Goal: Task Accomplishment & Management: Use online tool/utility

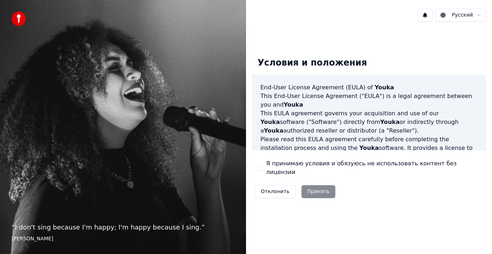
click at [260, 167] on button "Я принимаю условия и обязуюсь не использовать контент без лицензии" at bounding box center [260, 168] width 6 height 6
click at [316, 186] on button "Принять" at bounding box center [318, 191] width 34 height 13
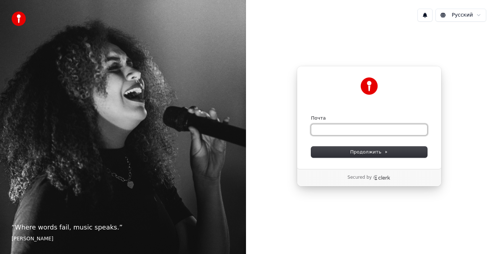
click at [349, 128] on input "Почта" at bounding box center [369, 129] width 116 height 11
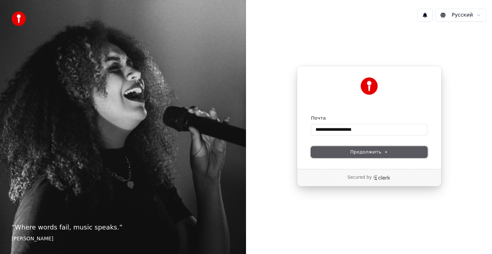
click at [374, 154] on span "Продолжить" at bounding box center [369, 152] width 38 height 6
type input "**********"
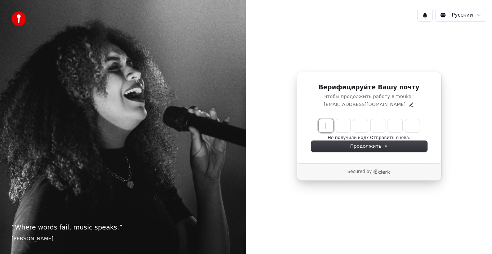
click at [327, 126] on input "Enter verification code" at bounding box center [375, 125] width 115 height 13
paste input "******"
type input "******"
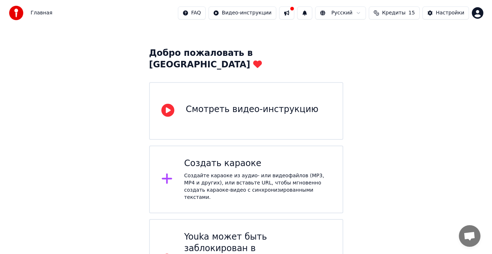
scroll to position [33, 0]
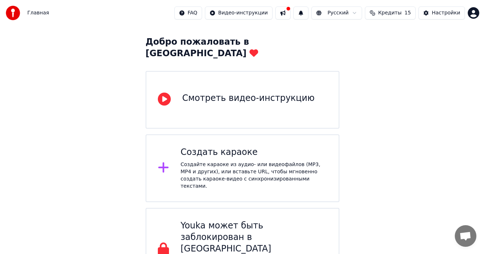
click at [167, 161] on icon at bounding box center [164, 167] width 12 height 13
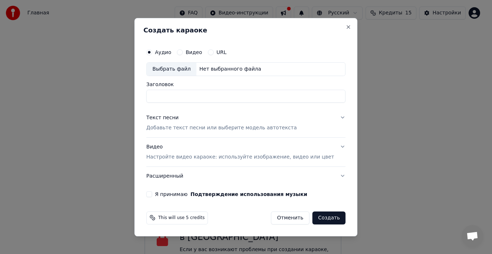
click at [185, 67] on div "Выбрать файл" at bounding box center [171, 69] width 50 height 13
type input "**********"
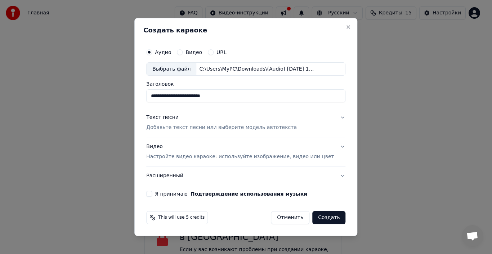
click at [331, 117] on button "Текст песни Добавьте текст песни или выберите модель автотекста" at bounding box center [245, 122] width 199 height 29
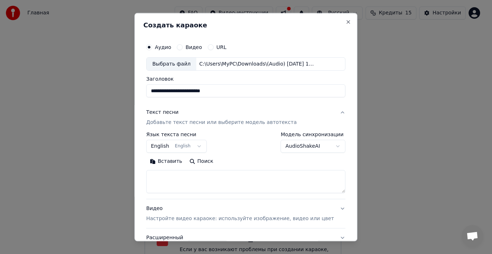
click at [203, 145] on button "English English" at bounding box center [176, 146] width 60 height 13
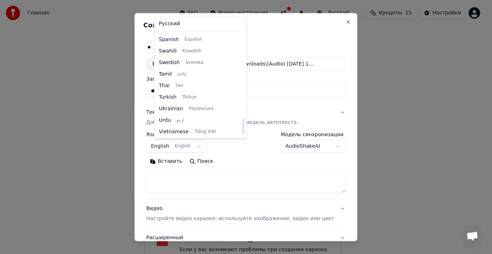
scroll to position [552, 0]
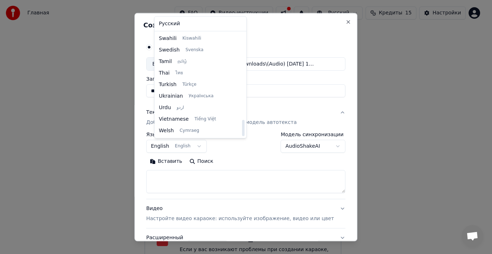
click at [240, 159] on body "**********" at bounding box center [242, 119] width 485 height 305
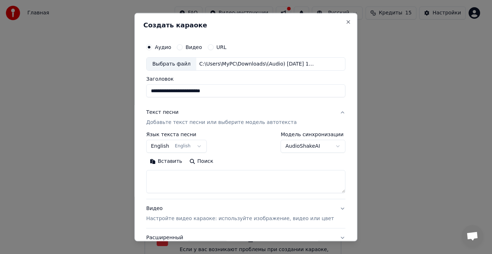
click at [169, 160] on button "Вставить" at bounding box center [166, 161] width 40 height 12
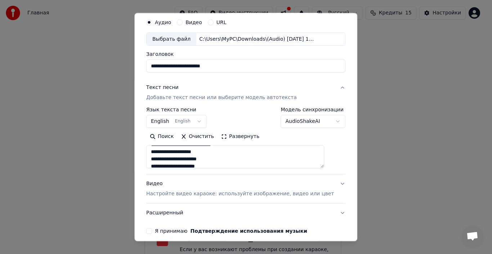
scroll to position [56, 0]
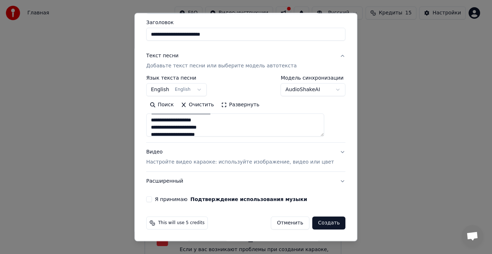
click at [261, 162] on p "Настройте видео караоке: используйте изображение, видео или цвет" at bounding box center [239, 161] width 187 height 7
type textarea "**********"
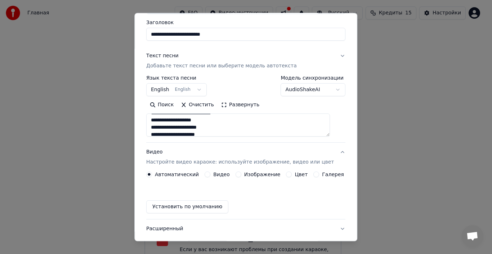
scroll to position [37, 0]
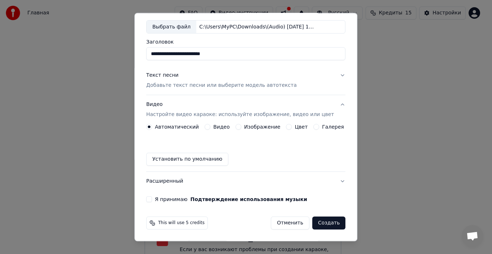
click at [237, 128] on button "Изображение" at bounding box center [238, 127] width 6 height 6
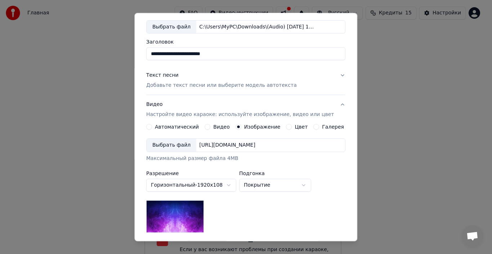
click at [181, 147] on div "Выбрать файл" at bounding box center [171, 145] width 50 height 13
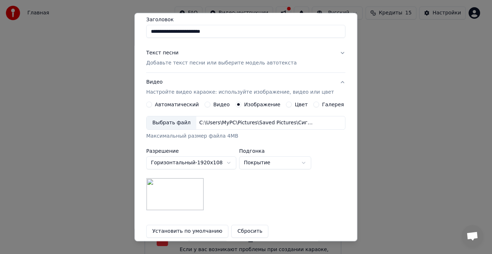
scroll to position [23, 0]
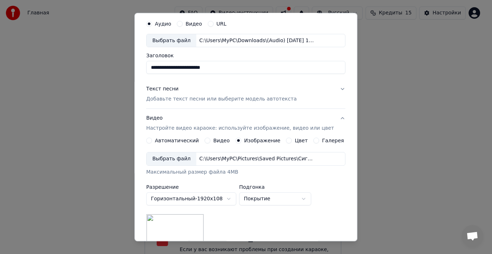
click at [332, 88] on button "Текст песни Добавьте текст песни или выберите модель автотекста" at bounding box center [245, 94] width 199 height 29
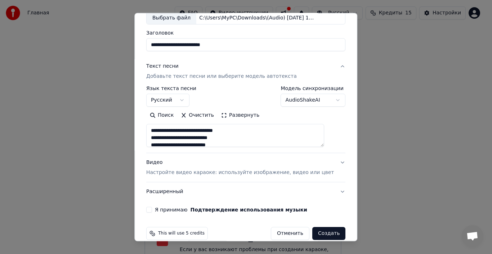
scroll to position [56, 0]
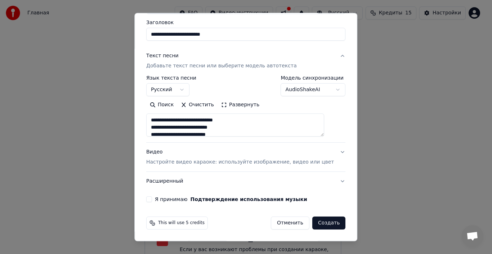
click at [317, 219] on button "Создать" at bounding box center [328, 222] width 33 height 13
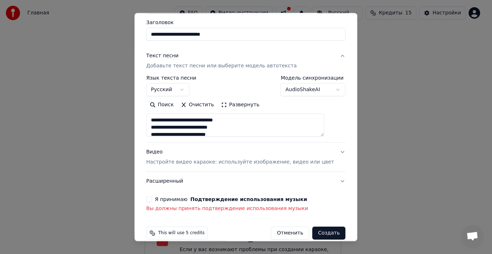
click at [152, 198] on button "Я принимаю Подтверждение использования музыки" at bounding box center [149, 199] width 6 height 6
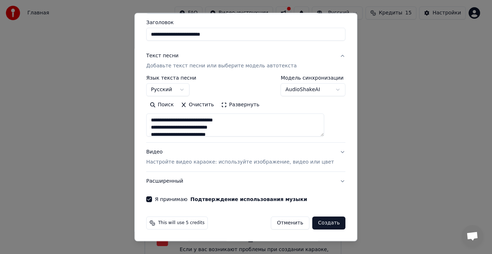
click at [312, 223] on button "Создать" at bounding box center [328, 222] width 33 height 13
type textarea "**********"
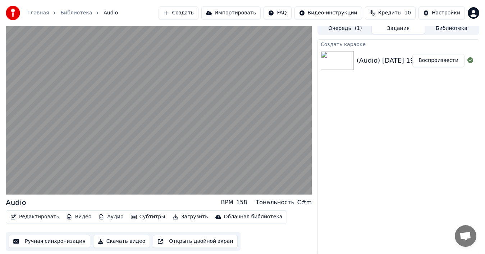
scroll to position [5, 0]
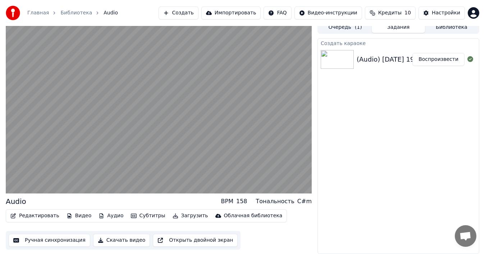
click at [46, 239] on button "Ручная синхронизация" at bounding box center [50, 240] width 82 height 13
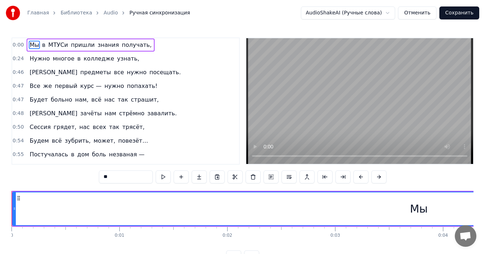
click at [164, 180] on button at bounding box center [163, 176] width 15 height 13
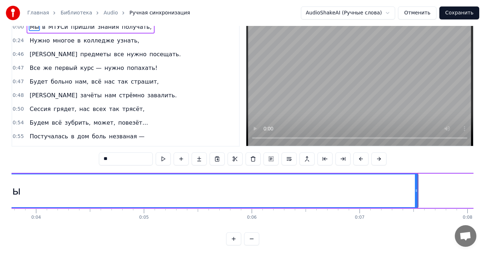
scroll to position [27, 0]
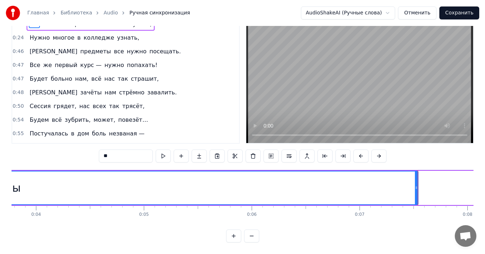
click at [251, 233] on button at bounding box center [251, 235] width 15 height 13
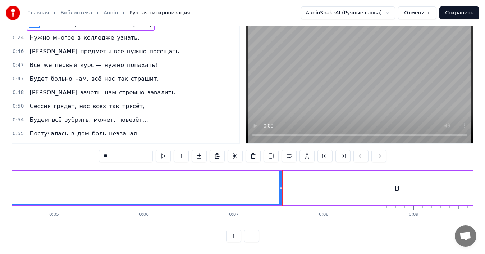
click at [251, 234] on button at bounding box center [251, 235] width 15 height 13
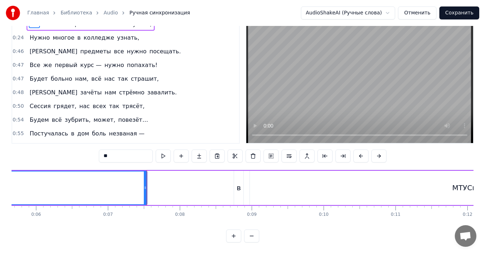
click at [251, 234] on button at bounding box center [251, 235] width 15 height 13
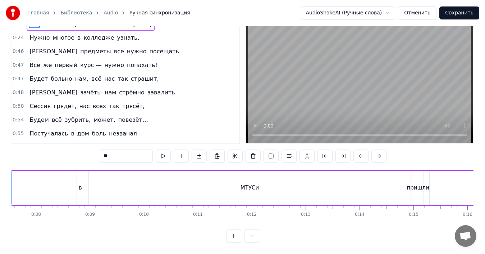
click at [251, 234] on button at bounding box center [251, 235] width 15 height 13
click at [251, 234] on div at bounding box center [242, 235] width 33 height 13
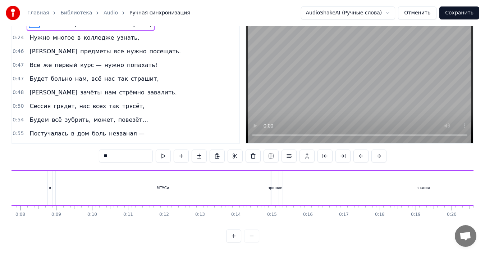
click at [251, 234] on div at bounding box center [242, 235] width 33 height 13
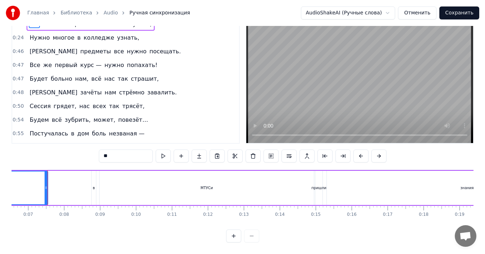
click at [251, 234] on div at bounding box center [242, 235] width 33 height 13
click at [161, 150] on button at bounding box center [163, 155] width 15 height 13
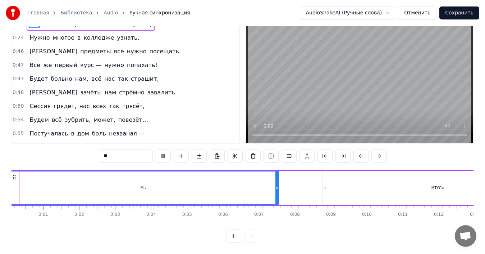
scroll to position [0, 0]
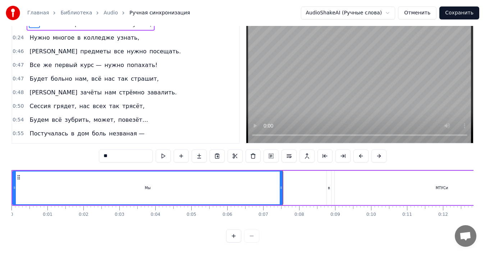
click at [161, 150] on button at bounding box center [163, 155] width 15 height 13
drag, startPoint x: 98, startPoint y: 176, endPoint x: 135, endPoint y: 176, distance: 36.7
click at [131, 177] on div "Мы" at bounding box center [148, 187] width 270 height 33
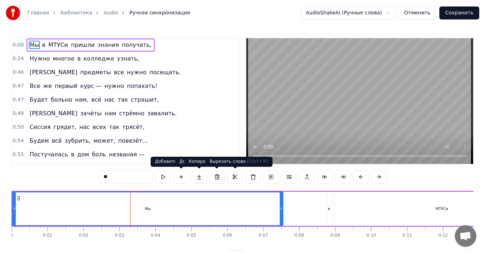
drag, startPoint x: 238, startPoint y: 176, endPoint x: 249, endPoint y: 177, distance: 10.8
click at [249, 177] on div "**" at bounding box center [243, 176] width 288 height 13
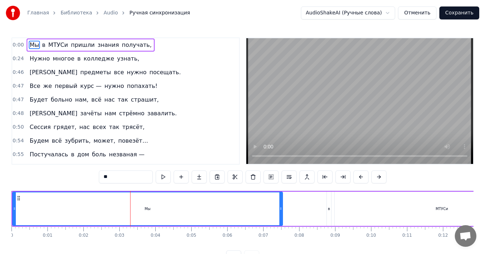
click at [281, 203] on div at bounding box center [281, 208] width 3 height 33
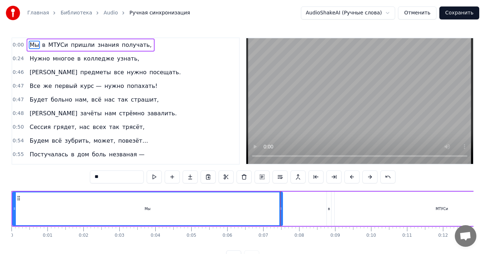
click at [179, 204] on div "Мы" at bounding box center [147, 208] width 269 height 33
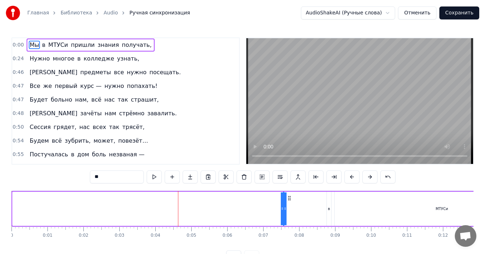
drag, startPoint x: 14, startPoint y: 205, endPoint x: 344, endPoint y: 205, distance: 329.9
click at [350, 204] on div "Мы в МТУСи пришли знания получать," at bounding box center [450, 209] width 877 height 36
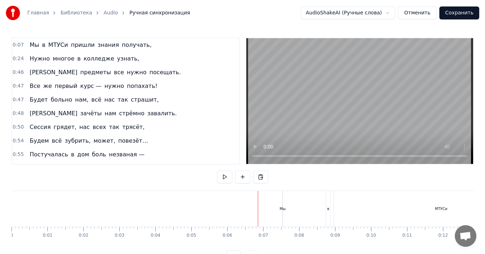
click at [33, 46] on span "Мы" at bounding box center [34, 45] width 11 height 8
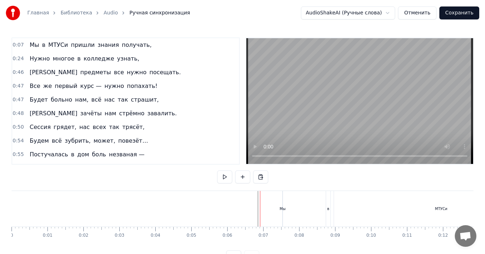
drag, startPoint x: 283, startPoint y: 207, endPoint x: 253, endPoint y: 207, distance: 29.9
drag, startPoint x: 283, startPoint y: 206, endPoint x: 278, endPoint y: 206, distance: 4.7
drag, startPoint x: 283, startPoint y: 204, endPoint x: 262, endPoint y: 205, distance: 20.6
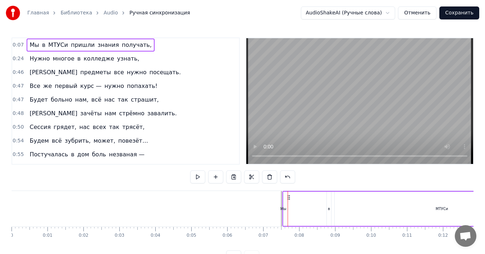
click at [32, 44] on span "Мы" at bounding box center [34, 45] width 11 height 8
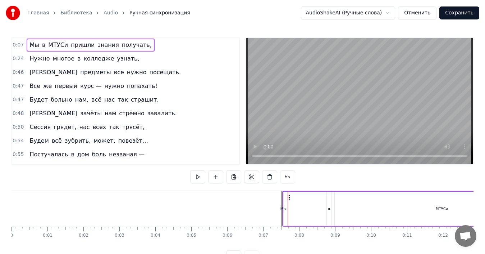
click at [33, 45] on span "Мы" at bounding box center [34, 45] width 11 height 8
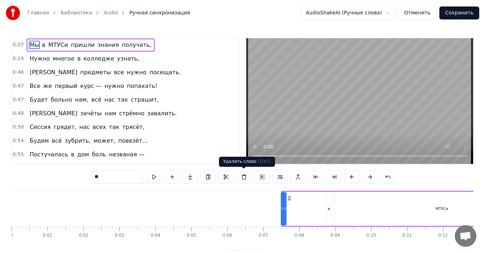
click at [243, 173] on button at bounding box center [244, 176] width 15 height 13
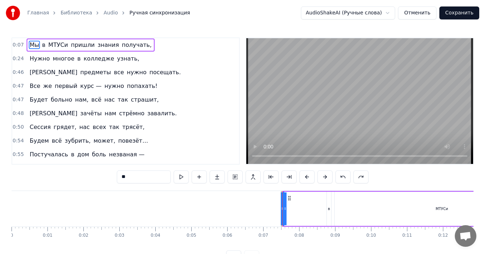
drag, startPoint x: 284, startPoint y: 210, endPoint x: 276, endPoint y: 212, distance: 8.0
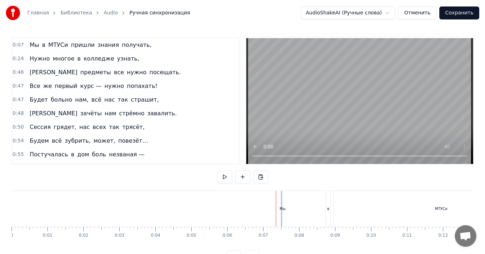
click at [34, 47] on span "Мы" at bounding box center [34, 45] width 11 height 8
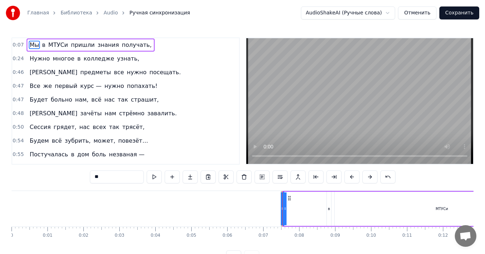
drag, startPoint x: 282, startPoint y: 207, endPoint x: 273, endPoint y: 209, distance: 8.5
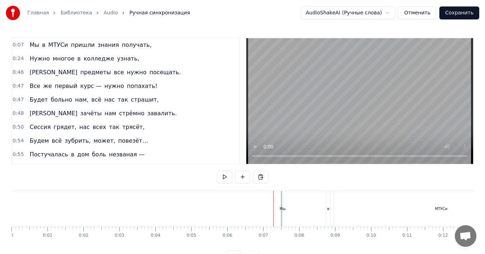
click at [282, 208] on div "Мы" at bounding box center [283, 208] width 6 height 5
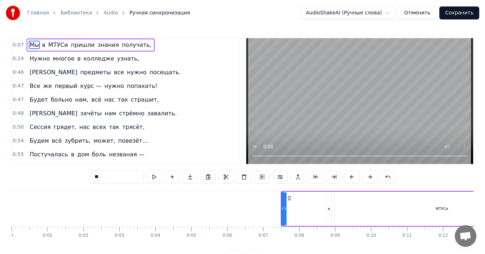
drag, startPoint x: 282, startPoint y: 207, endPoint x: 231, endPoint y: 203, distance: 51.9
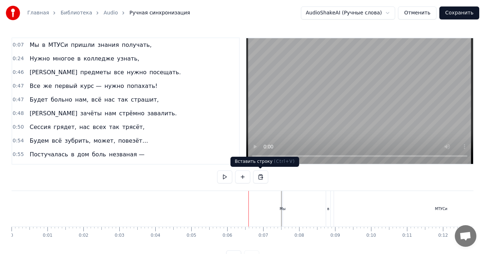
click at [259, 175] on button at bounding box center [260, 176] width 15 height 13
drag, startPoint x: 231, startPoint y: 207, endPoint x: 369, endPoint y: 205, distance: 137.8
drag, startPoint x: 304, startPoint y: 181, endPoint x: 390, endPoint y: 202, distance: 88.8
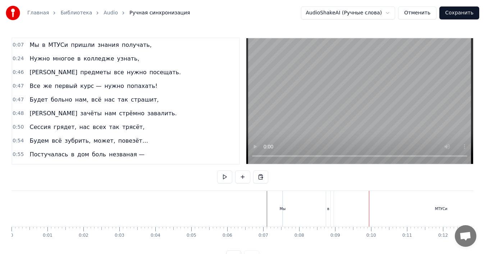
click at [390, 202] on div "0:07 Мы в МТУСи пришли знания получать, 0:24 Нужно многое в колледже узнать, 0:…" at bounding box center [243, 150] width 462 height 226
click at [420, 12] on button "Отменить" at bounding box center [417, 12] width 38 height 13
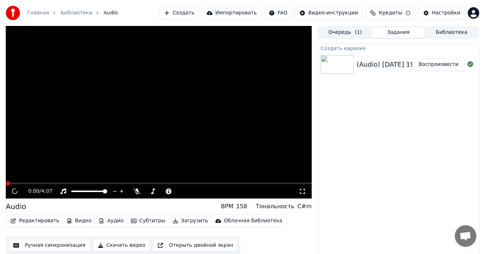
scroll to position [5, 0]
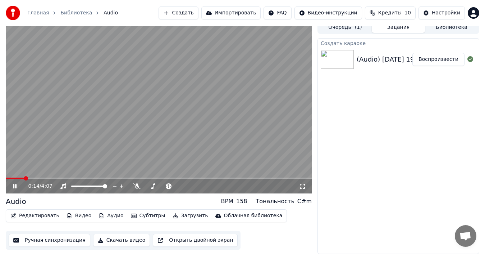
click at [159, 98] on video at bounding box center [159, 107] width 306 height 172
click at [198, 12] on button "Создать" at bounding box center [179, 12] width 40 height 13
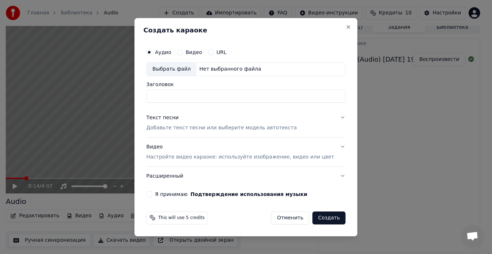
click at [283, 219] on button "Отменить" at bounding box center [290, 217] width 38 height 13
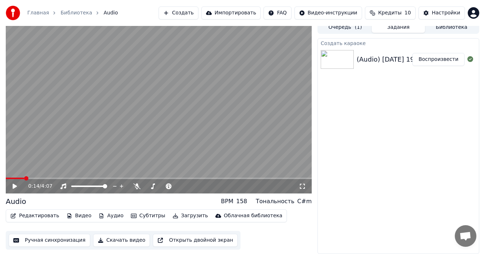
click at [33, 216] on button "Редактировать" at bounding box center [35, 215] width 55 height 10
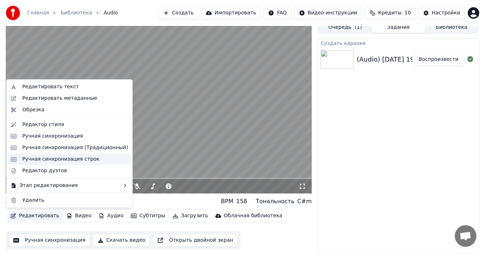
click at [47, 158] on div "Ручная синхронизация строк" at bounding box center [60, 158] width 77 height 7
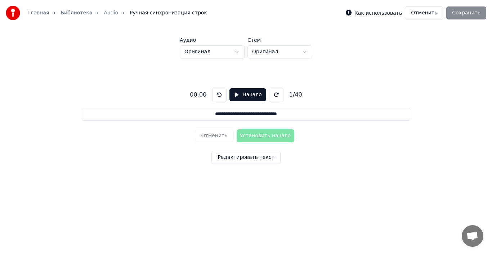
click at [240, 93] on button "Начало" at bounding box center [247, 94] width 36 height 13
click at [257, 135] on button "Установить начало" at bounding box center [265, 135] width 58 height 13
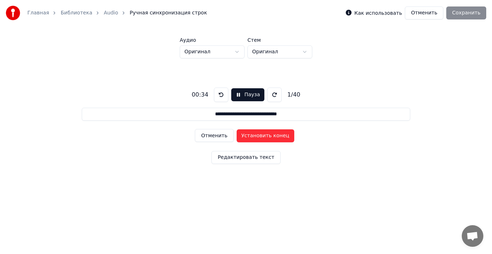
click at [257, 135] on button "Установить конец" at bounding box center [265, 135] width 58 height 13
click at [257, 135] on button "Установить начало" at bounding box center [265, 135] width 58 height 13
click at [257, 135] on button "Установить конец" at bounding box center [265, 135] width 58 height 13
click at [257, 135] on button "Установить начало" at bounding box center [265, 135] width 58 height 13
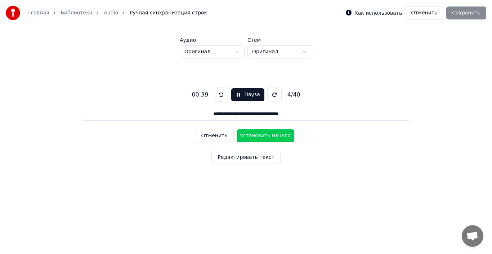
click at [257, 135] on button "Установить начало" at bounding box center [265, 135] width 58 height 13
click at [257, 135] on button "Установить конец" at bounding box center [265, 135] width 58 height 13
click at [257, 135] on button "Установить начало" at bounding box center [265, 135] width 58 height 13
click at [257, 135] on button "Установить конец" at bounding box center [265, 135] width 58 height 13
click at [257, 135] on button "Установить начало" at bounding box center [265, 135] width 58 height 13
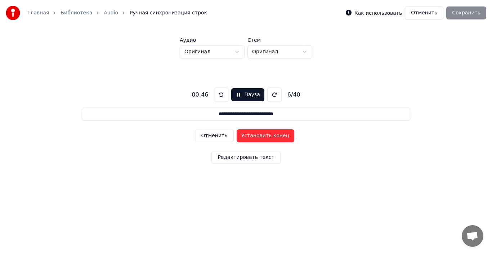
click at [257, 135] on button "Установить конец" at bounding box center [265, 135] width 58 height 13
click at [257, 135] on button "Установить начало" at bounding box center [265, 135] width 58 height 13
click at [257, 135] on button "Установить конец" at bounding box center [265, 135] width 58 height 13
click at [257, 135] on button "Установить начало" at bounding box center [265, 135] width 58 height 13
click at [257, 135] on button "Установить конец" at bounding box center [265, 135] width 58 height 13
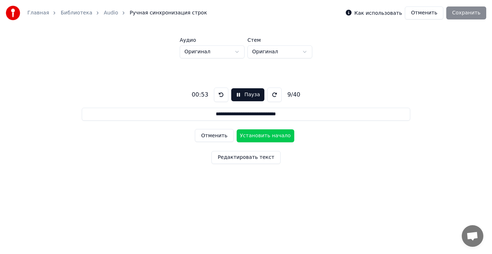
click at [257, 135] on button "Установить начало" at bounding box center [265, 135] width 58 height 13
click at [222, 131] on button "Отменить" at bounding box center [214, 135] width 38 height 13
click at [222, 133] on button "Отменить" at bounding box center [214, 135] width 38 height 13
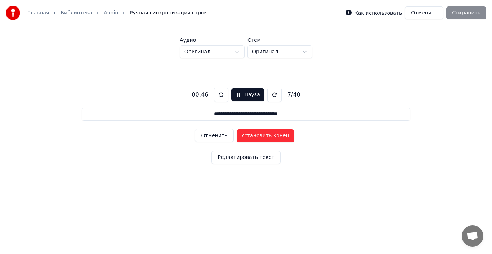
click at [222, 133] on button "Отменить" at bounding box center [214, 135] width 38 height 13
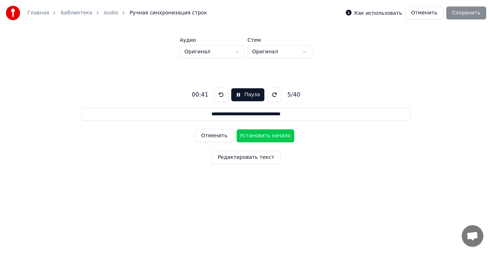
click at [222, 133] on button "Отменить" at bounding box center [214, 135] width 38 height 13
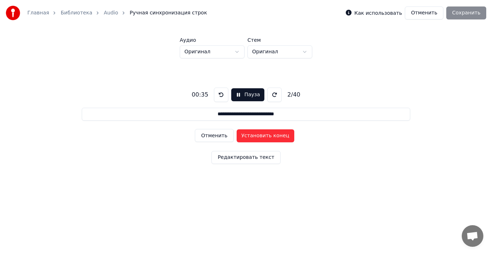
click at [222, 133] on button "Отменить" at bounding box center [214, 135] width 38 height 13
click at [219, 134] on div "Отменить Установить начало" at bounding box center [246, 135] width 102 height 19
click at [251, 135] on button "Установить начало" at bounding box center [265, 135] width 58 height 13
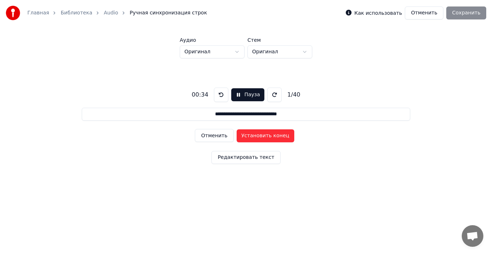
click at [251, 135] on button "Установить конец" at bounding box center [265, 135] width 58 height 13
click at [217, 136] on button "Отменить" at bounding box center [214, 135] width 38 height 13
click at [250, 136] on button "Установить начало" at bounding box center [265, 135] width 58 height 13
click at [216, 137] on button "Отменить" at bounding box center [214, 135] width 38 height 13
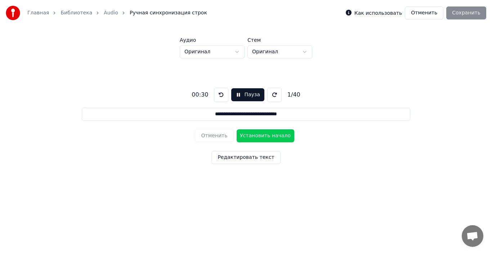
click at [242, 136] on button "Установить начало" at bounding box center [265, 135] width 58 height 13
click at [216, 137] on button "Отменить" at bounding box center [214, 135] width 38 height 13
click at [251, 136] on button "Установить начало" at bounding box center [265, 135] width 58 height 13
click at [251, 136] on button "Установить конец" at bounding box center [265, 135] width 58 height 13
click at [251, 136] on button "Установить начало" at bounding box center [265, 135] width 58 height 13
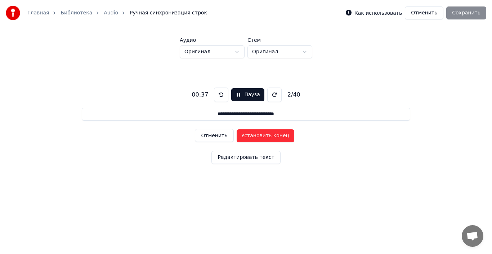
click at [251, 136] on button "Установить конец" at bounding box center [265, 135] width 58 height 13
click at [251, 136] on button "Установить начало" at bounding box center [265, 135] width 58 height 13
click at [251, 137] on button "Установить конец" at bounding box center [265, 135] width 58 height 13
click at [251, 137] on button "Установить начало" at bounding box center [265, 135] width 58 height 13
click at [251, 137] on button "Установить конец" at bounding box center [265, 135] width 58 height 13
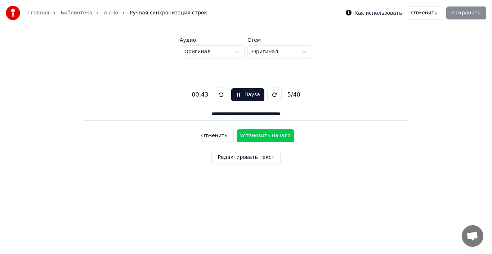
click at [251, 137] on button "Установить начало" at bounding box center [265, 135] width 58 height 13
click at [251, 137] on button "Установить конец" at bounding box center [265, 135] width 58 height 13
click at [251, 137] on button "Установить начало" at bounding box center [265, 135] width 58 height 13
click at [252, 137] on button "Установить конец" at bounding box center [265, 135] width 58 height 13
click at [252, 137] on button "Установить начало" at bounding box center [265, 135] width 58 height 13
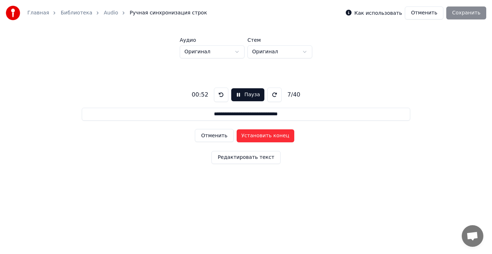
click at [252, 137] on button "Установить конец" at bounding box center [265, 135] width 58 height 13
click at [252, 137] on button "Установить начало" at bounding box center [265, 135] width 58 height 13
click at [252, 137] on button "Установить конец" at bounding box center [265, 135] width 58 height 13
click at [252, 137] on button "Установить начало" at bounding box center [265, 135] width 58 height 13
click at [252, 137] on button "Установить конец" at bounding box center [265, 135] width 58 height 13
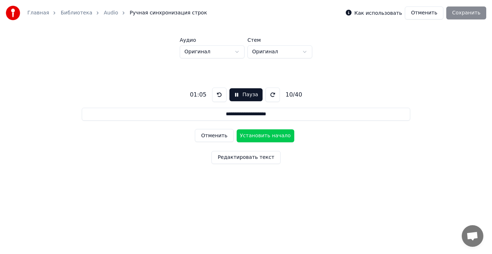
click at [252, 137] on button "Установить начало" at bounding box center [265, 135] width 58 height 13
click at [252, 137] on button "Установить конец" at bounding box center [265, 135] width 58 height 13
click at [252, 137] on button "Установить начало" at bounding box center [265, 135] width 58 height 13
click at [252, 137] on button "Установить конец" at bounding box center [265, 135] width 58 height 13
click at [252, 137] on button "Установить начало" at bounding box center [265, 135] width 58 height 13
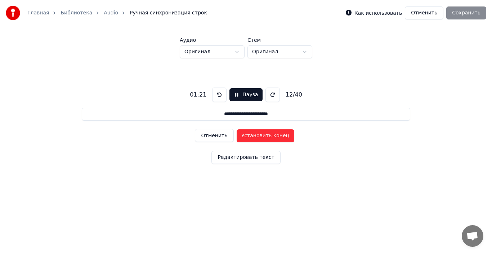
click at [252, 137] on button "Установить конец" at bounding box center [265, 135] width 58 height 13
click at [252, 137] on button "Установить начало" at bounding box center [265, 135] width 58 height 13
click at [252, 137] on button "Установить конец" at bounding box center [265, 135] width 58 height 13
click at [252, 137] on button "Установить начало" at bounding box center [265, 135] width 58 height 13
click at [252, 137] on button "Установить конец" at bounding box center [265, 135] width 58 height 13
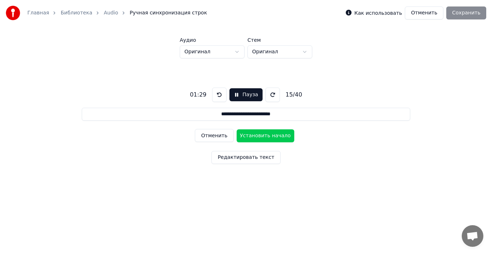
click at [252, 137] on button "Установить начало" at bounding box center [265, 135] width 58 height 13
click at [252, 137] on button "Установить конец" at bounding box center [265, 135] width 58 height 13
click at [252, 137] on button "Установить начало" at bounding box center [265, 135] width 58 height 13
click at [252, 137] on button "Установить конец" at bounding box center [265, 135] width 58 height 13
click at [252, 137] on button "Установить начало" at bounding box center [265, 135] width 58 height 13
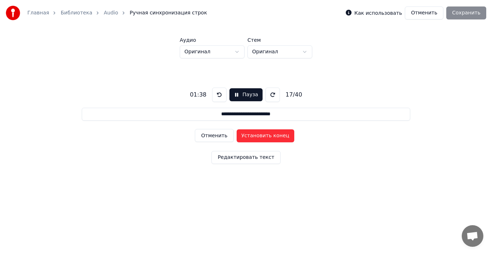
click at [252, 137] on button "Установить конец" at bounding box center [265, 135] width 58 height 13
click at [252, 137] on button "Установить начало" at bounding box center [265, 135] width 58 height 13
click at [252, 137] on button "Установить конец" at bounding box center [265, 135] width 58 height 13
click at [252, 137] on button "Установить начало" at bounding box center [265, 135] width 58 height 13
click at [252, 137] on button "Установить конец" at bounding box center [265, 135] width 58 height 13
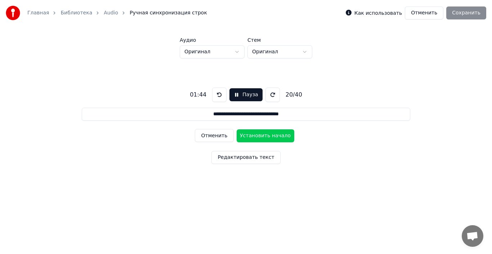
click at [252, 137] on button "Установить начало" at bounding box center [265, 135] width 58 height 13
click at [252, 137] on button "Установить конец" at bounding box center [265, 135] width 58 height 13
click at [252, 137] on button "Установить начало" at bounding box center [265, 135] width 58 height 13
click at [252, 137] on button "Установить конец" at bounding box center [265, 135] width 58 height 13
click at [252, 137] on button "Установить начало" at bounding box center [265, 135] width 58 height 13
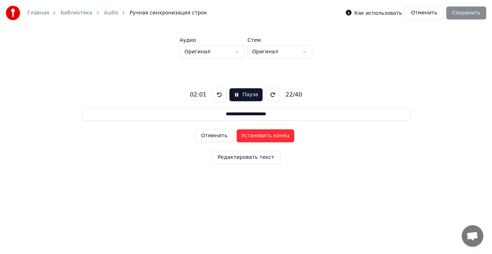
click at [252, 137] on button "Установить конец" at bounding box center [265, 135] width 58 height 13
click at [252, 137] on button "Установить начало" at bounding box center [265, 135] width 58 height 13
click at [252, 137] on button "Установить конец" at bounding box center [265, 135] width 58 height 13
click at [252, 137] on button "Установить начало" at bounding box center [265, 135] width 58 height 13
click at [252, 137] on button "Установить конец" at bounding box center [265, 135] width 58 height 13
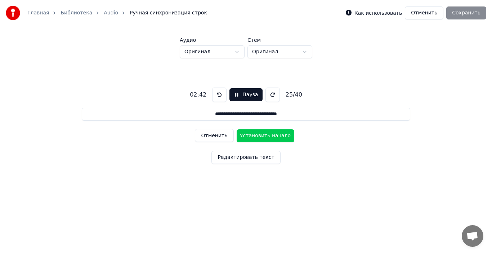
click at [252, 137] on button "Установить начало" at bounding box center [265, 135] width 58 height 13
click at [252, 137] on button "Установить конец" at bounding box center [265, 135] width 58 height 13
click at [252, 137] on button "Установить начало" at bounding box center [265, 135] width 58 height 13
click at [252, 137] on button "Установить конец" at bounding box center [265, 135] width 58 height 13
click at [252, 137] on button "Установить начало" at bounding box center [265, 135] width 58 height 13
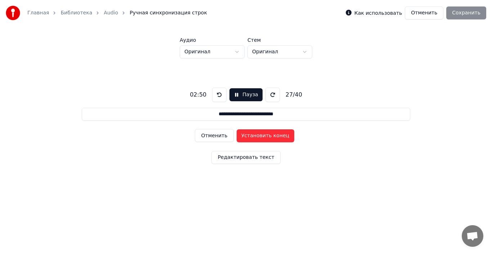
click at [252, 137] on button "Установить конец" at bounding box center [265, 135] width 58 height 13
click at [252, 137] on button "Установить начало" at bounding box center [265, 135] width 58 height 13
click at [252, 137] on button "Установить конец" at bounding box center [265, 135] width 58 height 13
click at [252, 137] on button "Установить начало" at bounding box center [265, 135] width 58 height 13
click at [252, 137] on button "Установить конец" at bounding box center [265, 135] width 58 height 13
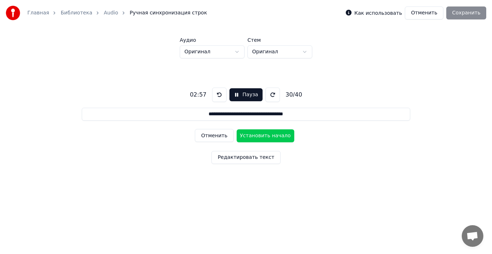
click at [252, 137] on button "Установить начало" at bounding box center [265, 135] width 58 height 13
click at [252, 137] on button "Установить конец" at bounding box center [265, 135] width 58 height 13
click at [252, 137] on button "Установить начало" at bounding box center [265, 135] width 58 height 13
click at [252, 137] on button "Установить конец" at bounding box center [265, 135] width 58 height 13
click at [252, 137] on button "Установить начало" at bounding box center [265, 135] width 58 height 13
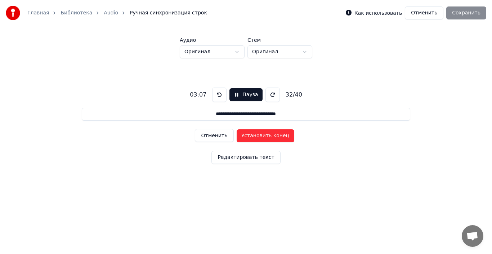
click at [252, 137] on button "Установить конец" at bounding box center [265, 135] width 58 height 13
click at [252, 137] on button "Установить начало" at bounding box center [265, 135] width 58 height 13
click at [252, 137] on button "Установить конец" at bounding box center [265, 135] width 58 height 13
click at [252, 137] on button "Установить начало" at bounding box center [265, 135] width 58 height 13
click at [252, 137] on button "Установить конец" at bounding box center [265, 135] width 58 height 13
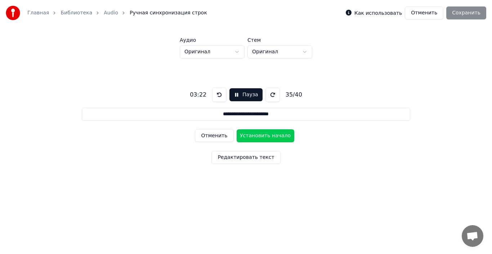
click at [252, 137] on button "Установить начало" at bounding box center [265, 135] width 58 height 13
click at [252, 137] on button "Установить конец" at bounding box center [265, 135] width 58 height 13
click at [252, 137] on button "Установить начало" at bounding box center [265, 135] width 58 height 13
click at [252, 137] on button "Установить конец" at bounding box center [265, 135] width 58 height 13
click at [252, 137] on button "Установить начало" at bounding box center [265, 135] width 58 height 13
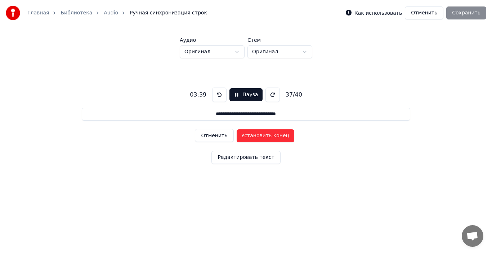
click at [252, 137] on button "Установить конец" at bounding box center [265, 135] width 58 height 13
click at [252, 137] on button "Установить начало" at bounding box center [265, 135] width 58 height 13
click at [252, 137] on button "Установить конец" at bounding box center [265, 135] width 58 height 13
click at [252, 137] on button "Установить начало" at bounding box center [265, 135] width 58 height 13
click at [252, 137] on button "Установить конец" at bounding box center [265, 135] width 58 height 13
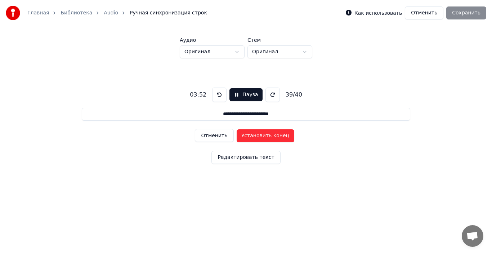
type input "**********"
click at [252, 137] on button "Установить начало" at bounding box center [265, 135] width 58 height 13
click at [252, 137] on button "Установить конец" at bounding box center [265, 135] width 58 height 13
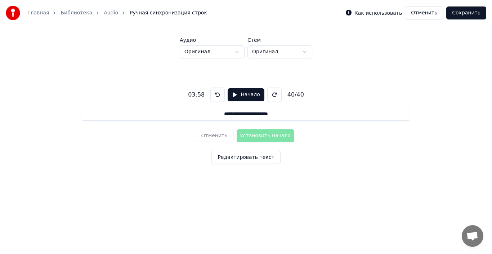
click at [462, 13] on button "Сохранить" at bounding box center [466, 12] width 40 height 13
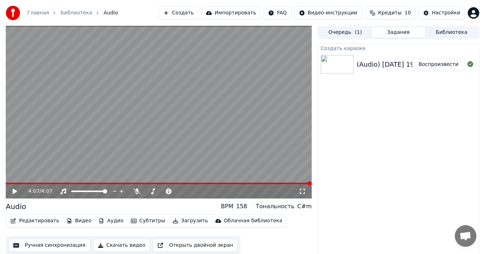
click at [198, 15] on button "Создать" at bounding box center [179, 12] width 40 height 13
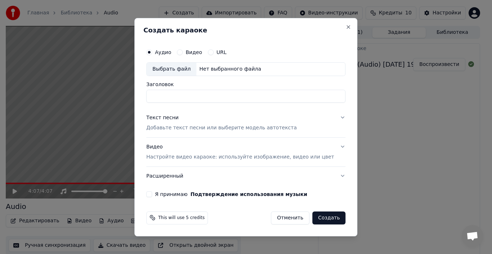
type input "*"
click at [176, 68] on div "Выбрать файл" at bounding box center [171, 69] width 50 height 13
type input "**********"
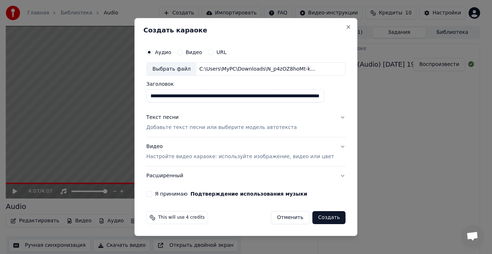
scroll to position [0, 333]
drag, startPoint x: 161, startPoint y: 95, endPoint x: 431, endPoint y: 97, distance: 270.2
click at [431, 97] on body "Главная Библиотека Audio Создать Импортировать FAQ Видео-инструкции Кредиты 10 …" at bounding box center [242, 127] width 485 height 254
click at [225, 97] on input "Заголовок" at bounding box center [235, 96] width 178 height 13
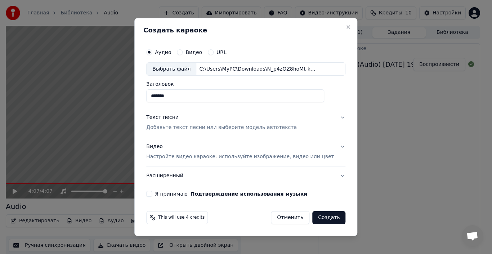
type input "*******"
click at [332, 117] on button "Текст песни Добавьте текст песни или выберите модель автотекста" at bounding box center [245, 122] width 199 height 29
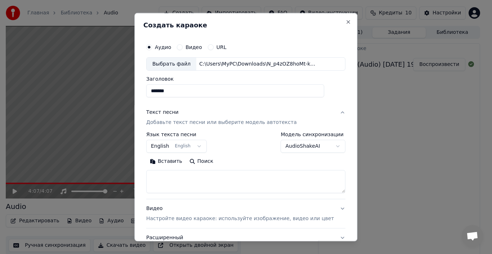
click at [196, 181] on textarea at bounding box center [245, 181] width 199 height 23
paste textarea "**********"
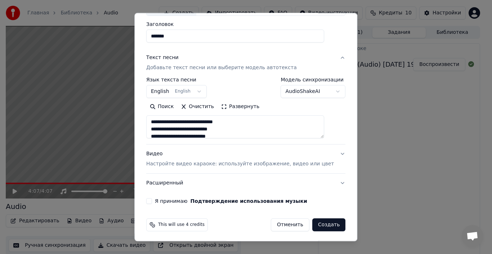
scroll to position [56, 0]
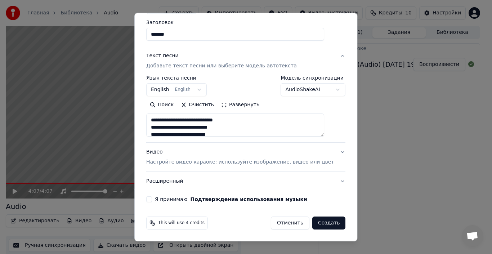
type textarea "**********"
click at [152, 198] on button "Я принимаю Подтверждение использования музыки" at bounding box center [149, 199] width 6 height 6
click at [317, 162] on p "Настройте видео караоке: используйте изображение, видео или цвет" at bounding box center [239, 161] width 187 height 7
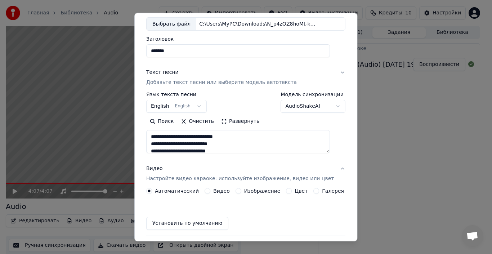
scroll to position [37, 0]
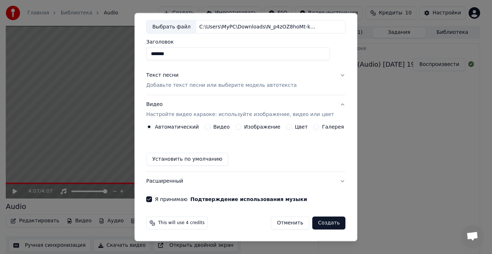
click at [238, 126] on button "Изображение" at bounding box center [238, 127] width 6 height 6
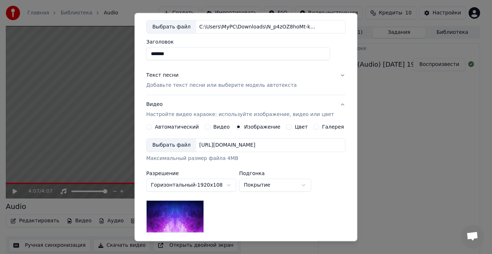
click at [176, 147] on div "Выбрать файл" at bounding box center [171, 145] width 50 height 13
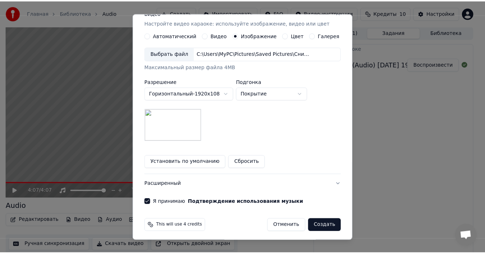
scroll to position [131, 0]
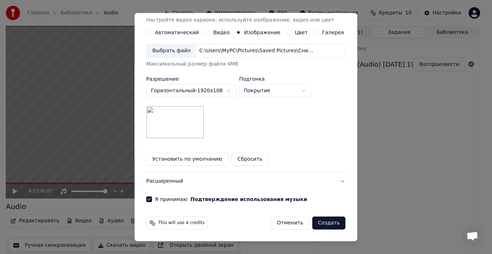
click at [173, 51] on div "Выбрать файл" at bounding box center [171, 50] width 50 height 13
click at [177, 53] on div "Выбрать файл" at bounding box center [171, 50] width 50 height 13
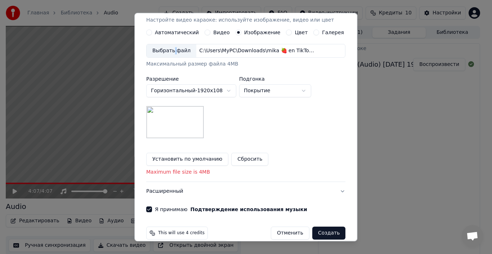
click at [178, 49] on div "Выбрать файл" at bounding box center [171, 50] width 50 height 13
click at [176, 53] on div "Выбрать файл" at bounding box center [171, 50] width 50 height 13
click at [177, 53] on div "Выбрать файл" at bounding box center [171, 50] width 50 height 13
click at [180, 54] on div "Выбрать файл" at bounding box center [171, 50] width 50 height 13
click at [168, 53] on div "Выбрать файл" at bounding box center [171, 50] width 50 height 13
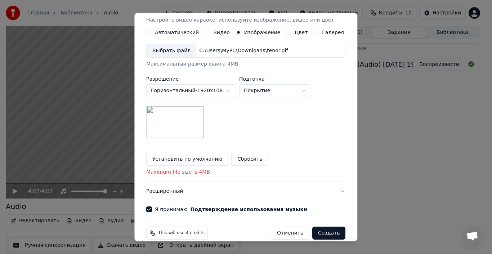
click at [174, 52] on div "Выбрать файл" at bounding box center [171, 50] width 50 height 13
click at [172, 50] on div "Выбрать файл" at bounding box center [171, 50] width 50 height 13
click at [174, 52] on div "Выбрать файл" at bounding box center [171, 50] width 50 height 13
click at [173, 47] on div "Выбрать файл" at bounding box center [171, 50] width 50 height 13
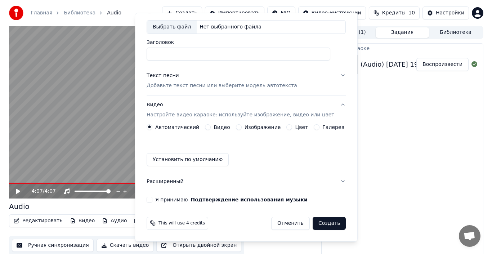
scroll to position [37, 0]
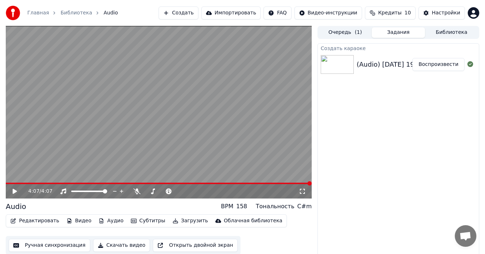
click at [198, 16] on button "Создать" at bounding box center [179, 12] width 40 height 13
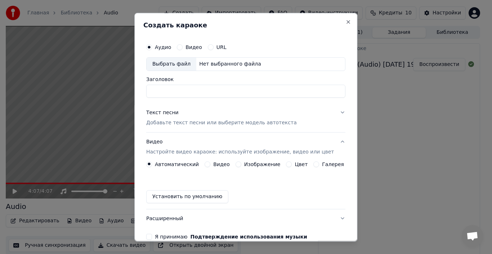
click at [182, 63] on div "Выбрать файл" at bounding box center [171, 63] width 50 height 13
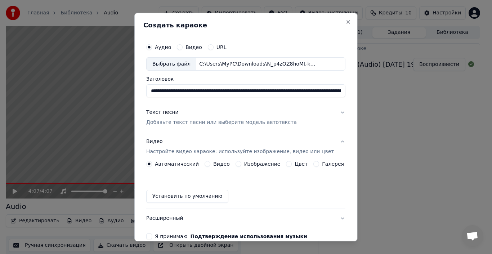
click at [204, 93] on input "**********" at bounding box center [245, 90] width 199 height 13
drag, startPoint x: 185, startPoint y: 90, endPoint x: 395, endPoint y: 91, distance: 209.8
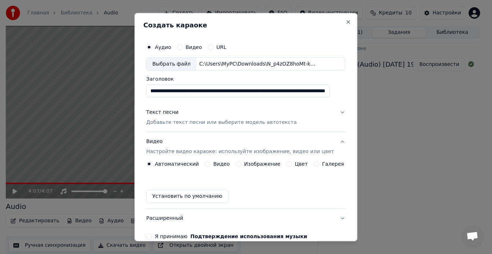
click at [395, 91] on body "**********" at bounding box center [242, 127] width 485 height 254
type input "**********"
drag, startPoint x: 222, startPoint y: 92, endPoint x: 131, endPoint y: 92, distance: 91.0
click at [131, 92] on body "**********" at bounding box center [242, 127] width 485 height 254
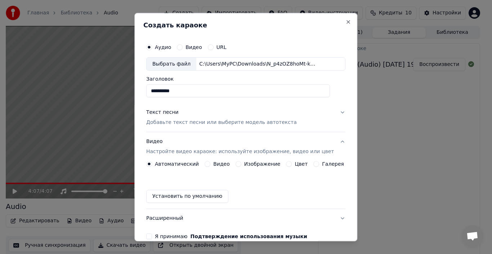
type input "**********"
click at [247, 123] on p "Добавьте текст песни или выберите модель автотекста" at bounding box center [221, 122] width 150 height 7
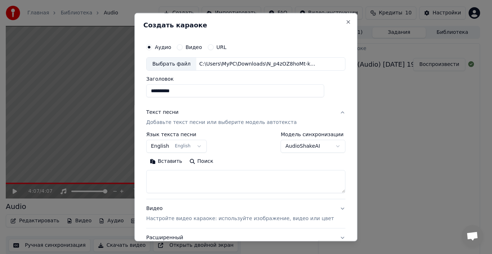
click at [182, 181] on textarea at bounding box center [245, 181] width 199 height 23
paste textarea "**********"
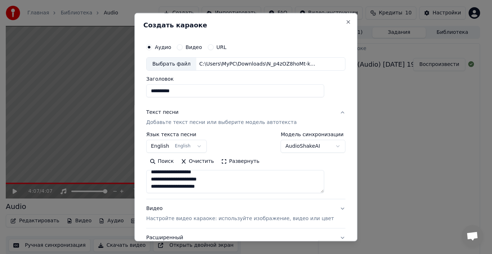
type textarea "**********"
click at [206, 218] on p "Настройте видео караоке: используйте изображение, видео или цвет" at bounding box center [239, 218] width 187 height 7
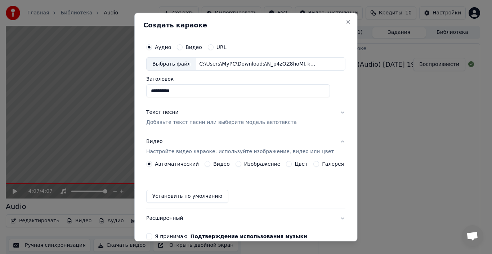
click at [239, 163] on button "Изображение" at bounding box center [238, 164] width 6 height 6
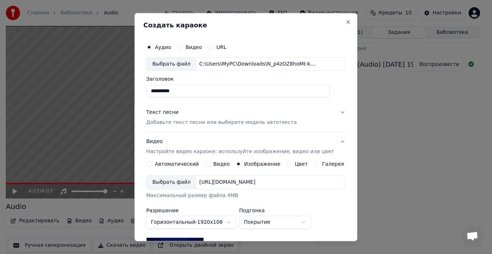
click at [178, 183] on div "Выбрать файл" at bounding box center [171, 182] width 50 height 13
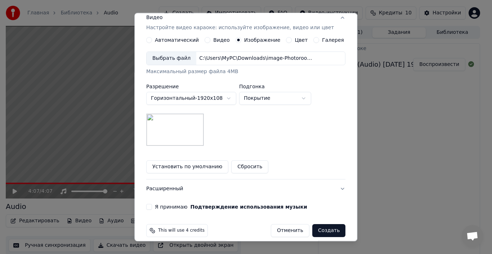
scroll to position [131, 0]
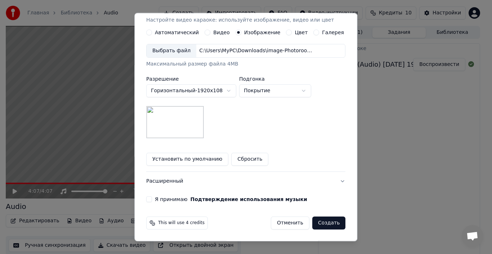
click at [171, 53] on div "Выбрать файл" at bounding box center [171, 50] width 50 height 13
click at [170, 52] on div "Выбрать файл" at bounding box center [171, 50] width 50 height 13
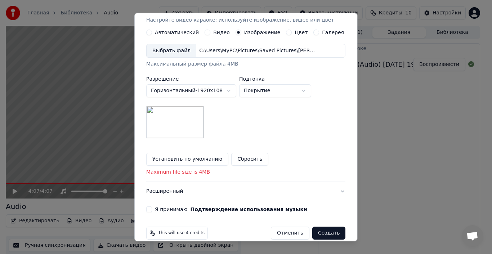
click at [178, 53] on div "Выбрать файл" at bounding box center [171, 50] width 50 height 13
click at [185, 54] on div "Выбрать файл" at bounding box center [171, 50] width 50 height 13
click at [178, 52] on div "Выбрать файл" at bounding box center [171, 50] width 50 height 13
click at [173, 53] on div "Выбрать файл" at bounding box center [171, 50] width 50 height 13
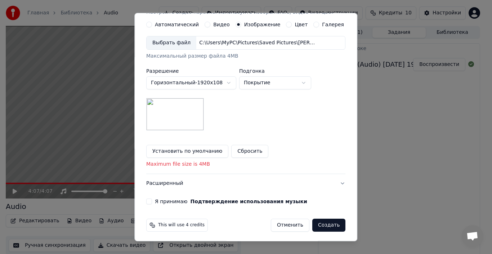
scroll to position [141, 0]
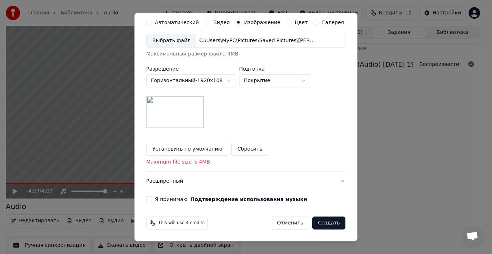
click at [152, 199] on button "Я принимаю Подтверждение использования музыки" at bounding box center [149, 199] width 6 height 6
click at [318, 221] on button "Создать" at bounding box center [328, 222] width 33 height 13
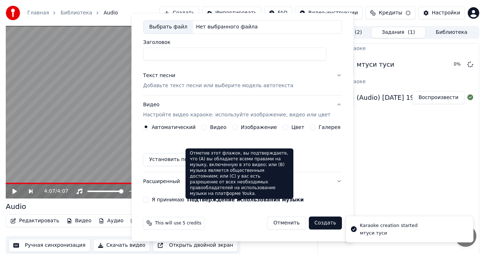
scroll to position [37, 0]
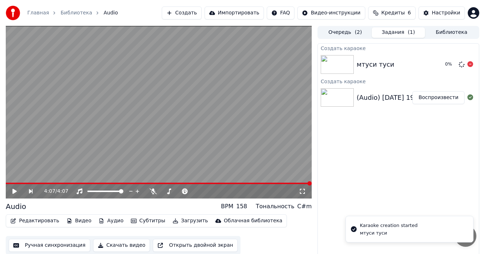
click at [347, 60] on img at bounding box center [337, 64] width 33 height 19
click at [339, 64] on img at bounding box center [337, 64] width 33 height 19
drag, startPoint x: 344, startPoint y: 67, endPoint x: 417, endPoint y: 32, distance: 81.0
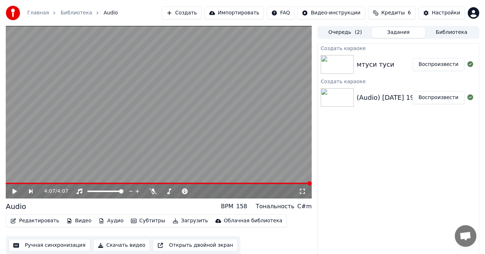
click at [345, 66] on img at bounding box center [337, 64] width 33 height 19
click at [425, 61] on button "Воспроизвести" at bounding box center [439, 64] width 52 height 13
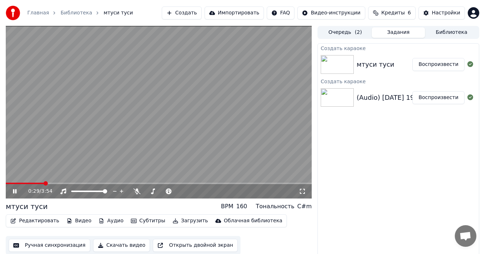
click at [39, 182] on span at bounding box center [25, 182] width 38 height 1
click at [37, 182] on video at bounding box center [159, 112] width 306 height 172
click at [37, 182] on span at bounding box center [21, 182] width 31 height 1
click at [16, 189] on icon at bounding box center [20, 191] width 17 height 6
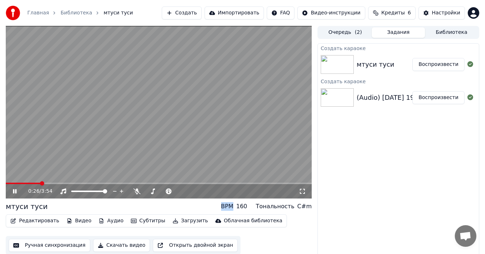
click at [36, 183] on span at bounding box center [23, 182] width 35 height 1
click at [35, 182] on span at bounding box center [26, 182] width 41 height 1
click at [64, 183] on span at bounding box center [48, 182] width 84 height 1
click at [59, 182] on span at bounding box center [33, 182] width 54 height 1
click at [52, 182] on span at bounding box center [33, 182] width 54 height 1
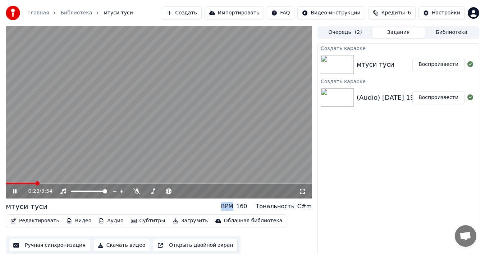
click at [36, 182] on span at bounding box center [21, 182] width 30 height 1
click at [35, 184] on div "0:31 / 3:54" at bounding box center [159, 191] width 306 height 14
click at [35, 183] on span at bounding box center [21, 182] width 30 height 1
click at [28, 183] on span at bounding box center [17, 182] width 22 height 1
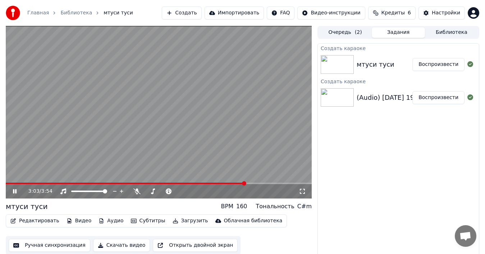
click at [217, 182] on div "3:03 / 3:54" at bounding box center [159, 112] width 306 height 172
click at [214, 182] on span at bounding box center [126, 182] width 240 height 1
click at [203, 182] on span at bounding box center [110, 182] width 209 height 1
click at [11, 192] on div "2:31 / 3:54" at bounding box center [159, 190] width 300 height 7
click at [12, 191] on icon at bounding box center [20, 191] width 17 height 6
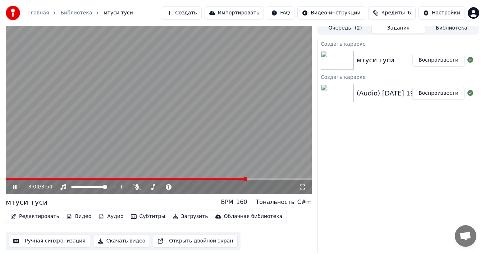
scroll to position [5, 0]
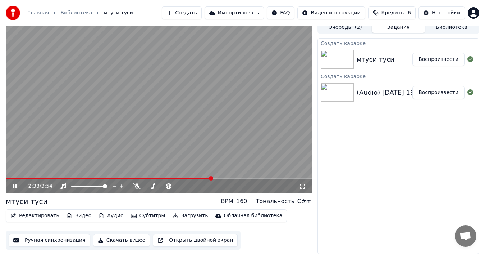
click at [212, 177] on span at bounding box center [109, 177] width 206 height 1
click at [191, 177] on span at bounding box center [98, 177] width 185 height 1
click at [19, 184] on icon at bounding box center [20, 186] width 17 height 6
click at [38, 216] on button "Редактировать" at bounding box center [35, 215] width 55 height 10
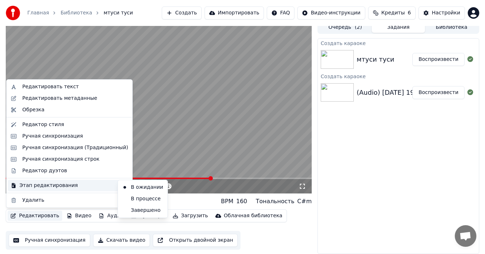
click at [44, 187] on div "Этап редактирования" at bounding box center [69, 186] width 123 height 12
click at [60, 185] on div "Этап редактирования" at bounding box center [69, 186] width 123 height 12
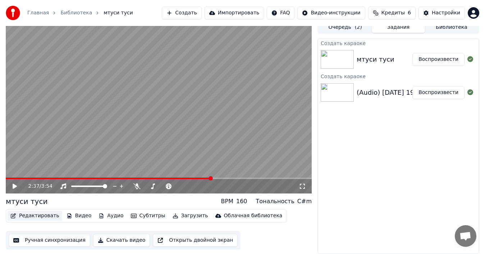
click at [27, 216] on button "Редактировать" at bounding box center [35, 215] width 55 height 10
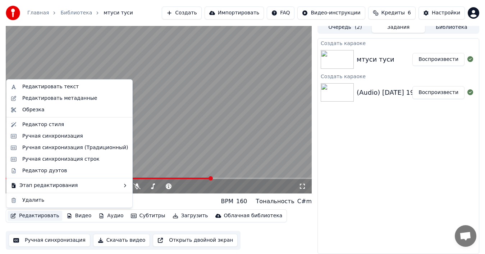
click at [27, 216] on button "Редактировать" at bounding box center [35, 215] width 55 height 10
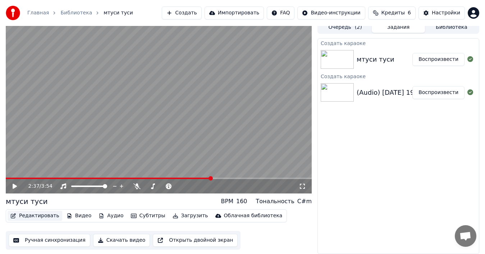
click at [27, 216] on button "Редактировать" at bounding box center [35, 215] width 55 height 10
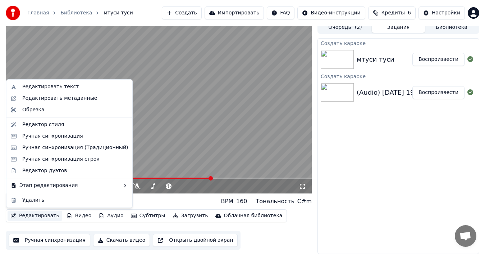
click at [27, 216] on button "Редактировать" at bounding box center [35, 215] width 55 height 10
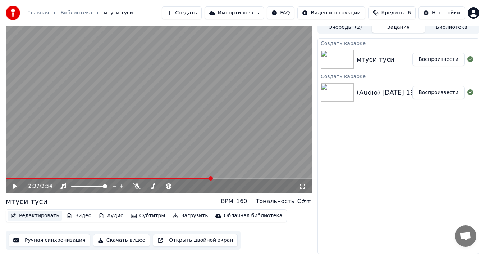
click at [27, 216] on button "Редактировать" at bounding box center [35, 215] width 55 height 10
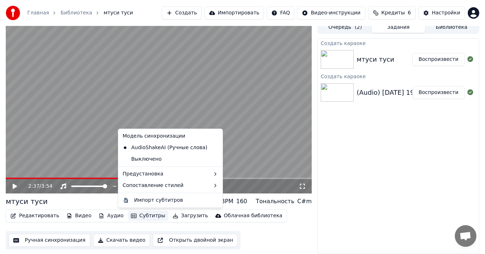
click at [132, 217] on button "Субтитры" at bounding box center [148, 215] width 40 height 10
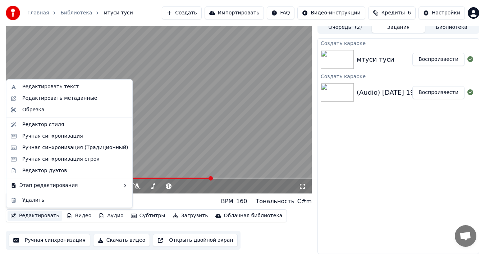
click at [33, 216] on button "Редактировать" at bounding box center [35, 215] width 55 height 10
click at [49, 137] on div "Ручная синхронизация" at bounding box center [52, 135] width 61 height 7
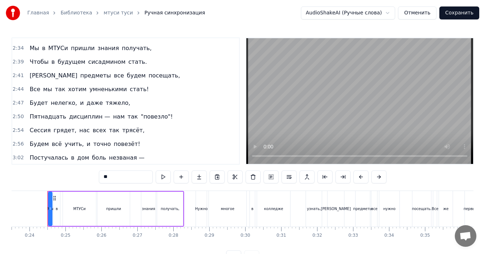
scroll to position [313, 0]
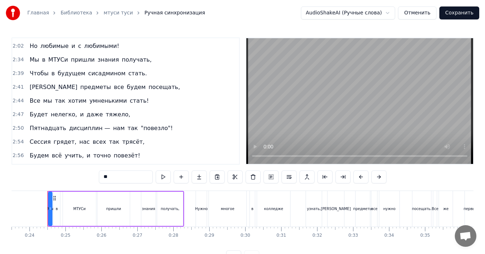
click at [29, 59] on span "Мы" at bounding box center [34, 59] width 11 height 8
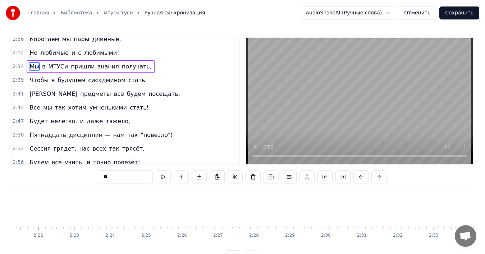
scroll to position [0, 5527]
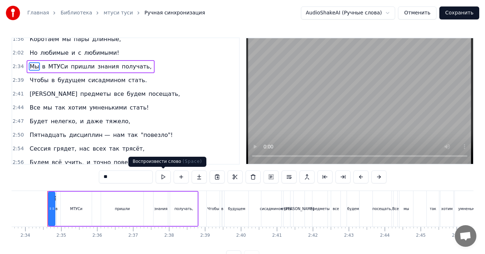
click at [161, 178] on button at bounding box center [163, 176] width 15 height 13
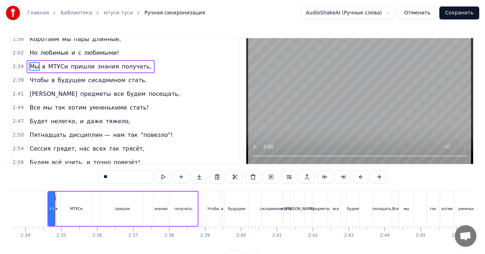
click at [161, 178] on button at bounding box center [163, 176] width 15 height 13
click at [138, 62] on span "получать," at bounding box center [136, 66] width 31 height 8
type input "*********"
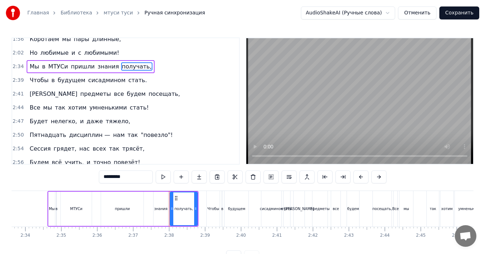
scroll to position [272, 0]
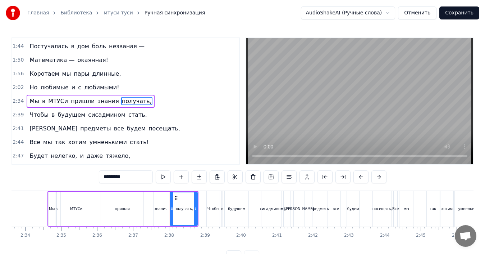
click at [44, 95] on div "Мы в МТУСи пришли знания получать," at bounding box center [91, 101] width 128 height 13
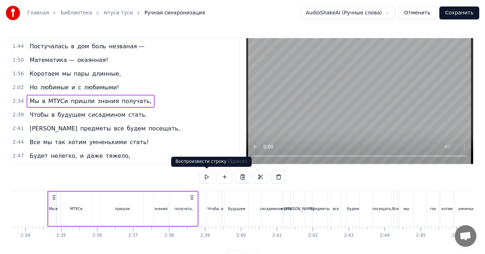
click at [209, 173] on button at bounding box center [206, 176] width 15 height 13
click at [206, 174] on button at bounding box center [206, 176] width 15 height 13
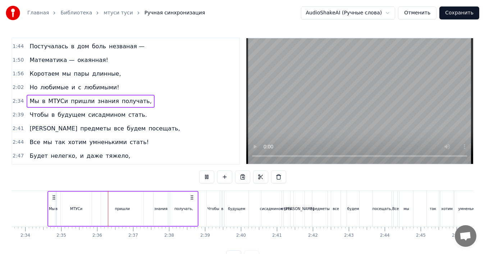
click at [206, 175] on button at bounding box center [206, 176] width 15 height 13
click at [135, 204] on div "пришли" at bounding box center [122, 208] width 42 height 34
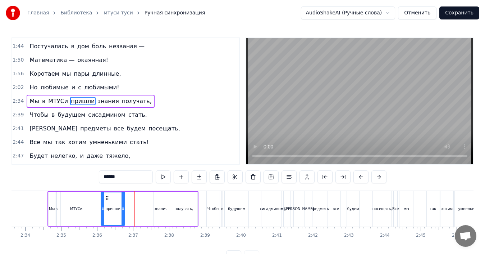
drag, startPoint x: 143, startPoint y: 206, endPoint x: 123, endPoint y: 206, distance: 19.8
click at [123, 206] on icon at bounding box center [123, 208] width 3 height 6
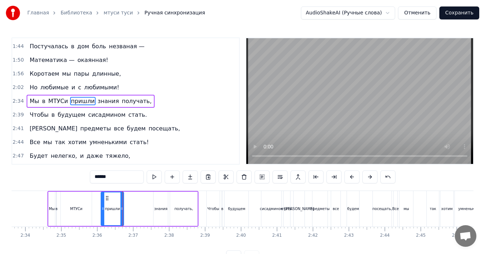
click at [138, 96] on div "Мы в МТУСи пришли знания получать," at bounding box center [91, 101] width 128 height 13
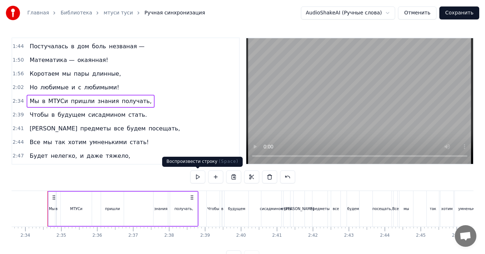
click at [198, 176] on button at bounding box center [197, 176] width 15 height 13
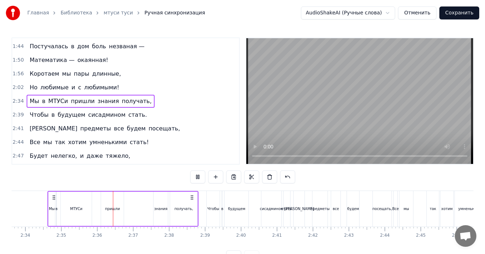
click at [198, 175] on button at bounding box center [197, 176] width 15 height 13
click at [80, 202] on div "МТУСи" at bounding box center [76, 208] width 31 height 34
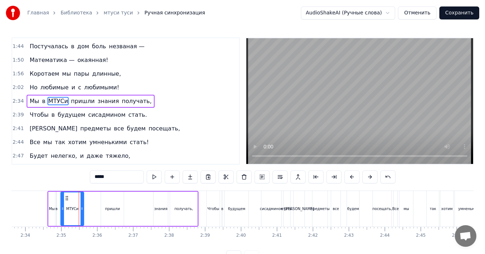
drag, startPoint x: 90, startPoint y: 205, endPoint x: 82, endPoint y: 207, distance: 8.0
click at [82, 207] on div at bounding box center [82, 208] width 3 height 33
drag, startPoint x: 110, startPoint y: 207, endPoint x: 100, endPoint y: 208, distance: 9.8
click at [100, 208] on div "Мы в МТУСи пришли знания получать," at bounding box center [122, 209] width 151 height 36
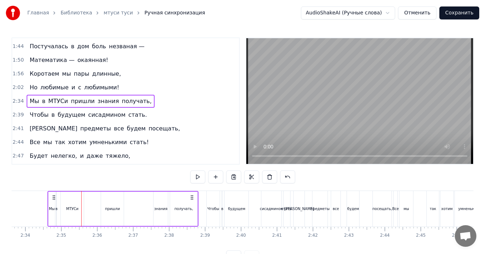
click at [109, 206] on div "пришли" at bounding box center [112, 208] width 15 height 5
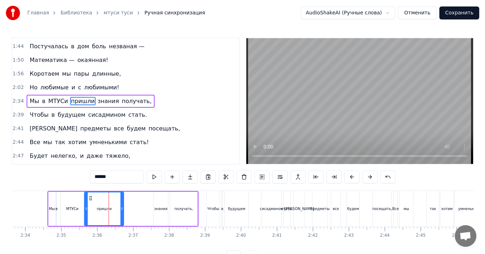
drag, startPoint x: 101, startPoint y: 207, endPoint x: 85, endPoint y: 209, distance: 16.6
click at [85, 209] on icon at bounding box center [86, 208] width 3 height 6
drag, startPoint x: 122, startPoint y: 208, endPoint x: 105, endPoint y: 208, distance: 17.3
click at [105, 208] on icon at bounding box center [104, 208] width 3 height 6
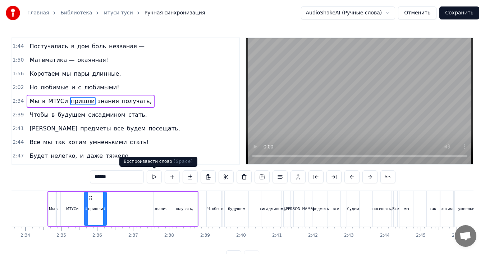
click at [155, 177] on button at bounding box center [154, 176] width 15 height 13
click at [139, 96] on div "Мы в МТУСи пришли знания получать," at bounding box center [91, 101] width 128 height 13
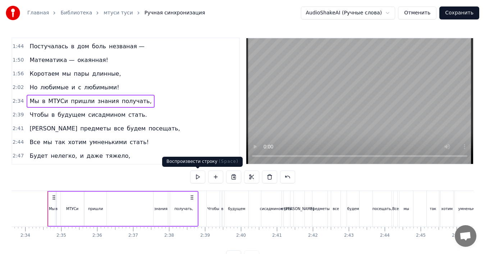
click at [198, 177] on button at bounding box center [197, 176] width 15 height 13
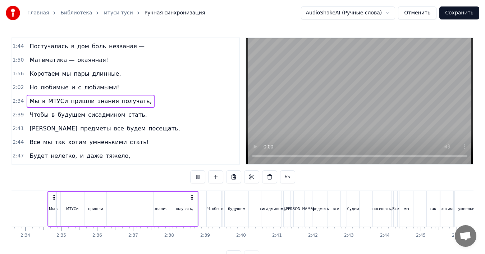
click at [198, 176] on button at bounding box center [197, 176] width 15 height 13
click at [69, 205] on div "МТУСи" at bounding box center [72, 208] width 23 height 34
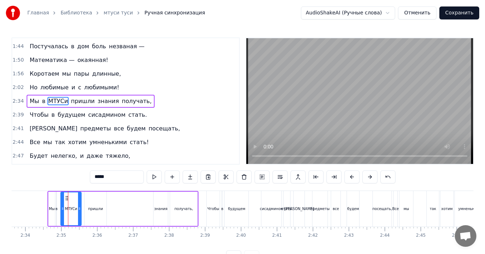
click at [80, 210] on div at bounding box center [79, 208] width 3 height 33
click at [94, 208] on div "пришли" at bounding box center [95, 208] width 15 height 5
type input "******"
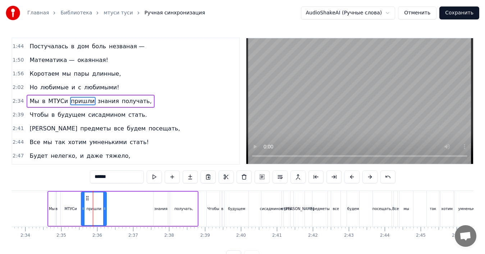
click at [83, 208] on circle at bounding box center [83, 207] width 0 height 0
drag, startPoint x: 104, startPoint y: 209, endPoint x: 98, endPoint y: 208, distance: 5.4
click at [98, 208] on icon at bounding box center [99, 208] width 3 height 6
click at [138, 97] on div "Мы в МТУСи пришли знания получать," at bounding box center [91, 101] width 128 height 13
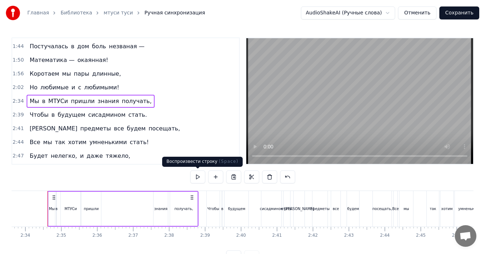
click at [193, 177] on button at bounding box center [197, 176] width 15 height 13
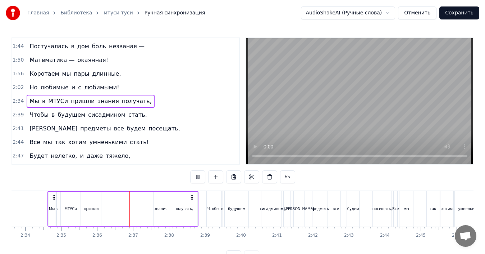
click at [193, 177] on button at bounding box center [197, 176] width 15 height 13
click at [159, 209] on div "знания" at bounding box center [160, 208] width 13 height 5
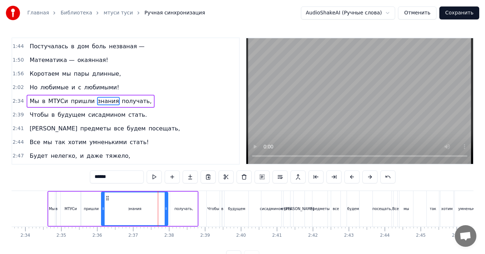
drag, startPoint x: 155, startPoint y: 193, endPoint x: 103, endPoint y: 203, distance: 53.2
click at [103, 203] on div at bounding box center [103, 208] width 3 height 33
click at [105, 206] on icon at bounding box center [104, 208] width 3 height 6
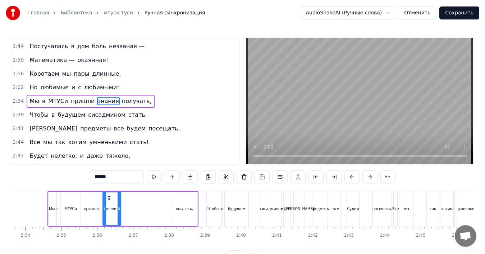
drag, startPoint x: 166, startPoint y: 206, endPoint x: 120, endPoint y: 205, distance: 46.1
click at [119, 205] on div at bounding box center [119, 208] width 3 height 33
click at [178, 203] on div "получать," at bounding box center [183, 208] width 27 height 34
type input "*********"
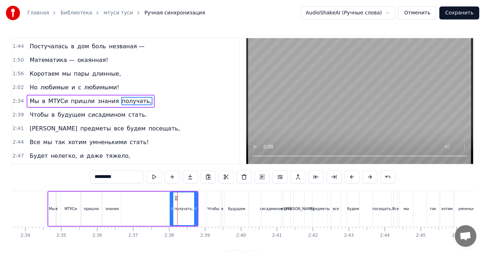
drag, startPoint x: 181, startPoint y: 203, endPoint x: 173, endPoint y: 204, distance: 8.3
click at [173, 204] on div "получать," at bounding box center [184, 208] width 27 height 33
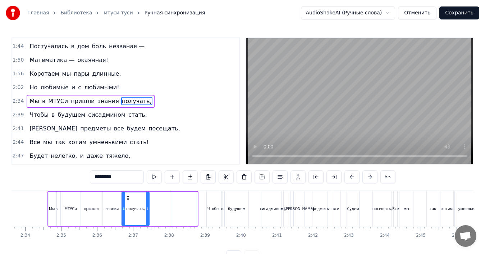
drag, startPoint x: 176, startPoint y: 198, endPoint x: 128, endPoint y: 200, distance: 48.3
click at [128, 200] on icon at bounding box center [128, 198] width 6 height 6
drag, startPoint x: 148, startPoint y: 207, endPoint x: 141, endPoint y: 206, distance: 6.8
click at [141, 206] on icon at bounding box center [140, 208] width 3 height 6
click at [101, 96] on div "Мы в МТУСи пришли знания получать," at bounding box center [91, 101] width 128 height 13
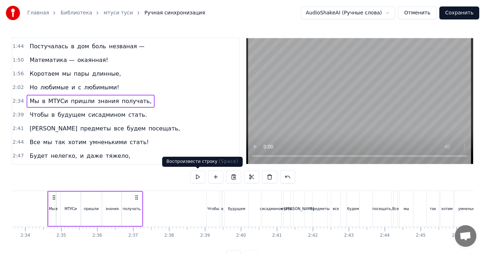
click at [203, 176] on button at bounding box center [197, 176] width 15 height 13
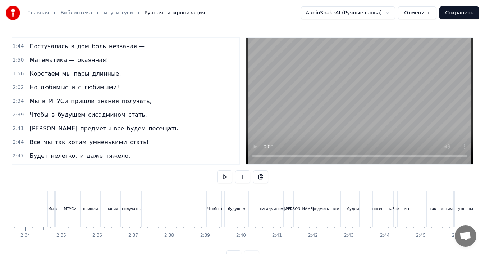
click at [59, 95] on div "Мы в МТУСи пришли знания получать," at bounding box center [91, 101] width 128 height 13
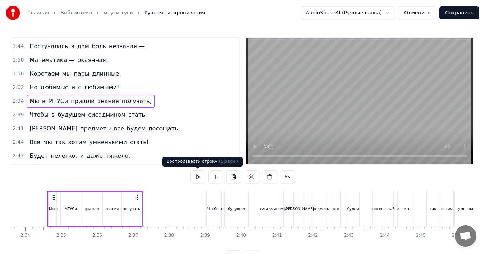
click at [198, 175] on button at bounding box center [197, 176] width 15 height 13
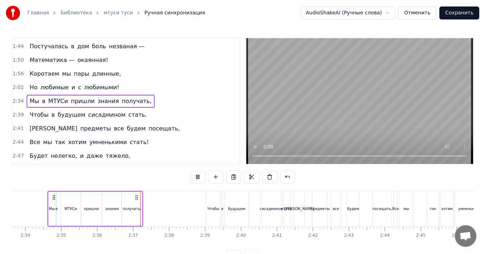
click at [198, 175] on button at bounding box center [197, 176] width 15 height 13
click at [215, 209] on div "Чтобы" at bounding box center [214, 208] width 12 height 5
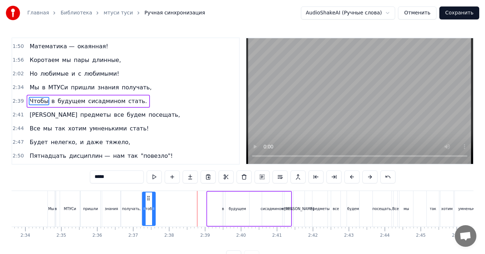
drag, startPoint x: 213, startPoint y: 198, endPoint x: 148, endPoint y: 198, distance: 64.8
click at [148, 198] on icon at bounding box center [149, 198] width 6 height 6
click at [223, 201] on div "в" at bounding box center [222, 208] width 1 height 34
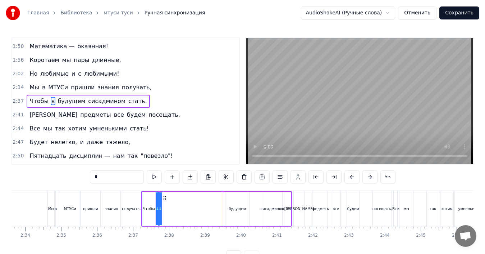
drag, startPoint x: 228, startPoint y: 197, endPoint x: 164, endPoint y: 198, distance: 64.0
click at [164, 198] on icon at bounding box center [165, 198] width 6 height 6
click at [238, 203] on div "будущем" at bounding box center [238, 208] width 24 height 34
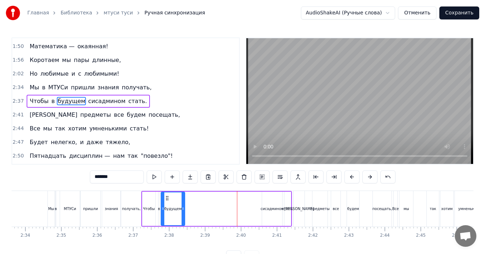
drag, startPoint x: 230, startPoint y: 198, endPoint x: 167, endPoint y: 200, distance: 62.6
click at [167, 200] on icon at bounding box center [167, 198] width 6 height 6
click at [269, 200] on div "сисадмином" at bounding box center [272, 208] width 20 height 34
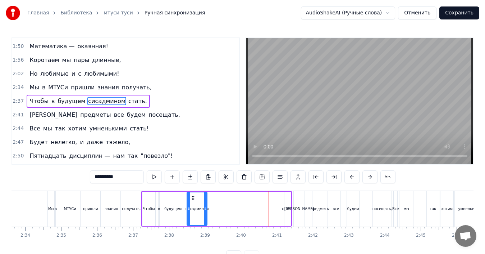
drag, startPoint x: 268, startPoint y: 197, endPoint x: 193, endPoint y: 200, distance: 74.5
click at [193, 200] on icon at bounding box center [193, 198] width 6 height 6
click at [289, 202] on div "стать." at bounding box center [288, 208] width 6 height 34
type input "******"
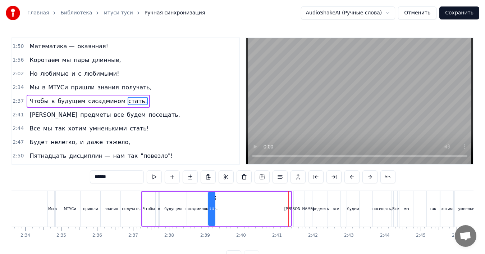
drag, startPoint x: 291, startPoint y: 198, endPoint x: 215, endPoint y: 199, distance: 75.9
click at [215, 199] on icon at bounding box center [215, 198] width 6 height 6
click at [46, 96] on div "Чтобы в будущем сисадмином стать." at bounding box center [88, 101] width 123 height 13
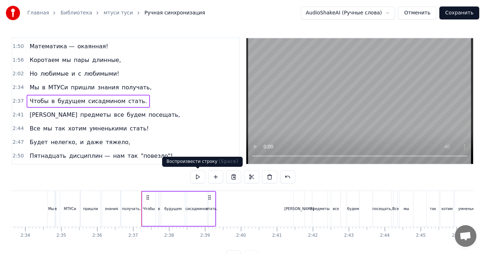
click at [200, 178] on button at bounding box center [197, 176] width 15 height 13
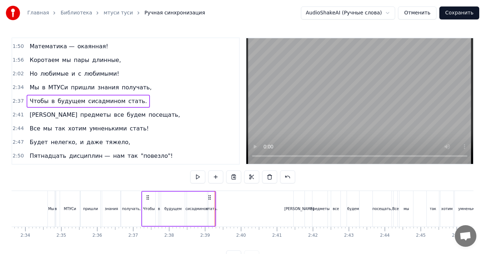
click at [38, 83] on div "Мы в МТУСи пришли знания получать," at bounding box center [91, 87] width 128 height 13
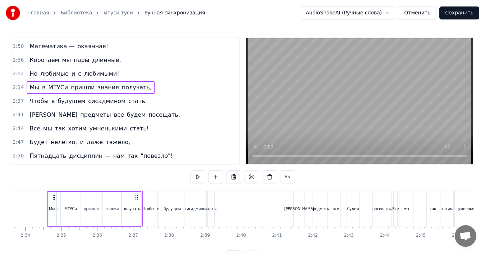
click at [32, 95] on div "Чтобы в будущем сисадмином стать." at bounding box center [88, 101] width 123 height 13
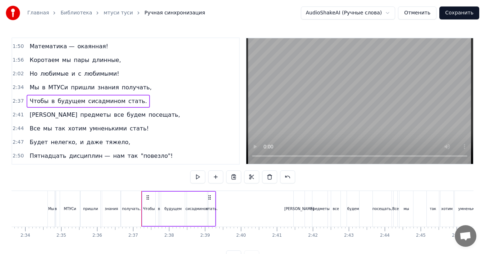
click at [45, 82] on div "Мы в МТУСи пришли знания получать," at bounding box center [91, 87] width 128 height 13
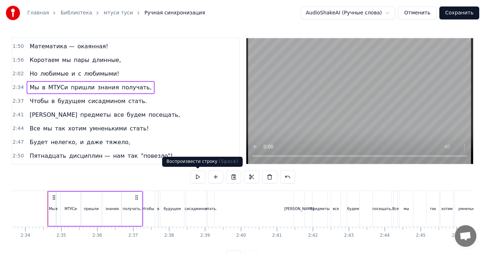
click at [197, 177] on button at bounding box center [197, 176] width 15 height 13
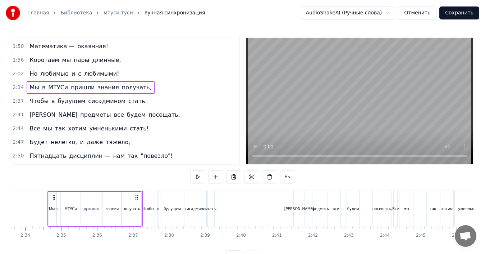
click at [43, 96] on div "Чтобы в будущем сисадмином стать." at bounding box center [88, 101] width 123 height 13
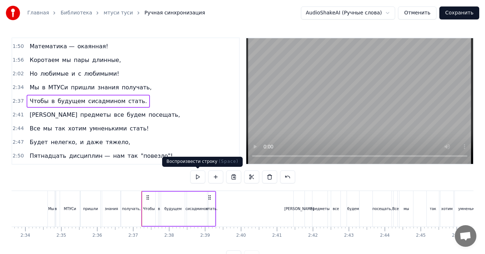
click at [199, 176] on button at bounding box center [197, 176] width 15 height 13
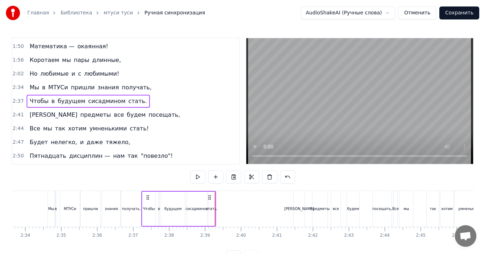
click at [199, 176] on button at bounding box center [197, 176] width 15 height 13
click at [199, 177] on button at bounding box center [197, 176] width 15 height 13
click at [119, 181] on div "0:24 Мы в МТУСи пришли знания получать, 0:28 Нужно многое в колледже узнать, 0:…" at bounding box center [243, 150] width 462 height 226
click at [123, 181] on div "0:24 Мы в МТУСи пришли знания получать, 0:28 Нужно многое в колледже узнать, 0:…" at bounding box center [243, 150] width 462 height 226
click at [98, 184] on div "0:24 Мы в МТУСи пришли знания получать, 0:28 Нужно многое в колледже узнать, 0:…" at bounding box center [243, 150] width 462 height 226
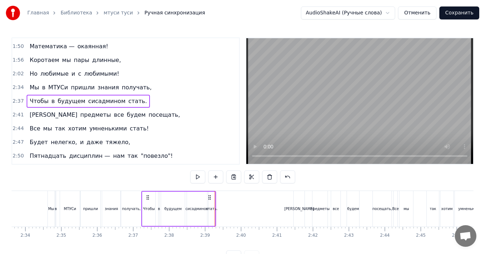
click at [101, 190] on div "0:24 Мы в МТУСи пришли знания получать, 0:28 Нужно многое в колледже узнать, 0:…" at bounding box center [243, 150] width 462 height 226
click at [101, 192] on div "пришли" at bounding box center [90, 209] width 21 height 36
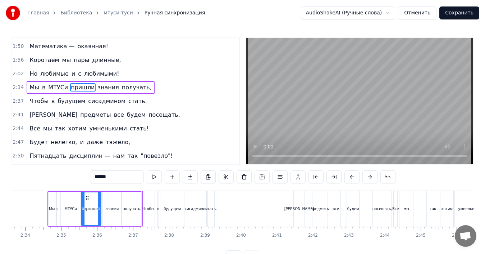
scroll to position [272, 0]
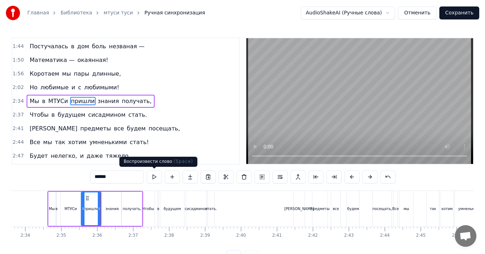
click at [154, 177] on button at bounding box center [154, 176] width 15 height 13
click at [155, 177] on button at bounding box center [154, 176] width 15 height 13
click at [154, 177] on button at bounding box center [154, 176] width 15 height 13
click at [139, 97] on div "Мы в МТУСи пришли знания получать," at bounding box center [91, 101] width 128 height 13
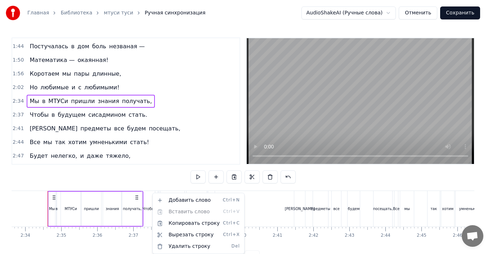
click at [154, 182] on html "Главная Библиотека мтуси туси Ручная синхронизация AudioShakeAI (Ручные слова) …" at bounding box center [246, 137] width 492 height 275
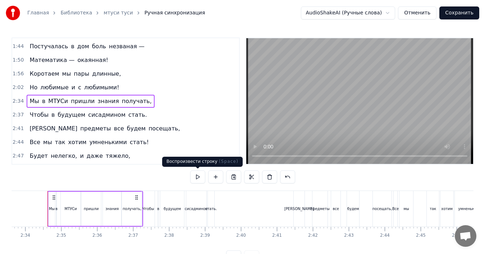
click at [194, 175] on button at bounding box center [197, 176] width 15 height 13
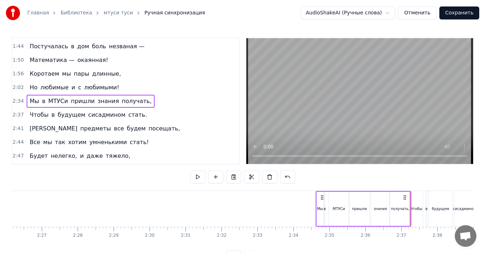
scroll to position [0, 5273]
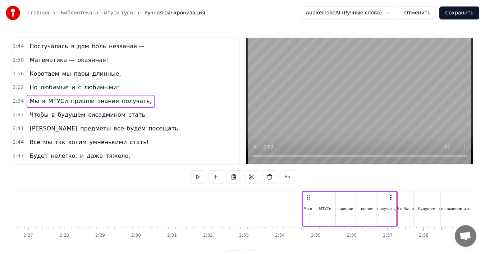
click at [296, 187] on div "0:24 Мы в МТУСи пришли знания получать, 0:28 Нужно многое в колледже узнать, 0:…" at bounding box center [243, 150] width 462 height 226
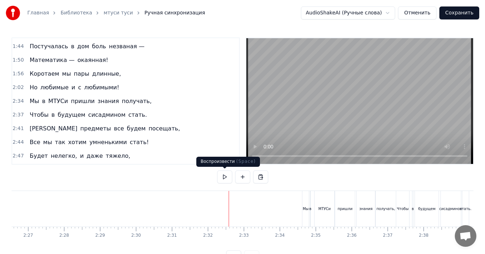
click at [225, 176] on button at bounding box center [224, 176] width 15 height 13
click at [225, 180] on button at bounding box center [224, 176] width 15 height 13
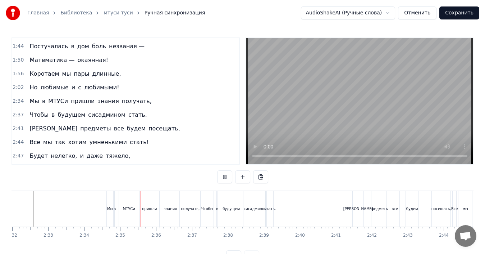
scroll to position [0, 5475]
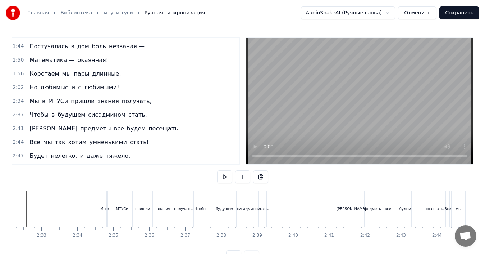
click at [261, 204] on div "стать." at bounding box center [263, 209] width 6 height 36
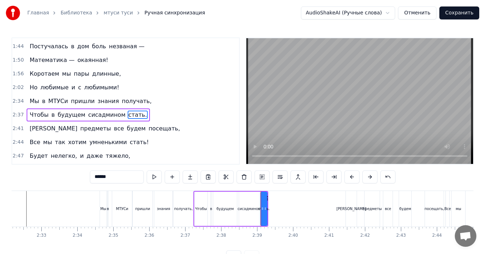
scroll to position [286, 0]
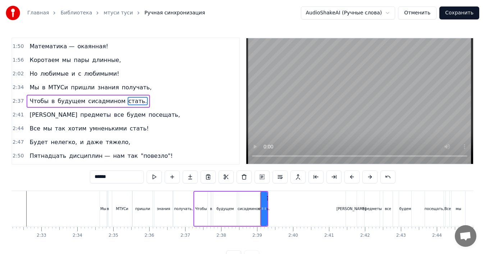
click at [268, 204] on div "стать." at bounding box center [264, 208] width 7 height 34
drag, startPoint x: 266, startPoint y: 204, endPoint x: 271, endPoint y: 205, distance: 4.7
click at [269, 204] on div at bounding box center [268, 208] width 3 height 33
drag, startPoint x: 271, startPoint y: 205, endPoint x: 274, endPoint y: 205, distance: 3.7
click at [274, 205] on div at bounding box center [273, 208] width 3 height 33
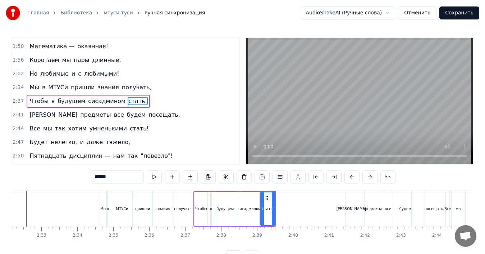
click at [21, 190] on div "0:24 Мы в МТУСи пришли знания получать, 0:28 Нужно многое в колледже узнать, 0:…" at bounding box center [243, 150] width 462 height 226
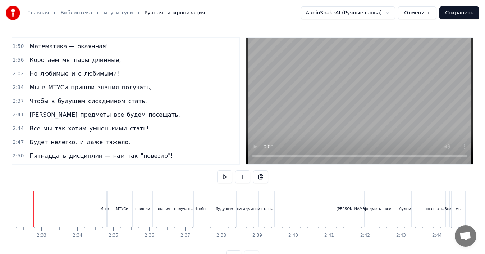
scroll to position [0, 5461]
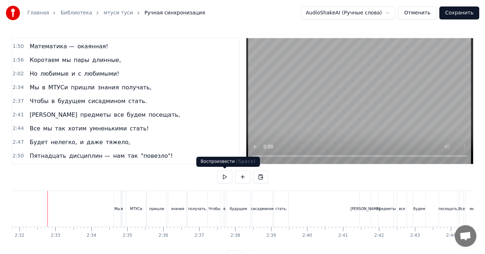
click at [226, 176] on button at bounding box center [224, 176] width 15 height 13
click at [69, 110] on div "И предметы все будем посещать," at bounding box center [105, 114] width 156 height 13
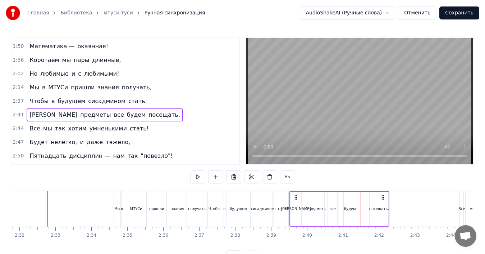
drag, startPoint x: 366, startPoint y: 197, endPoint x: 295, endPoint y: 200, distance: 70.2
click at [295, 200] on icon at bounding box center [296, 197] width 6 height 6
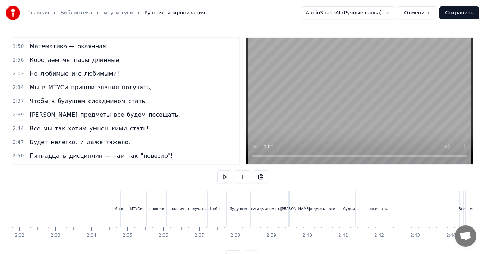
scroll to position [0, 5449]
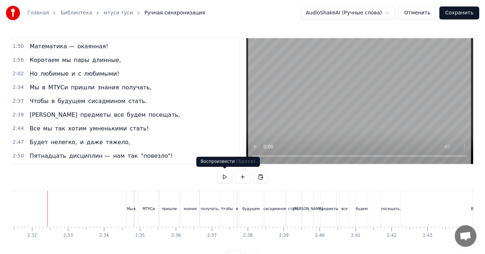
click at [224, 179] on button at bounding box center [224, 176] width 15 height 13
click at [276, 207] on div "сисадмином" at bounding box center [275, 208] width 23 height 5
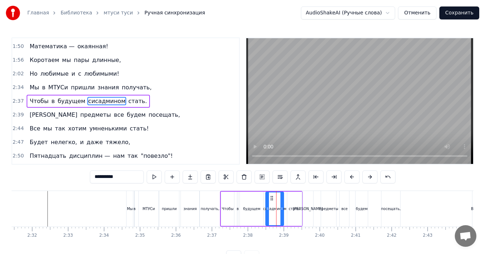
click at [282, 208] on icon at bounding box center [282, 208] width 3 height 6
drag, startPoint x: 282, startPoint y: 208, endPoint x: 289, endPoint y: 207, distance: 6.9
click at [289, 207] on icon at bounding box center [288, 208] width 3 height 6
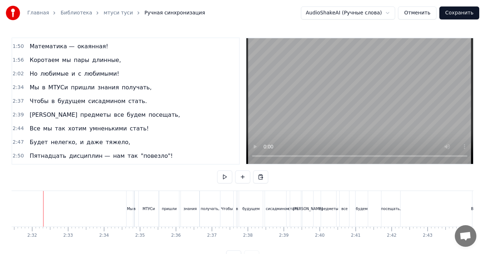
scroll to position [0, 5444]
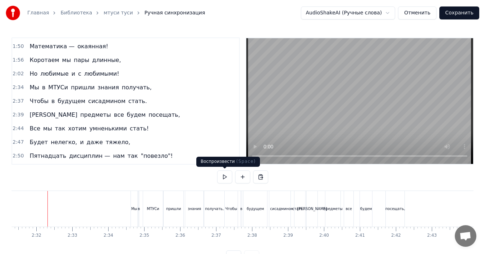
click at [228, 178] on button at bounding box center [224, 176] width 15 height 13
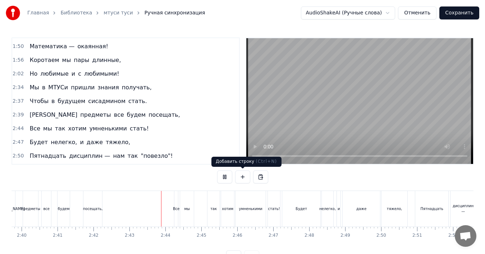
scroll to position [0, 5843]
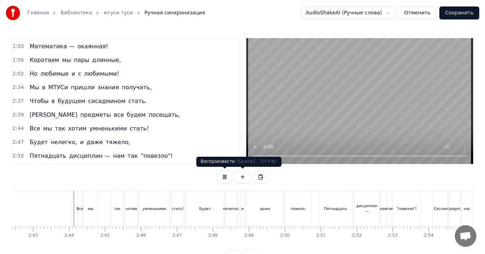
click at [227, 178] on button at bounding box center [224, 176] width 15 height 13
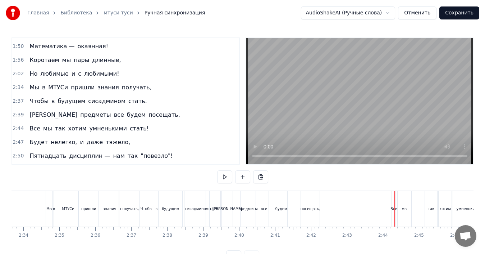
scroll to position [0, 5502]
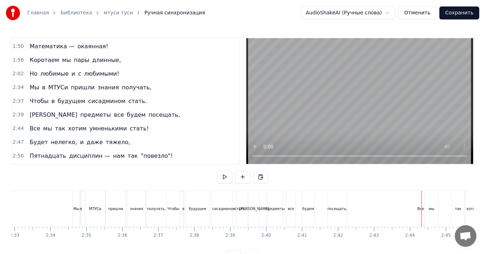
click at [63, 110] on div "И предметы все будем посещать," at bounding box center [105, 114] width 156 height 13
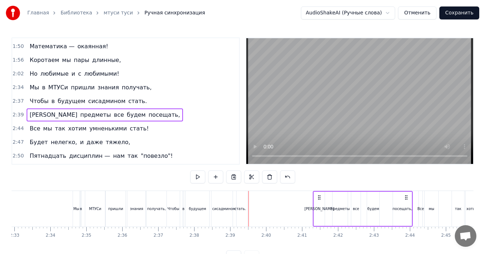
drag, startPoint x: 255, startPoint y: 196, endPoint x: 319, endPoint y: 198, distance: 64.1
click at [319, 198] on icon at bounding box center [320, 197] width 6 height 6
click at [78, 96] on div "Чтобы в будущем сисадмином стать." at bounding box center [88, 101] width 123 height 13
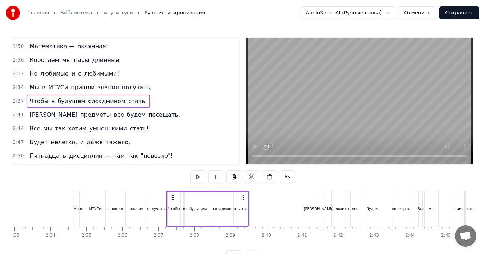
click at [241, 207] on div "стать." at bounding box center [241, 208] width 12 height 5
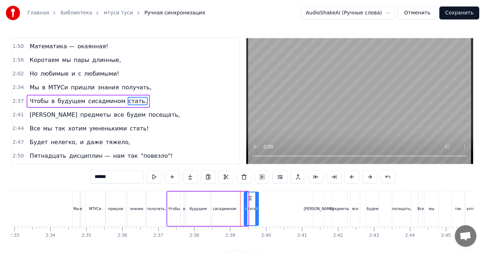
drag, startPoint x: 239, startPoint y: 198, endPoint x: 250, endPoint y: 199, distance: 10.5
click at [250, 199] on icon at bounding box center [251, 198] width 6 height 6
click at [221, 199] on div "сисадмином" at bounding box center [224, 208] width 25 height 34
type input "**********"
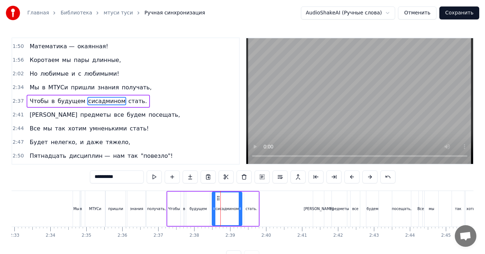
drag, startPoint x: 236, startPoint y: 203, endPoint x: 242, endPoint y: 203, distance: 5.8
click at [242, 203] on div at bounding box center [240, 208] width 3 height 33
click at [242, 204] on div at bounding box center [241, 208] width 3 height 33
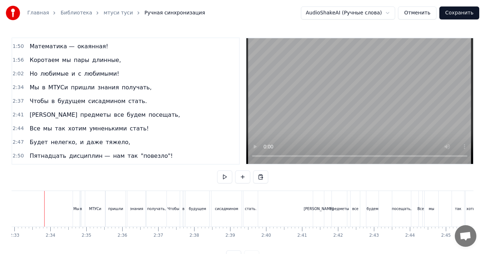
scroll to position [0, 5499]
click at [38, 109] on div "И предметы все будем посещать," at bounding box center [105, 114] width 156 height 13
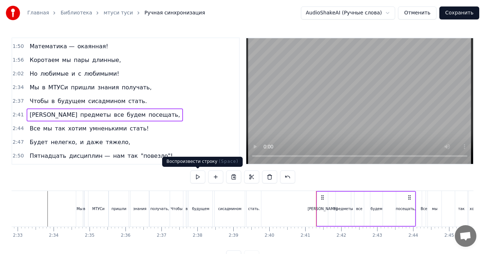
click at [200, 176] on button at bounding box center [197, 176] width 15 height 13
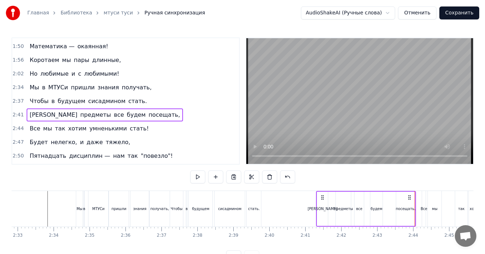
click at [200, 176] on button at bounding box center [197, 176] width 15 height 13
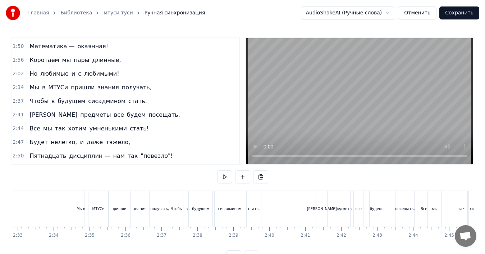
scroll to position [0, 5486]
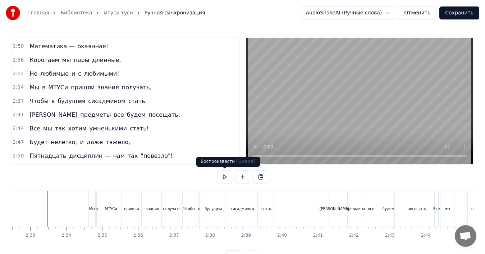
click at [228, 178] on button at bounding box center [224, 176] width 15 height 13
click at [228, 179] on button at bounding box center [224, 176] width 15 height 13
click at [113, 110] on span "все" at bounding box center [119, 114] width 12 height 8
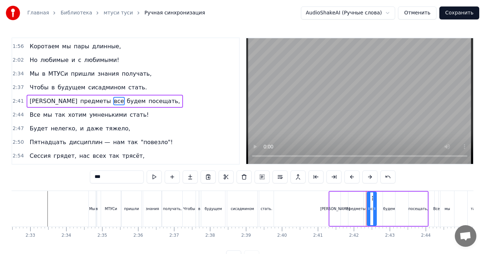
click at [92, 96] on div "И предметы все будем посещать," at bounding box center [105, 101] width 156 height 13
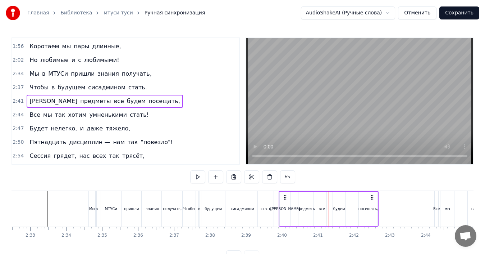
drag, startPoint x: 335, startPoint y: 196, endPoint x: 285, endPoint y: 196, distance: 50.0
click at [285, 196] on icon at bounding box center [285, 197] width 6 height 6
click at [284, 195] on circle at bounding box center [284, 195] width 0 height 0
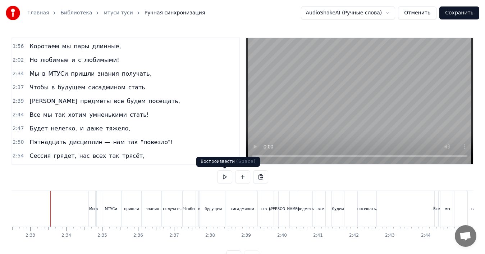
click at [218, 177] on button at bounding box center [224, 176] width 15 height 13
click at [219, 176] on button at bounding box center [224, 176] width 15 height 13
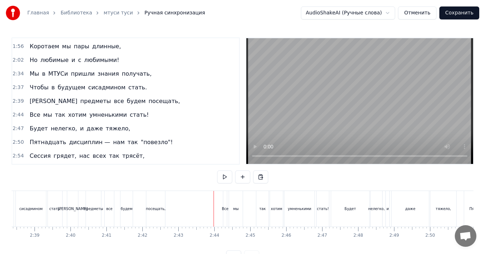
scroll to position [0, 5712]
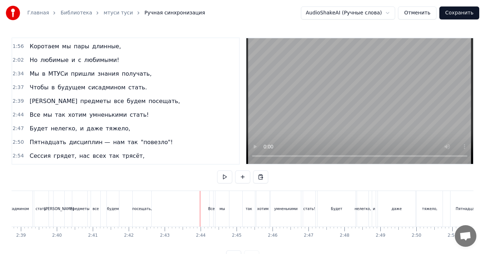
click at [54, 110] on div "Все мы так хотим умненькими стать!" at bounding box center [89, 114] width 125 height 13
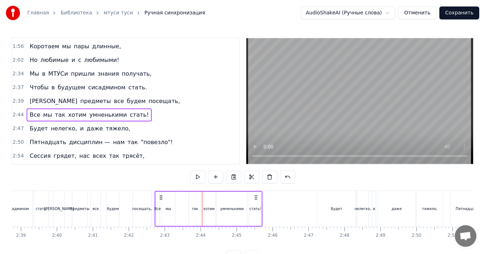
drag, startPoint x: 215, startPoint y: 197, endPoint x: 159, endPoint y: 197, distance: 56.1
click at [160, 197] on circle at bounding box center [160, 197] width 0 height 0
click at [158, 197] on circle at bounding box center [158, 197] width 0 height 0
click at [161, 196] on icon at bounding box center [161, 197] width 6 height 6
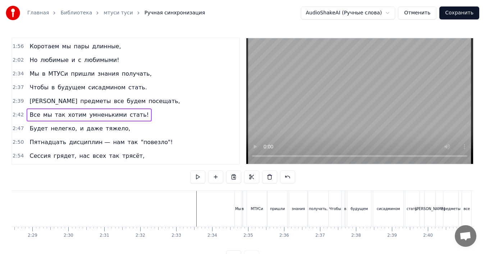
scroll to position [0, 5333]
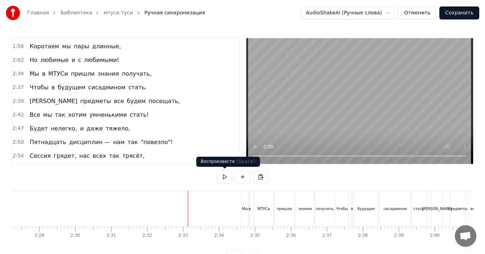
click at [228, 174] on button at bounding box center [224, 176] width 15 height 13
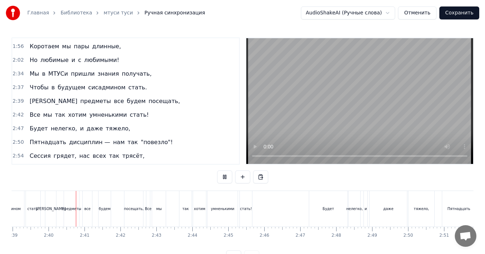
scroll to position [0, 5727]
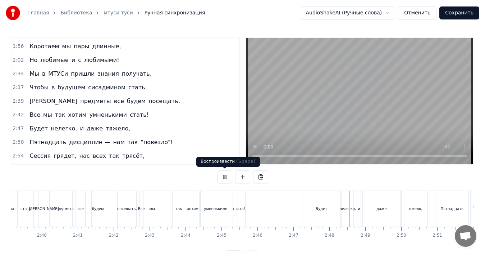
click at [227, 177] on button at bounding box center [224, 176] width 15 height 13
click at [54, 109] on div "Все мы так хотим умненькими стать!" at bounding box center [89, 114] width 125 height 13
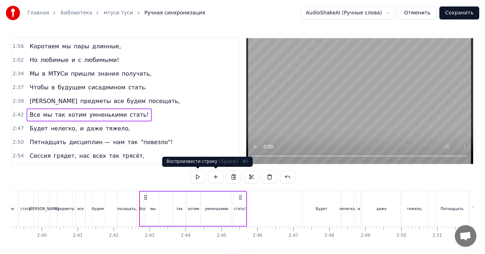
click at [199, 177] on button at bounding box center [197, 176] width 15 height 13
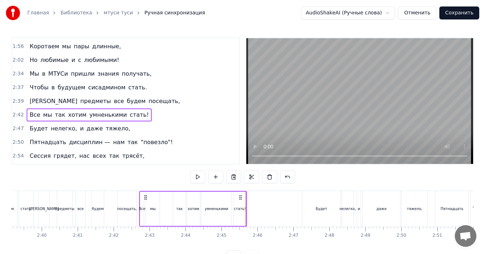
click at [199, 177] on button at bounding box center [197, 176] width 15 height 13
click at [199, 176] on button at bounding box center [197, 176] width 15 height 13
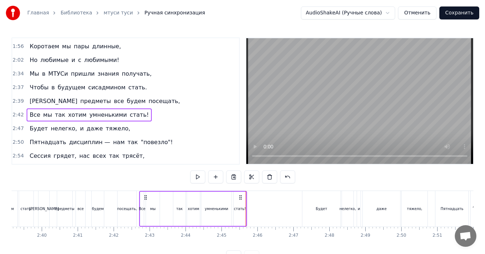
click at [199, 176] on button at bounding box center [197, 176] width 15 height 13
drag, startPoint x: 145, startPoint y: 196, endPoint x: 156, endPoint y: 198, distance: 10.9
click at [151, 200] on icon at bounding box center [152, 197] width 6 height 6
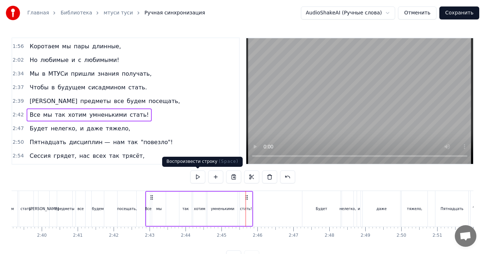
click at [198, 176] on button at bounding box center [197, 176] width 15 height 13
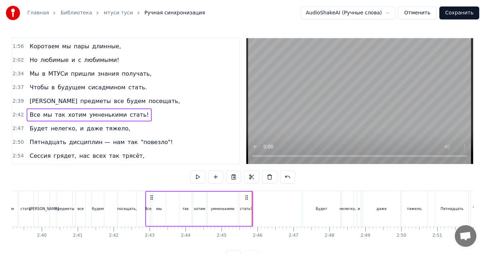
click at [198, 176] on button at bounding box center [197, 176] width 15 height 13
drag, startPoint x: 151, startPoint y: 196, endPoint x: 165, endPoint y: 196, distance: 13.7
click at [165, 196] on icon at bounding box center [166, 197] width 6 height 6
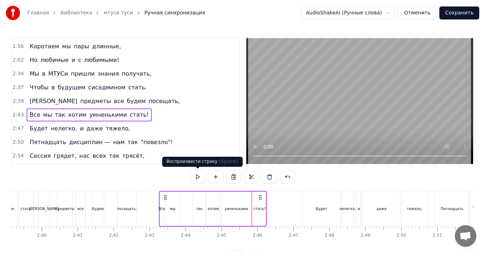
click at [197, 176] on button at bounding box center [197, 176] width 15 height 13
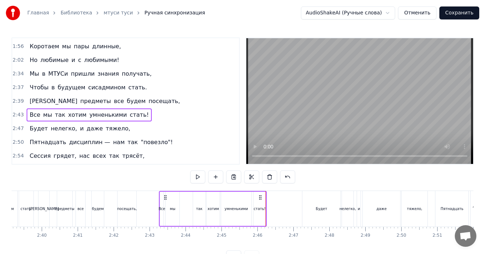
click at [197, 176] on button at bounding box center [197, 176] width 15 height 13
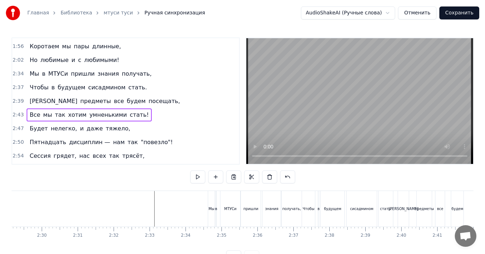
scroll to position [0, 5320]
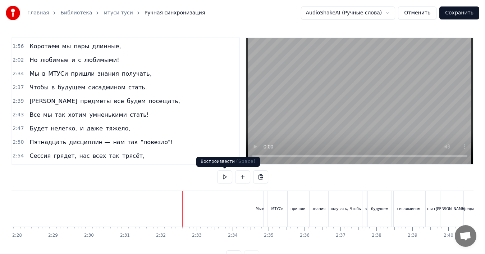
click at [226, 177] on button at bounding box center [224, 176] width 15 height 13
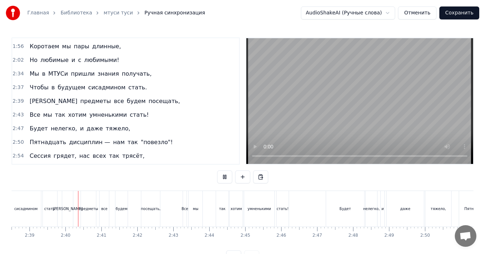
scroll to position [0, 5716]
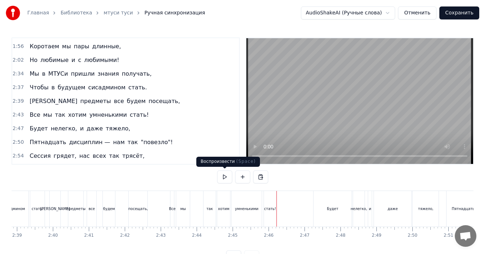
click at [227, 178] on button at bounding box center [224, 176] width 15 height 13
click at [68, 124] on div "Будет нелегко, и даже тяжело," at bounding box center [80, 128] width 107 height 13
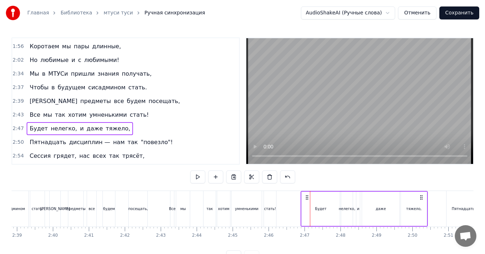
drag, startPoint x: 318, startPoint y: 197, endPoint x: 306, endPoint y: 199, distance: 12.7
click at [306, 199] on icon at bounding box center [307, 197] width 6 height 6
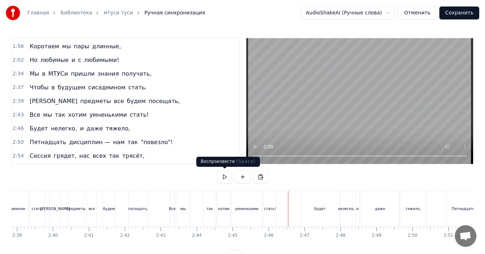
click at [225, 180] on button at bounding box center [224, 176] width 15 height 13
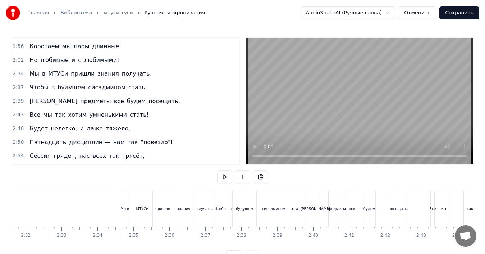
scroll to position [0, 5448]
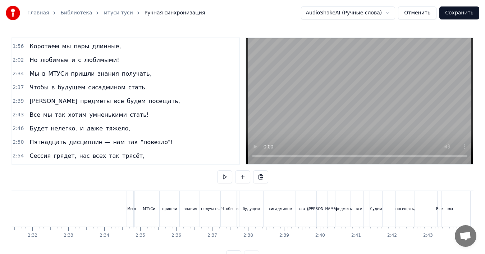
click at [225, 180] on button at bounding box center [224, 176] width 15 height 13
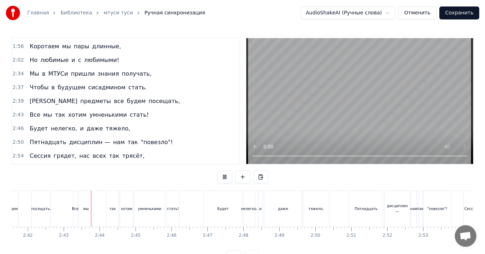
scroll to position [0, 5839]
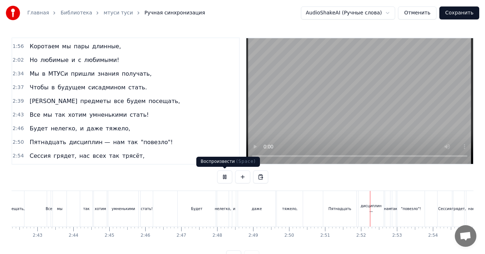
click at [226, 177] on button at bounding box center [224, 176] width 15 height 13
click at [335, 204] on div "Пятнадцать" at bounding box center [339, 209] width 33 height 36
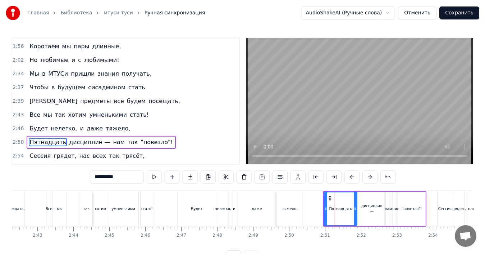
scroll to position [340, 0]
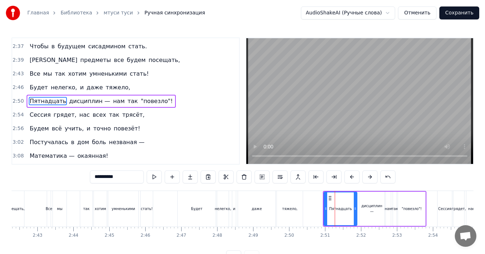
click at [98, 96] on div "Пятнадцать дисциплин — нам так "повезло"!" at bounding box center [101, 101] width 149 height 13
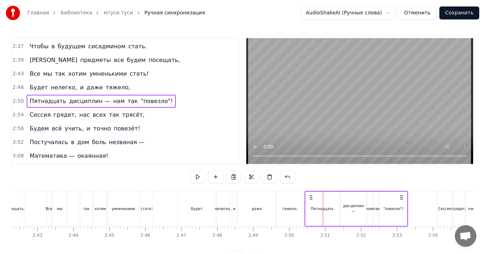
drag, startPoint x: 329, startPoint y: 197, endPoint x: 311, endPoint y: 196, distance: 18.4
click at [311, 196] on icon at bounding box center [311, 197] width 6 height 6
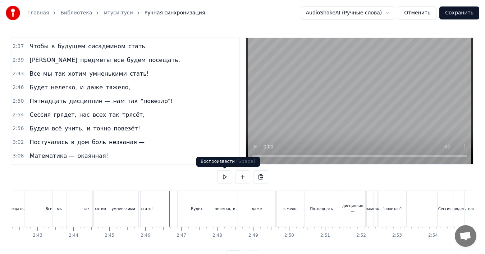
click at [227, 178] on button at bounding box center [224, 176] width 15 height 13
click at [226, 180] on button at bounding box center [224, 176] width 15 height 13
click at [223, 177] on button at bounding box center [224, 176] width 15 height 13
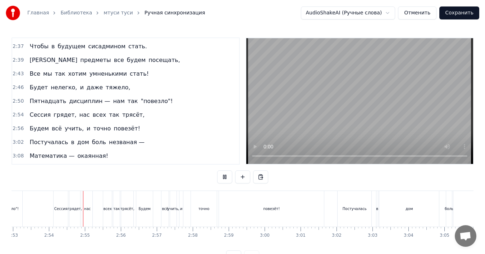
scroll to position [0, 6237]
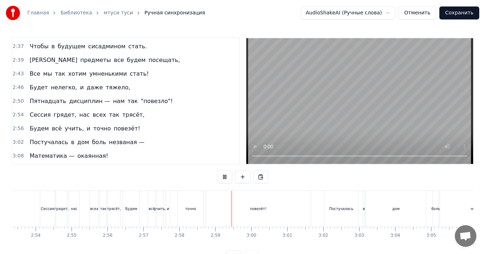
click at [223, 177] on button at bounding box center [224, 176] width 15 height 13
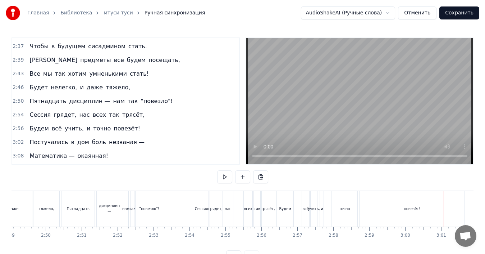
scroll to position [0, 6042]
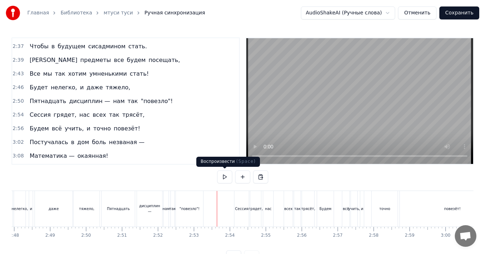
click at [223, 178] on button at bounding box center [224, 176] width 15 height 13
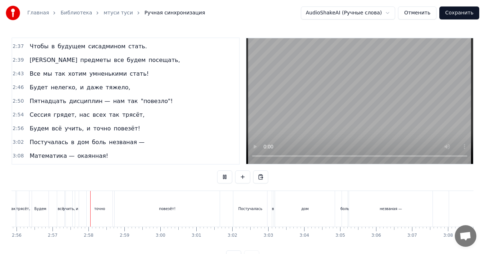
scroll to position [0, 6354]
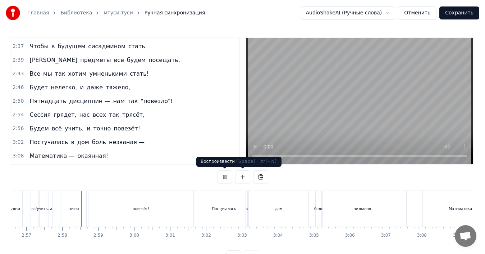
click at [226, 178] on button at bounding box center [224, 176] width 15 height 13
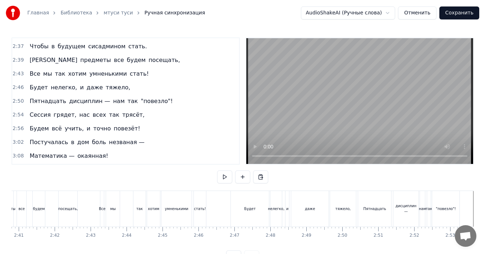
scroll to position [0, 5705]
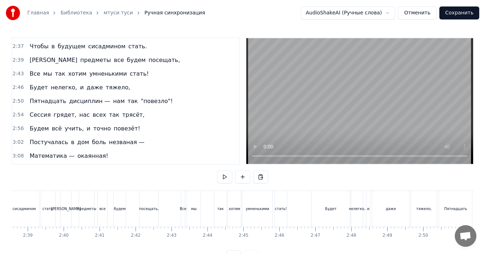
click at [231, 187] on div "0:24 Мы в МТУСи пришли знания получать, 0:28 Нужно многое в колледже узнать, 0:…" at bounding box center [243, 150] width 462 height 226
click at [226, 189] on div "0:24 Мы в МТУСи пришли знания получать, 0:28 Нужно многое в колледже узнать, 0:…" at bounding box center [243, 150] width 462 height 226
click at [226, 191] on div "так" at bounding box center [220, 209] width 12 height 36
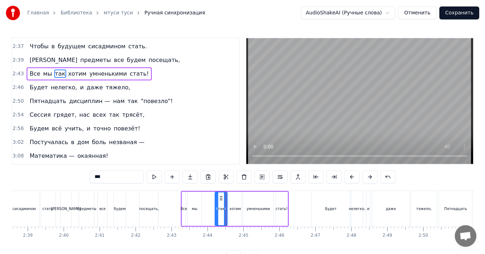
scroll to position [313, 0]
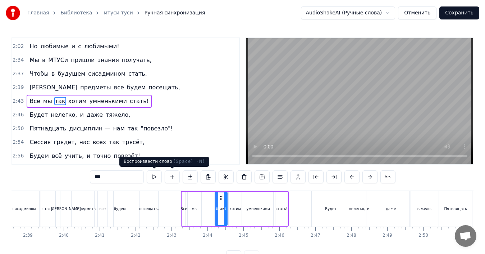
click at [160, 177] on button at bounding box center [154, 176] width 15 height 13
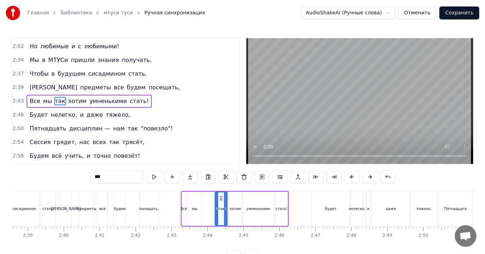
click at [159, 177] on button at bounding box center [154, 176] width 15 height 13
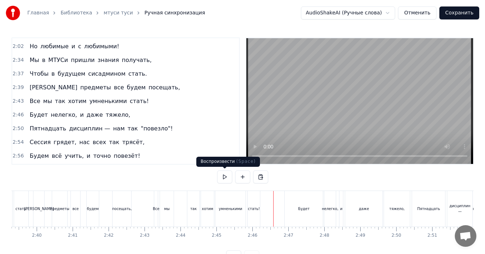
click at [224, 175] on button at bounding box center [224, 176] width 15 height 13
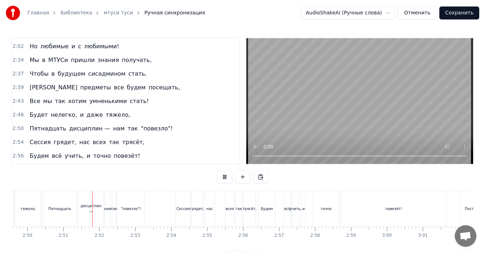
scroll to position [0, 6130]
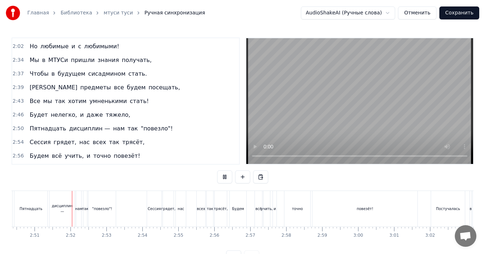
click at [224, 175] on button at bounding box center [224, 176] width 15 height 13
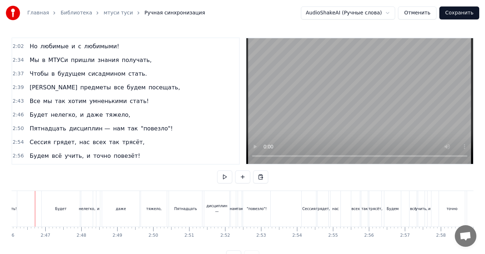
scroll to position [0, 5962]
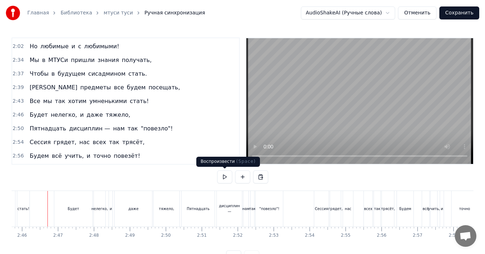
click at [224, 177] on button at bounding box center [224, 176] width 15 height 13
click at [223, 177] on button at bounding box center [224, 176] width 15 height 13
click at [136, 208] on div "даже" at bounding box center [133, 208] width 10 height 5
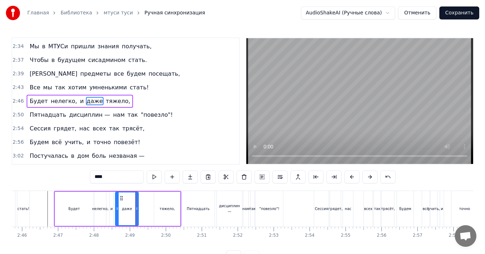
drag, startPoint x: 151, startPoint y: 208, endPoint x: 137, endPoint y: 208, distance: 14.4
click at [137, 208] on icon at bounding box center [136, 208] width 3 height 6
click at [162, 208] on div "тяжело," at bounding box center [167, 208] width 15 height 5
type input "*******"
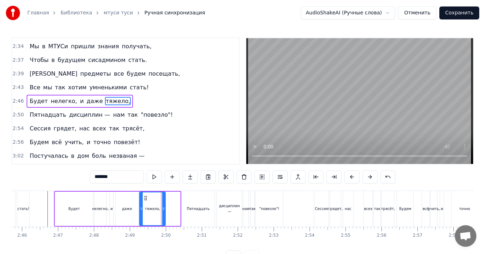
drag, startPoint x: 159, startPoint y: 197, endPoint x: 145, endPoint y: 200, distance: 15.0
click at [145, 200] on icon at bounding box center [146, 198] width 6 height 6
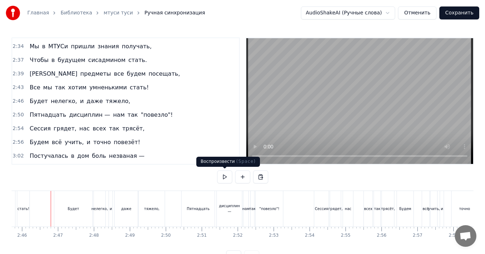
click at [231, 177] on button at bounding box center [224, 176] width 15 height 13
click at [225, 180] on button at bounding box center [224, 176] width 15 height 13
click at [73, 206] on div "Будет" at bounding box center [74, 208] width 12 height 5
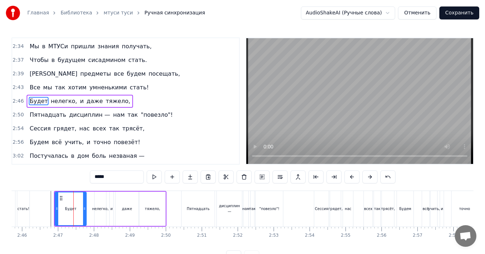
drag, startPoint x: 91, startPoint y: 207, endPoint x: 84, endPoint y: 207, distance: 6.9
click at [84, 207] on icon at bounding box center [84, 208] width 3 height 6
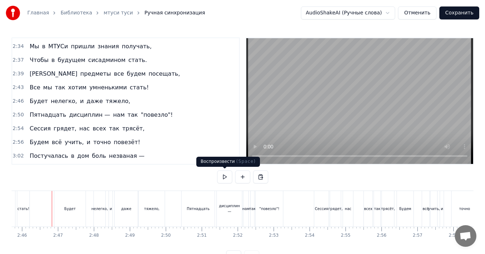
click at [221, 177] on button at bounding box center [224, 176] width 15 height 13
click at [222, 177] on button at bounding box center [224, 176] width 15 height 13
click at [221, 178] on button at bounding box center [224, 176] width 15 height 13
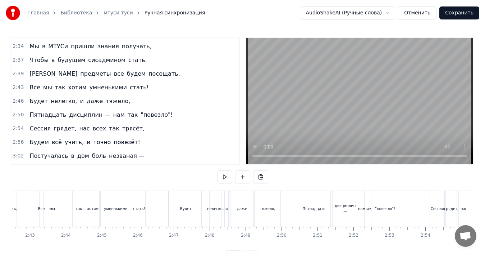
scroll to position [0, 5833]
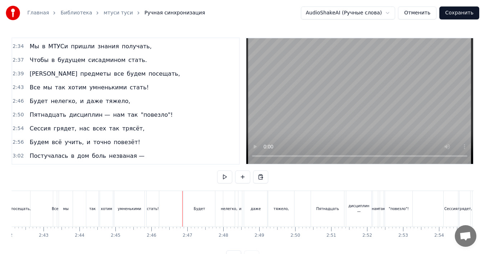
click at [160, 202] on div "Все мы так хотим умненькими стать!" at bounding box center [107, 209] width 108 height 36
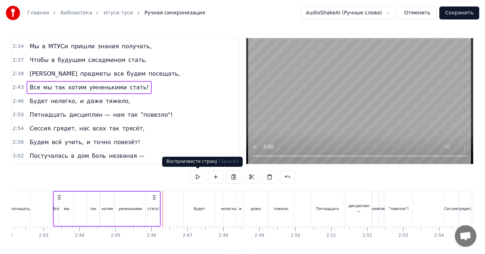
click at [199, 180] on button at bounding box center [197, 176] width 15 height 13
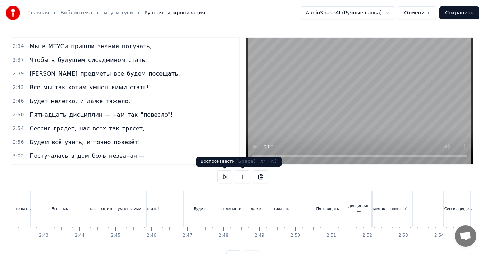
click at [229, 177] on button at bounding box center [224, 176] width 15 height 13
click at [90, 96] on div "Будет нелегко, и даже тяжело," at bounding box center [80, 101] width 107 height 13
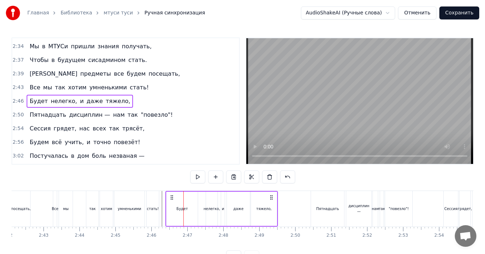
drag, startPoint x: 189, startPoint y: 196, endPoint x: 171, endPoint y: 196, distance: 18.0
click at [171, 196] on icon at bounding box center [172, 197] width 6 height 6
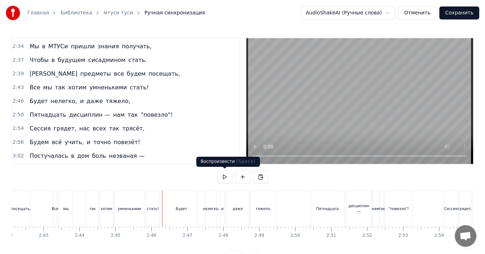
click at [222, 179] on button at bounding box center [224, 176] width 15 height 13
click at [224, 178] on button at bounding box center [224, 176] width 15 height 13
click at [226, 179] on button at bounding box center [224, 176] width 15 height 13
click at [60, 110] on div "Пятнадцать дисциплин — нам так "повезло"!" at bounding box center [101, 114] width 149 height 13
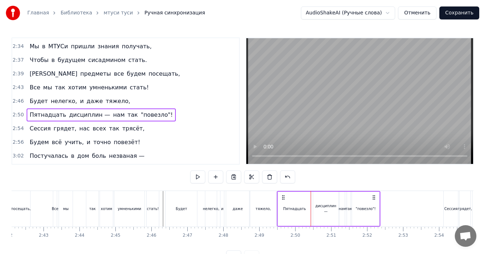
drag, startPoint x: 316, startPoint y: 196, endPoint x: 282, endPoint y: 197, distance: 33.8
click at [282, 197] on icon at bounding box center [284, 197] width 6 height 6
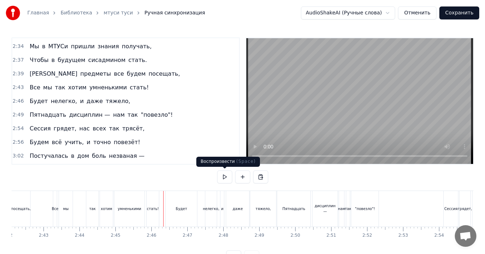
click at [227, 178] on button at bounding box center [224, 176] width 15 height 13
click at [228, 178] on button at bounding box center [224, 176] width 15 height 13
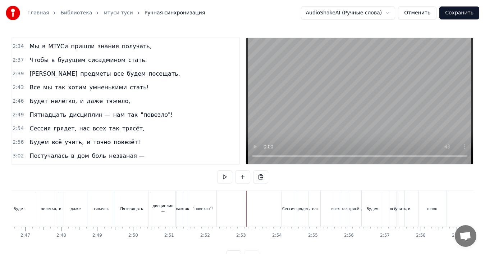
scroll to position [0, 6002]
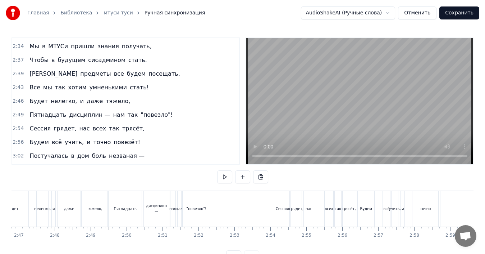
click at [80, 124] on div "Сессия грядет, нас всех так трясёт," at bounding box center [87, 128] width 121 height 13
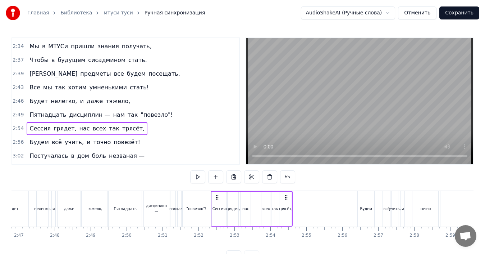
drag, startPoint x: 281, startPoint y: 197, endPoint x: 217, endPoint y: 198, distance: 64.1
click at [217, 198] on icon at bounding box center [217, 197] width 6 height 6
click at [210, 187] on div "0:24 Мы в МТУСи пришли знания получать, 0:28 Нужно многое в колледже узнать, 0:…" at bounding box center [243, 150] width 462 height 226
click at [199, 177] on button at bounding box center [197, 176] width 15 height 13
click at [56, 137] on div "[PERSON_NAME] всё учить, и точно повезёт!" at bounding box center [85, 142] width 116 height 13
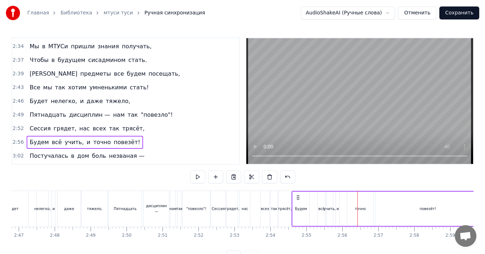
drag, startPoint x: 364, startPoint y: 198, endPoint x: 298, endPoint y: 199, distance: 65.9
click at [298, 199] on icon at bounding box center [298, 197] width 6 height 6
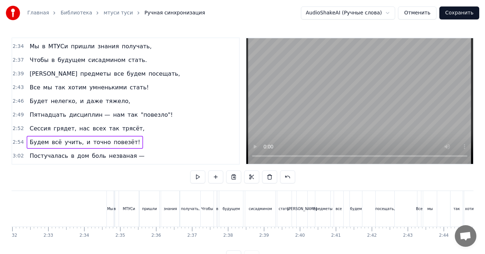
scroll to position [0, 5293]
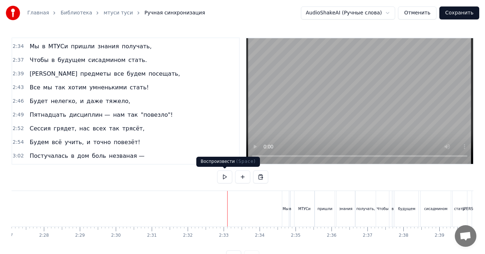
click at [226, 178] on button at bounding box center [224, 176] width 15 height 13
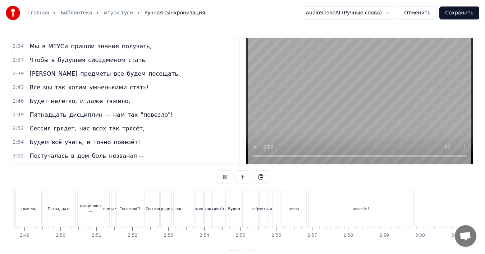
scroll to position [0, 6080]
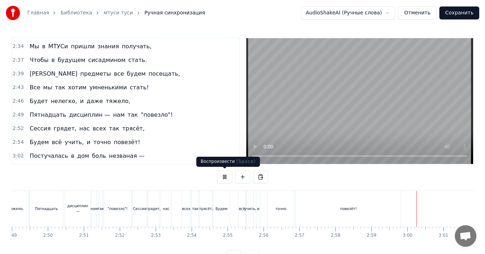
click at [222, 176] on button at bounding box center [224, 176] width 15 height 13
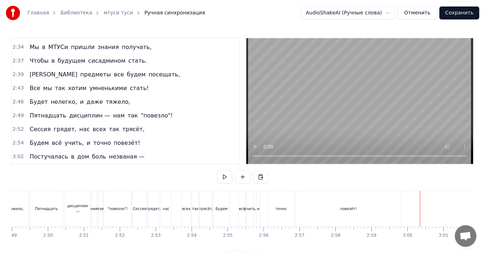
scroll to position [313, 0]
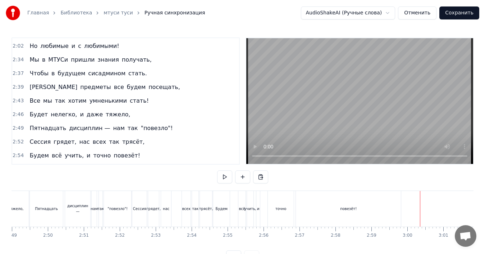
click at [45, 137] on div "Сессия грядет, нас всех так трясёт," at bounding box center [87, 141] width 121 height 13
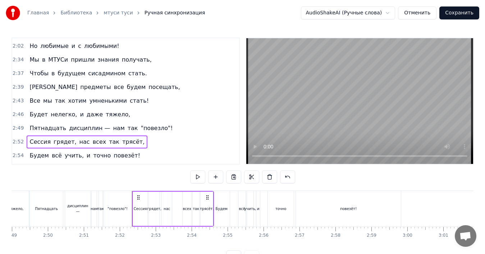
click at [47, 138] on div "Сессия грядет, нас всех так трясёт," at bounding box center [87, 141] width 121 height 13
click at [199, 174] on button at bounding box center [197, 176] width 15 height 13
click at [198, 175] on button at bounding box center [197, 176] width 15 height 13
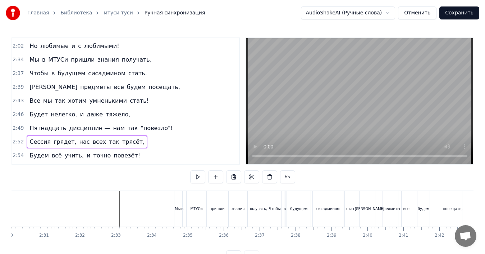
scroll to position [0, 5374]
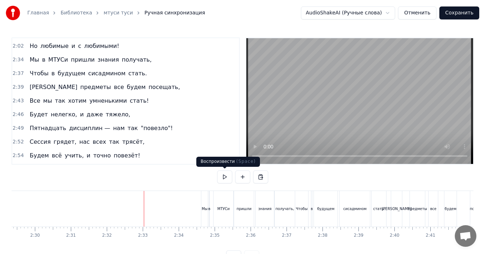
click at [223, 179] on button at bounding box center [224, 176] width 15 height 13
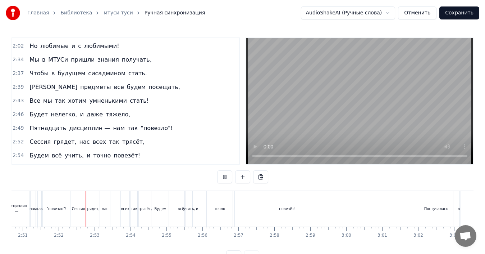
scroll to position [0, 6160]
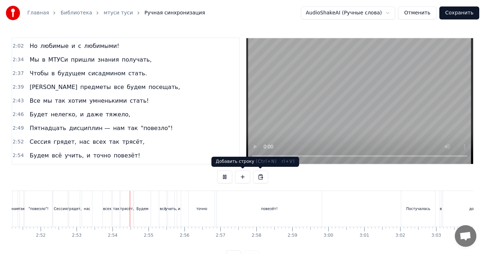
click at [226, 175] on button at bounding box center [224, 176] width 15 height 13
click at [222, 177] on button at bounding box center [224, 176] width 15 height 13
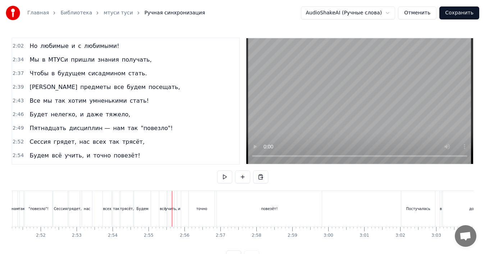
click at [68, 137] on div "Сессия грядет, нас всех так трясёт," at bounding box center [87, 141] width 121 height 13
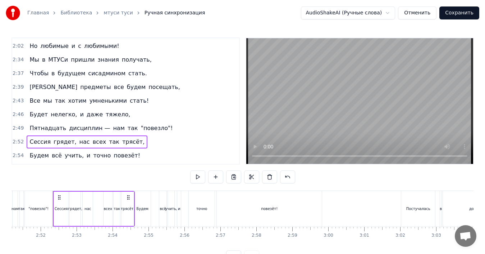
click at [86, 206] on div "нас" at bounding box center [88, 208] width 6 height 5
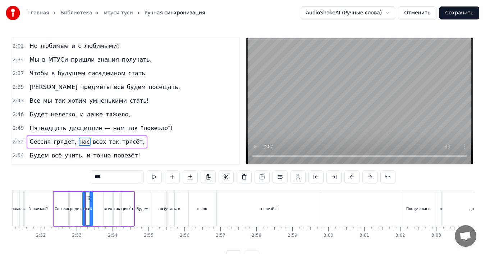
scroll to position [354, 0]
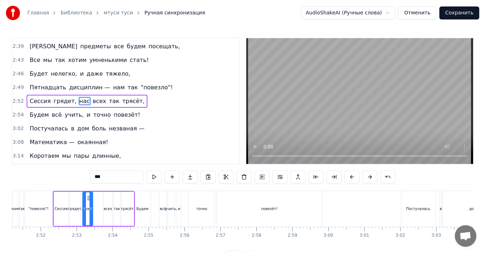
click at [91, 203] on div "нас" at bounding box center [87, 208] width 9 height 33
drag, startPoint x: 89, startPoint y: 198, endPoint x: 96, endPoint y: 198, distance: 7.6
click at [96, 198] on icon at bounding box center [97, 198] width 6 height 6
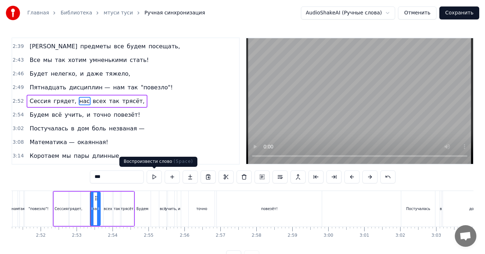
click at [151, 176] on button at bounding box center [154, 176] width 15 height 13
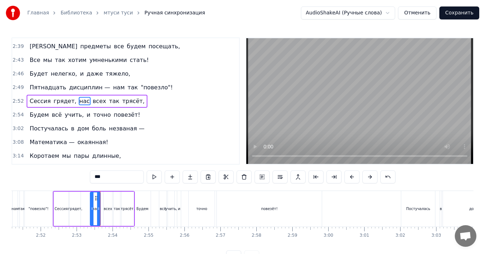
click at [151, 176] on button at bounding box center [154, 176] width 15 height 13
click at [46, 97] on span "Сессия" at bounding box center [40, 101] width 23 height 9
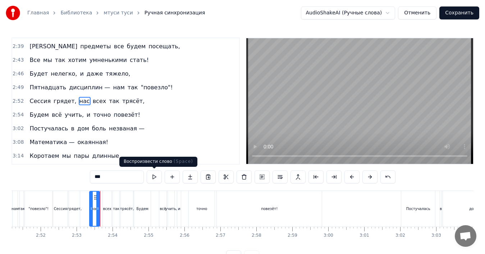
click at [150, 176] on button at bounding box center [154, 176] width 15 height 13
click at [151, 176] on button at bounding box center [154, 176] width 15 height 13
click at [46, 96] on div "Сессия грядет, нас всех так трясёт," at bounding box center [87, 101] width 121 height 13
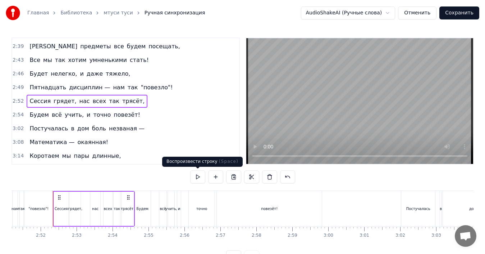
click at [198, 177] on button at bounding box center [197, 176] width 15 height 13
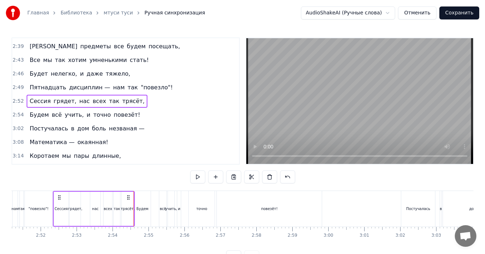
click at [53, 191] on div "Сессия грядет, нас всех так трясёт," at bounding box center [94, 209] width 82 height 36
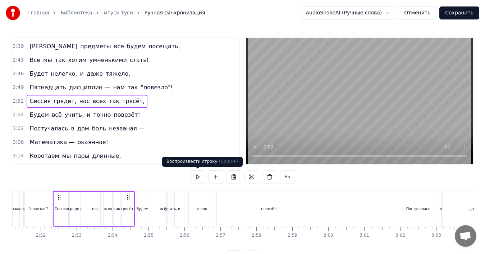
click at [194, 175] on button at bounding box center [197, 176] width 15 height 13
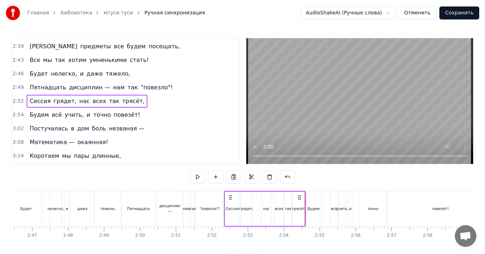
scroll to position [0, 5934]
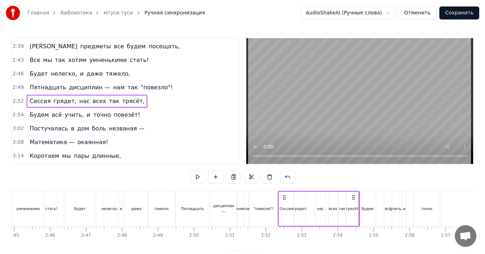
click at [278, 192] on div "Сессия грядет, нас всех так трясёт," at bounding box center [319, 209] width 82 height 36
click at [201, 176] on button at bounding box center [197, 176] width 15 height 13
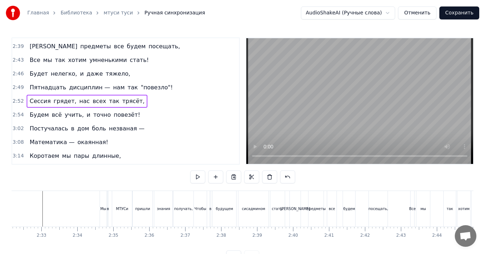
scroll to position [0, 5286]
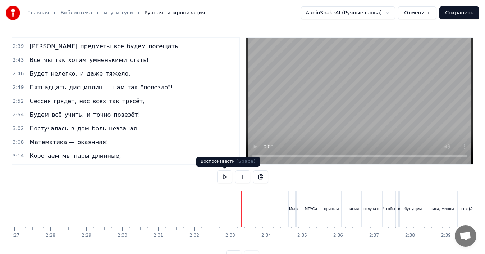
click at [226, 177] on button at bounding box center [224, 176] width 15 height 13
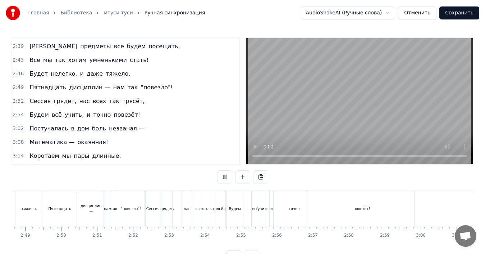
scroll to position [0, 6080]
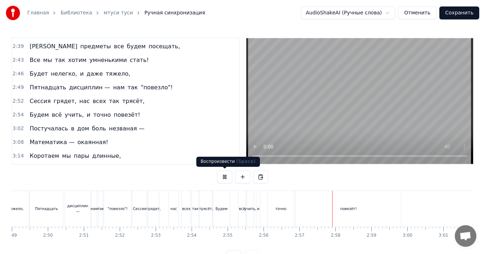
click at [225, 177] on button at bounding box center [224, 176] width 15 height 13
click at [43, 110] on div "[PERSON_NAME] всё учить, и точно повезёт!" at bounding box center [85, 114] width 116 height 13
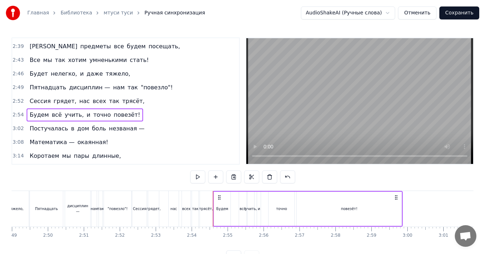
click at [218, 195] on icon at bounding box center [220, 197] width 6 height 6
click at [219, 195] on icon at bounding box center [220, 197] width 6 height 6
click at [222, 208] on div "Будем" at bounding box center [223, 208] width 12 height 5
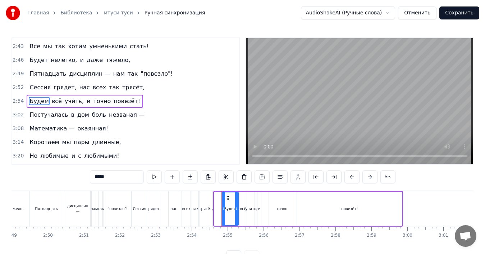
drag, startPoint x: 221, startPoint y: 197, endPoint x: 228, endPoint y: 198, distance: 7.6
click at [228, 198] on icon at bounding box center [228, 198] width 6 height 6
drag, startPoint x: 243, startPoint y: 226, endPoint x: 262, endPoint y: 179, distance: 50.8
click at [262, 179] on button at bounding box center [262, 176] width 15 height 13
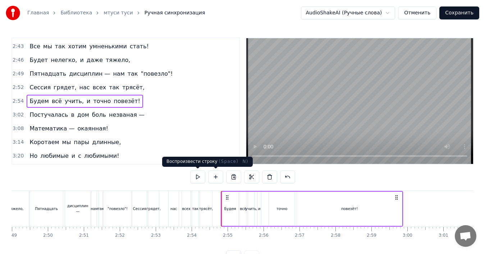
click at [200, 176] on button at bounding box center [197, 176] width 15 height 13
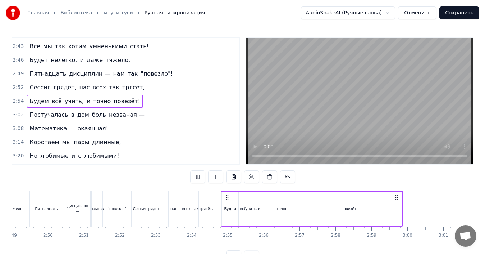
click at [200, 176] on button at bounding box center [197, 176] width 15 height 13
click at [283, 206] on div "точно" at bounding box center [282, 208] width 11 height 5
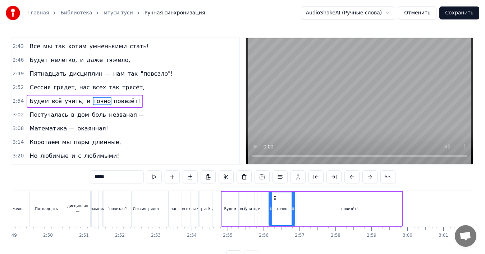
click at [285, 206] on div "точно" at bounding box center [282, 208] width 11 height 5
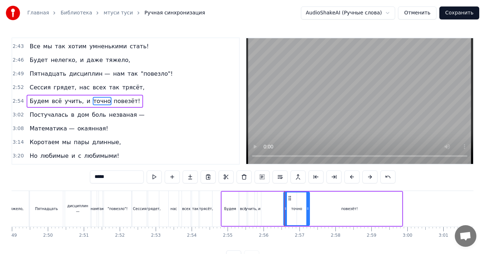
drag, startPoint x: 276, startPoint y: 198, endPoint x: 291, endPoint y: 199, distance: 14.8
click at [291, 199] on icon at bounding box center [290, 198] width 6 height 6
click at [260, 199] on div "и" at bounding box center [260, 208] width 4 height 34
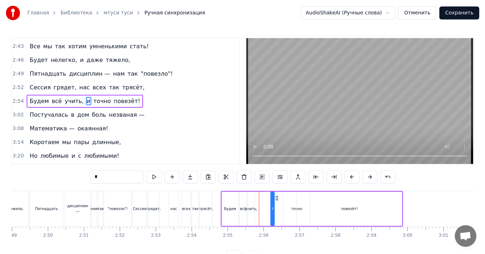
drag, startPoint x: 264, startPoint y: 197, endPoint x: 278, endPoint y: 198, distance: 13.7
click at [278, 198] on icon at bounding box center [277, 198] width 6 height 6
click at [253, 199] on div "учить," at bounding box center [251, 208] width 6 height 34
click at [258, 197] on div at bounding box center [256, 208] width 3 height 33
drag, startPoint x: 254, startPoint y: 197, endPoint x: 263, endPoint y: 198, distance: 9.0
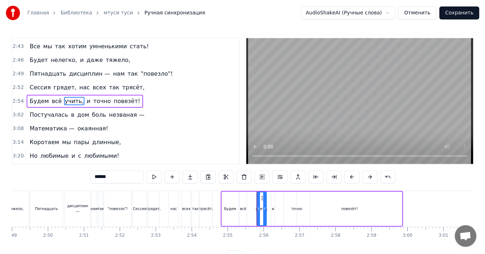
click at [263, 198] on icon at bounding box center [263, 198] width 6 height 6
click at [244, 198] on div "всё" at bounding box center [243, 208] width 7 height 34
type input "***"
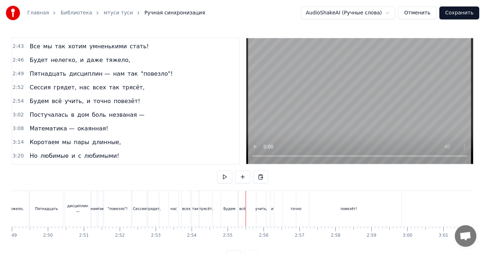
click at [244, 200] on div "всё" at bounding box center [242, 209] width 7 height 36
click at [246, 200] on div at bounding box center [246, 209] width 0 height 36
click at [243, 199] on div "всё" at bounding box center [242, 209] width 7 height 36
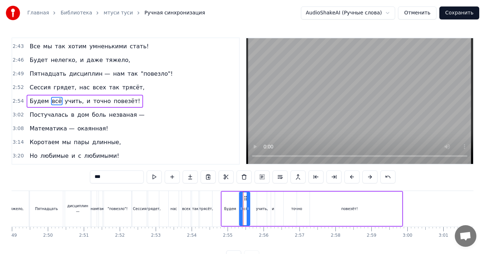
drag, startPoint x: 246, startPoint y: 198, endPoint x: 249, endPoint y: 199, distance: 3.7
click at [249, 199] on div at bounding box center [248, 208] width 3 height 33
drag, startPoint x: 245, startPoint y: 197, endPoint x: 250, endPoint y: 198, distance: 5.4
click at [250, 198] on icon at bounding box center [251, 198] width 6 height 6
click at [232, 199] on div "Будем" at bounding box center [230, 208] width 17 height 34
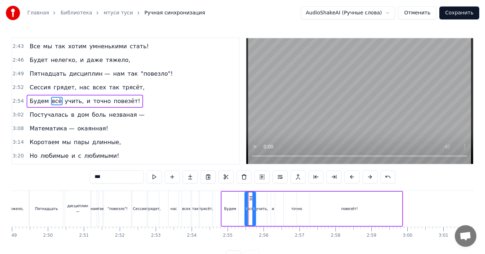
type input "*****"
click at [232, 206] on div "Будем" at bounding box center [230, 208] width 12 height 5
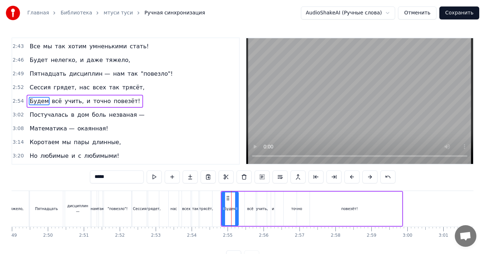
click at [228, 197] on icon at bounding box center [228, 198] width 6 height 6
drag, startPoint x: 228, startPoint y: 197, endPoint x: 234, endPoint y: 198, distance: 5.4
click at [234, 198] on icon at bounding box center [234, 198] width 6 height 6
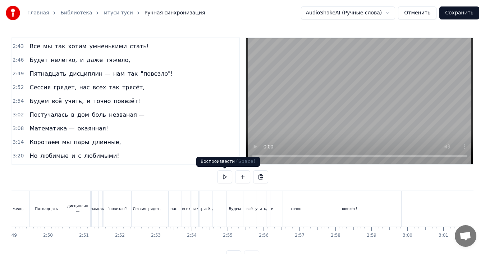
click at [227, 180] on button at bounding box center [224, 176] width 15 height 13
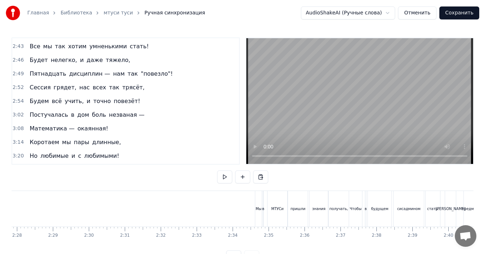
scroll to position [0, 5246]
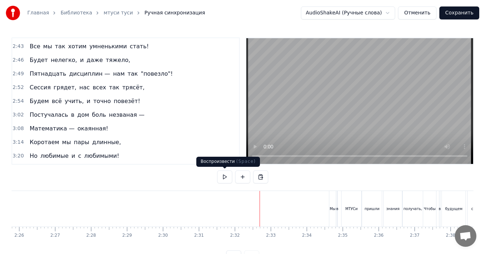
click at [227, 178] on button at bounding box center [224, 176] width 15 height 13
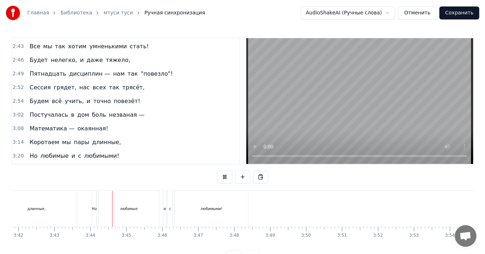
scroll to position [0, 7987]
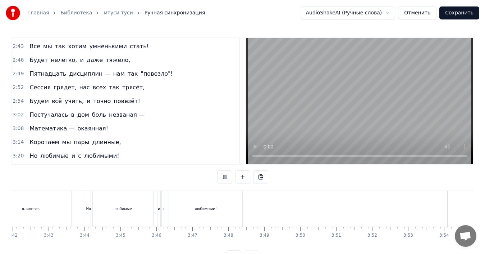
click at [171, 183] on div "0:24 Мы в МТУСи пришли знания получать, 0:28 Нужно многое в колледже узнать, 0:…" at bounding box center [243, 150] width 462 height 226
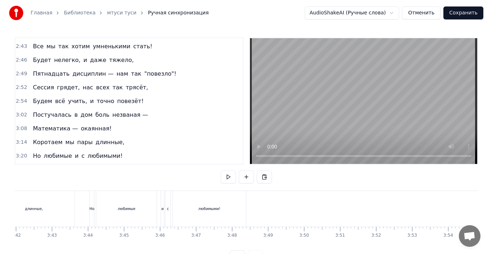
scroll to position [0, 7987]
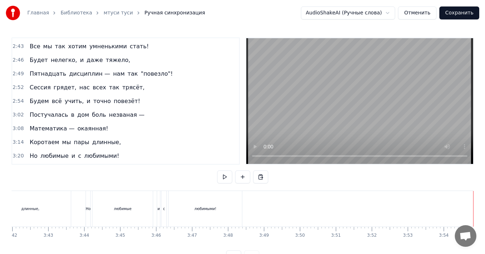
click at [452, 12] on button "Сохранить" at bounding box center [460, 12] width 40 height 13
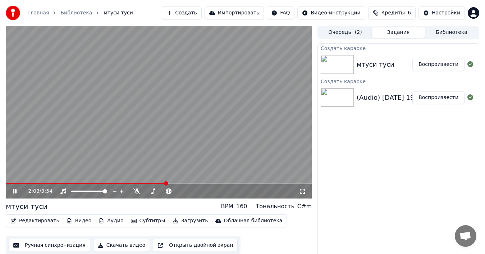
click at [40, 222] on button "Редактировать" at bounding box center [35, 221] width 55 height 10
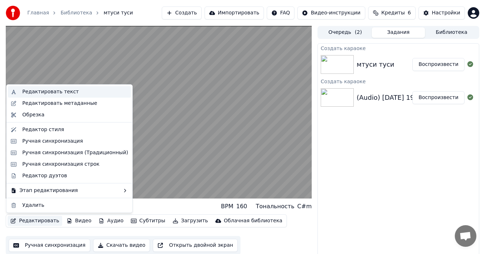
click at [56, 93] on div "Редактировать текст" at bounding box center [50, 91] width 56 height 7
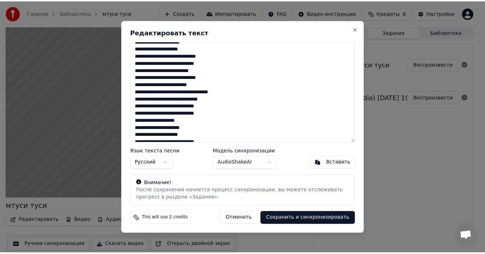
scroll to position [192, 0]
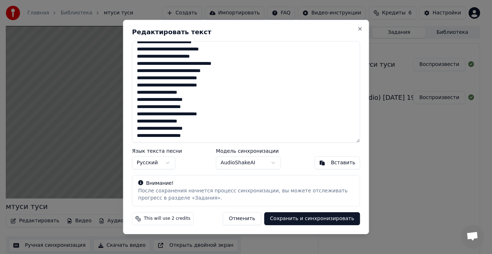
click at [261, 222] on button "Отменить" at bounding box center [242, 218] width 38 height 13
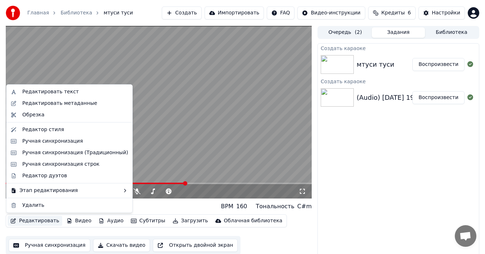
click at [37, 222] on button "Редактировать" at bounding box center [35, 221] width 55 height 10
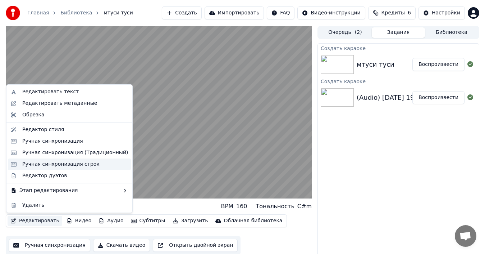
click at [57, 163] on div "Ручная синхронизация строк" at bounding box center [60, 163] width 77 height 7
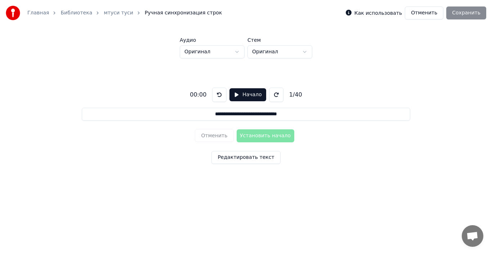
click at [423, 11] on button "Отменить" at bounding box center [423, 12] width 38 height 13
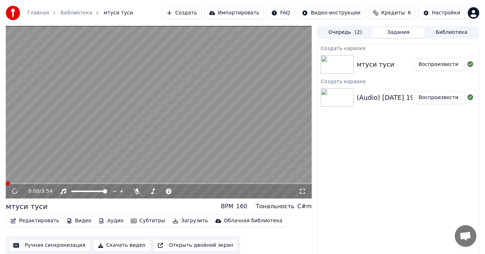
click at [53, 220] on button "Редактировать" at bounding box center [35, 221] width 55 height 10
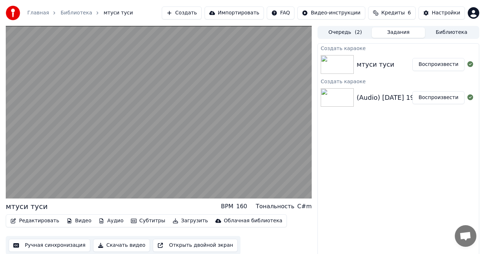
click at [47, 236] on div "Ручная синхронизация Скачать видео Открыть двойной экран" at bounding box center [123, 245] width 235 height 19
click at [46, 244] on button "Ручная синхронизация" at bounding box center [50, 245] width 82 height 13
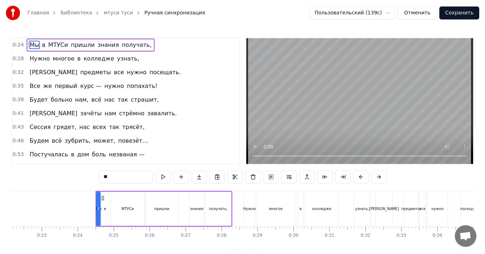
scroll to position [0, 846]
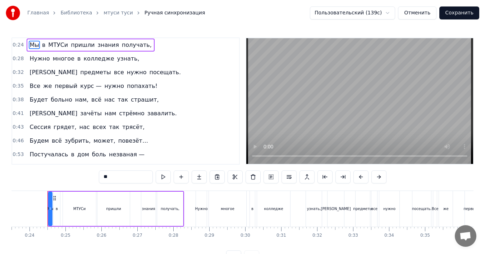
click at [427, 14] on button "Отменить" at bounding box center [417, 12] width 38 height 13
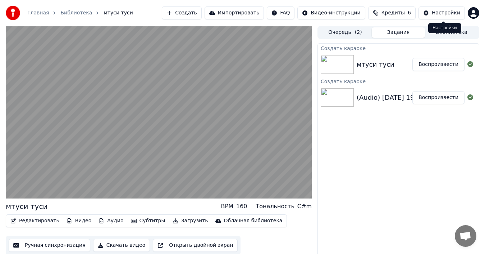
click at [449, 12] on div "Настройки" at bounding box center [446, 12] width 28 height 7
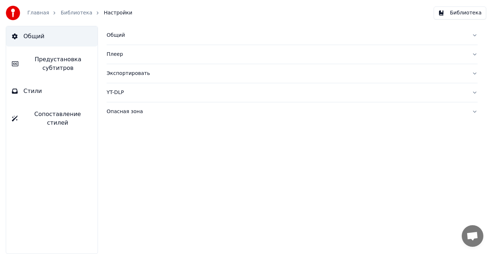
click at [35, 14] on link "Главная" at bounding box center [38, 12] width 22 height 7
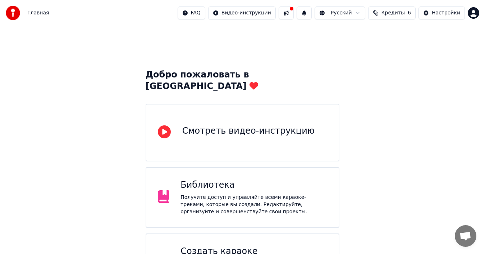
click at [237, 180] on div "Библиотека Получите доступ и управляйте всеми караоке-треками, которые вы созда…" at bounding box center [254, 197] width 147 height 36
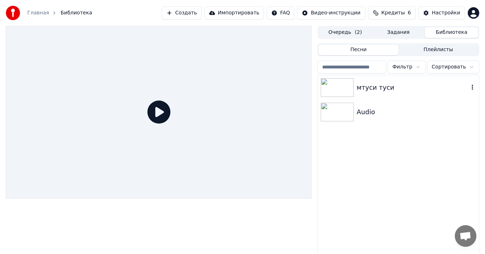
click at [474, 88] on icon "button" at bounding box center [472, 87] width 7 height 6
click at [474, 87] on icon "button" at bounding box center [472, 87] width 7 height 6
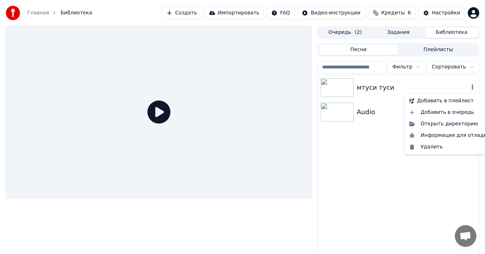
click at [474, 87] on icon "button" at bounding box center [472, 87] width 7 height 6
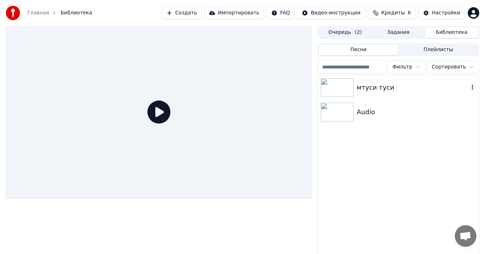
click at [474, 87] on icon "button" at bounding box center [472, 87] width 7 height 6
click at [472, 87] on icon "button" at bounding box center [472, 87] width 7 height 6
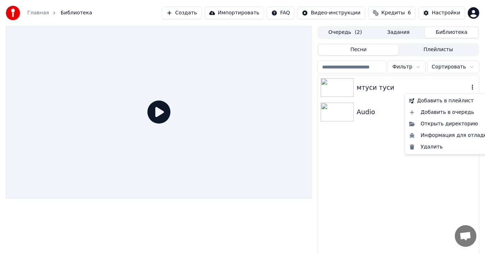
click at [365, 82] on div "мтуси туси" at bounding box center [398, 87] width 161 height 24
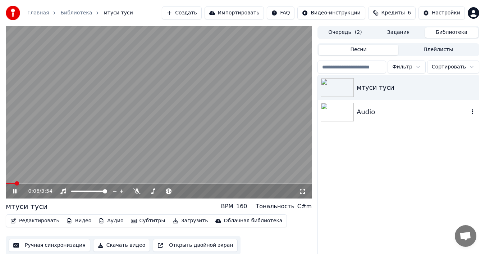
click at [379, 107] on div "Audio" at bounding box center [413, 112] width 112 height 10
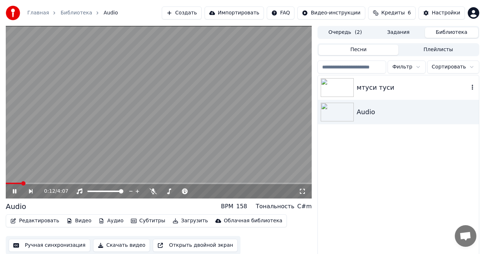
click at [363, 92] on div "мтуси туси" at bounding box center [413, 87] width 112 height 10
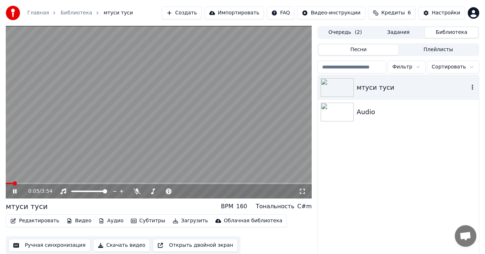
click at [471, 87] on icon "button" at bounding box center [472, 87] width 7 height 6
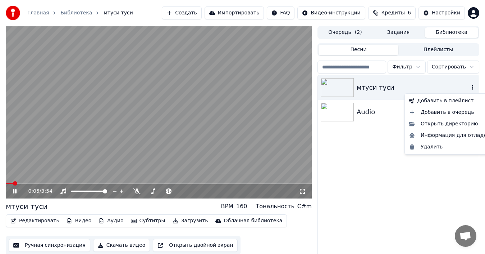
click at [471, 87] on icon "button" at bounding box center [472, 87] width 7 height 6
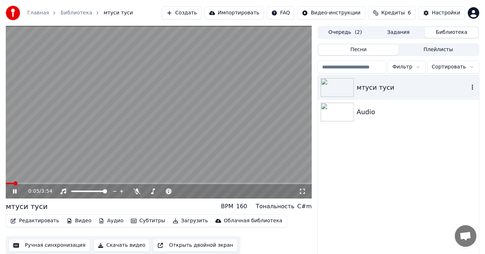
click at [471, 87] on icon "button" at bounding box center [472, 87] width 7 height 6
click at [181, 222] on button "Загрузить" at bounding box center [190, 221] width 41 height 10
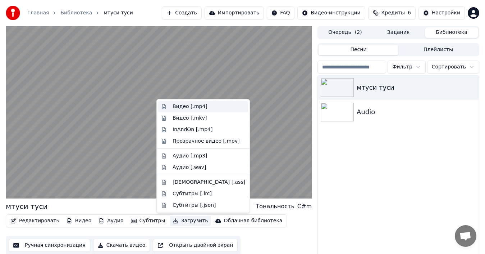
click at [192, 108] on div "Видео [.mp4]" at bounding box center [190, 106] width 35 height 7
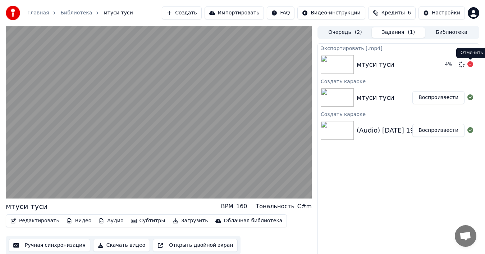
click at [470, 63] on icon at bounding box center [471, 64] width 6 height 6
click at [471, 66] on icon at bounding box center [471, 64] width 6 height 6
click at [471, 64] on icon at bounding box center [471, 64] width 6 height 6
click at [470, 63] on icon at bounding box center [471, 64] width 6 height 6
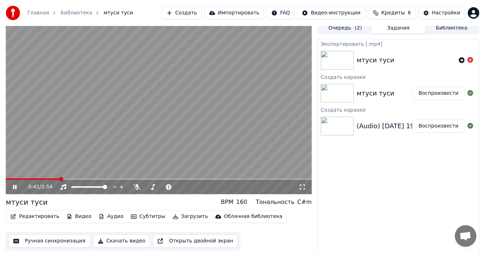
scroll to position [5, 0]
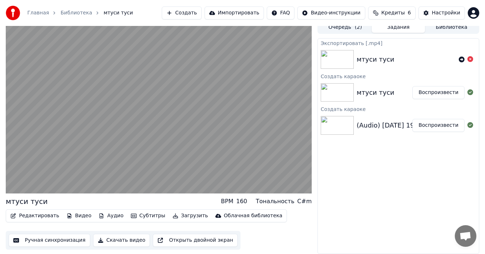
click at [47, 240] on button "Ручная синхронизация" at bounding box center [50, 240] width 82 height 13
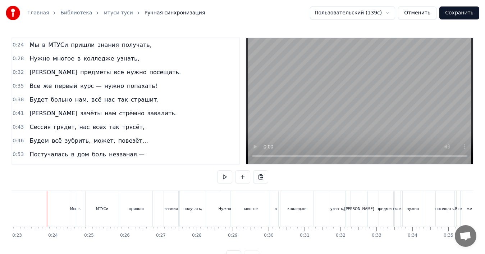
scroll to position [0, 821]
click at [221, 178] on button at bounding box center [224, 176] width 15 height 13
click at [222, 177] on button at bounding box center [224, 176] width 15 height 13
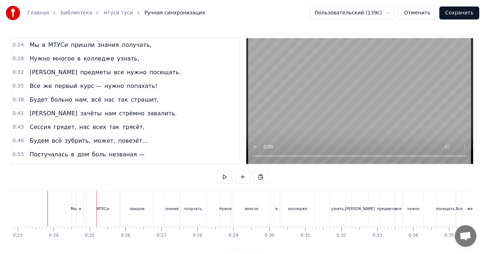
click at [222, 177] on button at bounding box center [224, 176] width 15 height 13
click at [223, 178] on button at bounding box center [224, 176] width 15 height 13
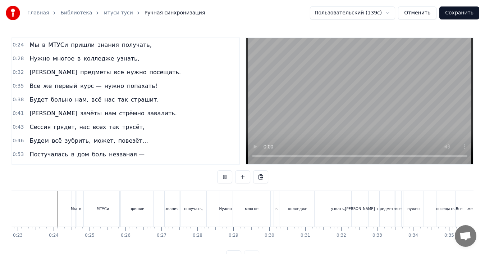
click at [223, 178] on button at bounding box center [224, 176] width 15 height 13
click at [100, 208] on div "МТУСи" at bounding box center [103, 208] width 12 height 5
click at [163, 208] on div at bounding box center [163, 209] width 0 height 36
click at [92, 209] on div "МТУСи" at bounding box center [102, 209] width 33 height 36
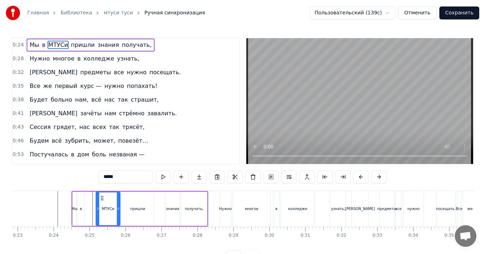
drag, startPoint x: 89, startPoint y: 209, endPoint x: 98, endPoint y: 208, distance: 9.4
click at [98, 208] on icon at bounding box center [97, 208] width 3 height 6
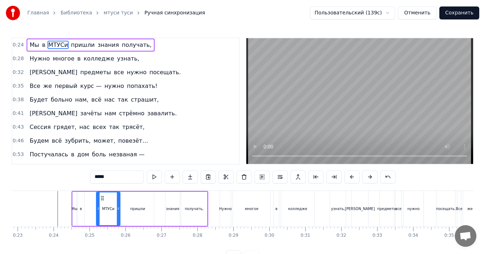
click at [80, 208] on div "в" at bounding box center [81, 208] width 2 height 5
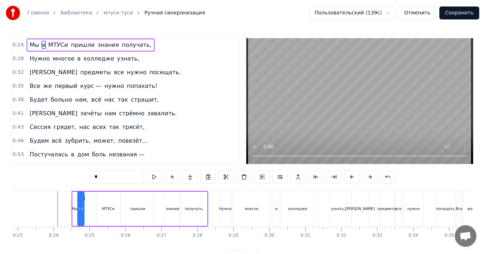
click at [80, 208] on icon at bounding box center [79, 208] width 3 height 6
drag, startPoint x: 83, startPoint y: 202, endPoint x: 94, endPoint y: 202, distance: 11.2
click at [94, 202] on div at bounding box center [93, 208] width 3 height 33
drag, startPoint x: 78, startPoint y: 205, endPoint x: 86, endPoint y: 205, distance: 7.2
click at [86, 205] on icon at bounding box center [86, 208] width 3 height 6
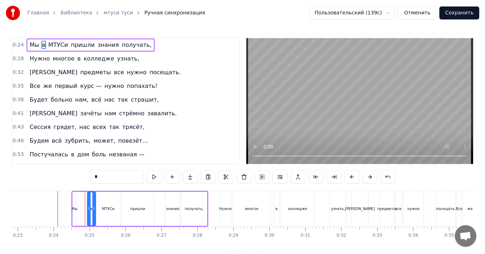
click at [88, 205] on icon at bounding box center [89, 208] width 3 height 6
click at [74, 205] on div "Мы" at bounding box center [75, 208] width 4 height 34
type input "**"
click at [74, 205] on div at bounding box center [74, 208] width 3 height 33
drag, startPoint x: 79, startPoint y: 197, endPoint x: 89, endPoint y: 197, distance: 10.1
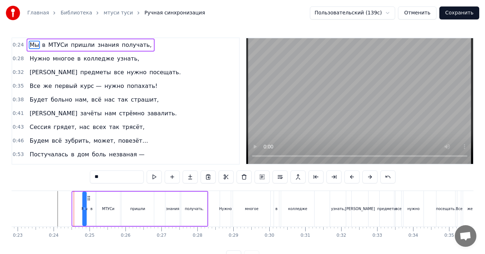
click at [89, 197] on icon at bounding box center [89, 198] width 6 height 6
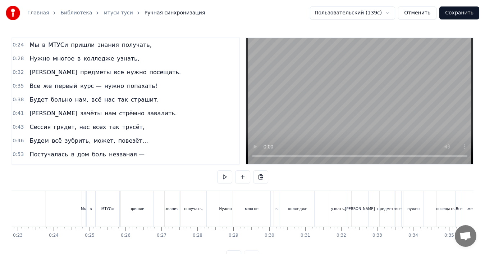
scroll to position [0, 820]
click at [220, 176] on button at bounding box center [224, 176] width 15 height 13
click at [218, 177] on button at bounding box center [224, 176] width 15 height 13
click at [222, 176] on button at bounding box center [224, 176] width 15 height 13
click at [220, 176] on button at bounding box center [224, 176] width 15 height 13
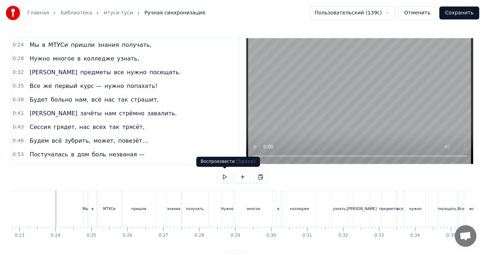
click at [224, 178] on button at bounding box center [224, 176] width 15 height 13
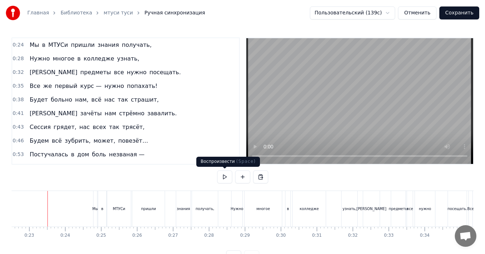
click at [218, 176] on button at bounding box center [224, 176] width 15 height 13
click at [226, 175] on button at bounding box center [224, 176] width 15 height 13
click at [226, 174] on button at bounding box center [224, 176] width 15 height 13
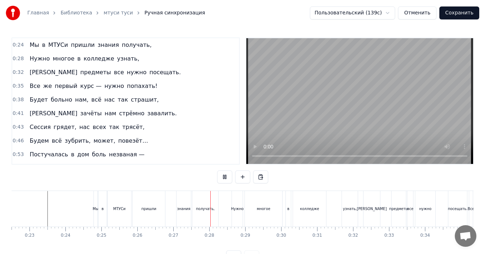
click at [226, 174] on button at bounding box center [224, 176] width 15 height 13
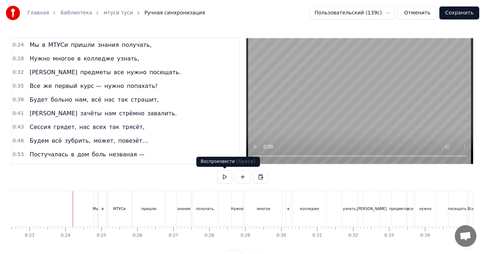
click at [225, 180] on button at bounding box center [224, 176] width 15 height 13
click at [225, 176] on button at bounding box center [224, 176] width 15 height 13
click at [117, 204] on div "МТУСи" at bounding box center [120, 209] width 24 height 36
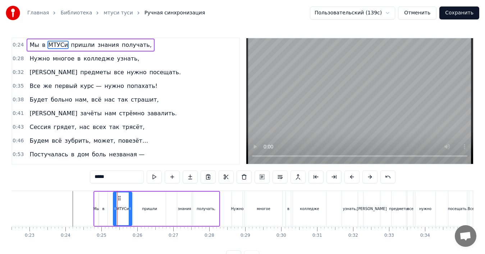
drag, startPoint x: 110, startPoint y: 209, endPoint x: 116, endPoint y: 209, distance: 5.8
click at [116, 209] on icon at bounding box center [115, 208] width 3 height 6
click at [105, 208] on div "в" at bounding box center [103, 208] width 8 height 34
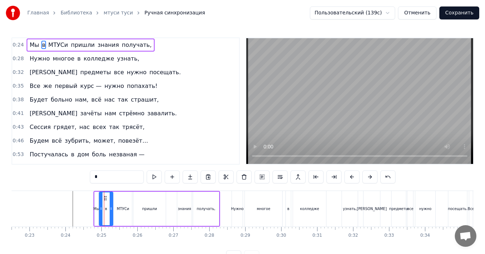
drag, startPoint x: 106, startPoint y: 205, endPoint x: 111, endPoint y: 205, distance: 5.4
click at [111, 205] on div at bounding box center [111, 208] width 3 height 33
click at [102, 205] on icon at bounding box center [101, 208] width 3 height 6
drag, startPoint x: 102, startPoint y: 205, endPoint x: 107, endPoint y: 206, distance: 5.1
click at [107, 206] on icon at bounding box center [106, 208] width 3 height 6
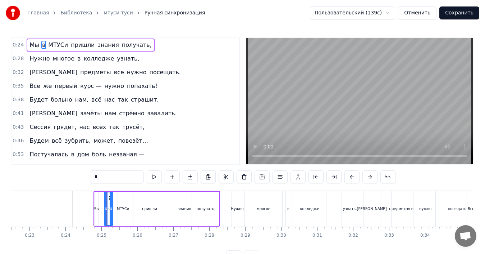
click at [97, 207] on div "Мы" at bounding box center [97, 208] width 6 height 5
type input "**"
drag, startPoint x: 100, startPoint y: 197, endPoint x: 105, endPoint y: 198, distance: 5.4
click at [105, 198] on icon at bounding box center [106, 198] width 6 height 6
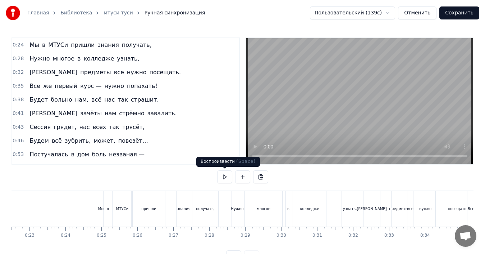
click at [224, 179] on button at bounding box center [224, 176] width 15 height 13
click at [223, 182] on button at bounding box center [224, 176] width 15 height 13
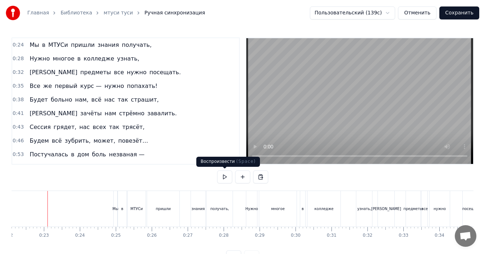
click at [227, 176] on button at bounding box center [224, 176] width 15 height 13
click at [227, 177] on button at bounding box center [224, 176] width 15 height 13
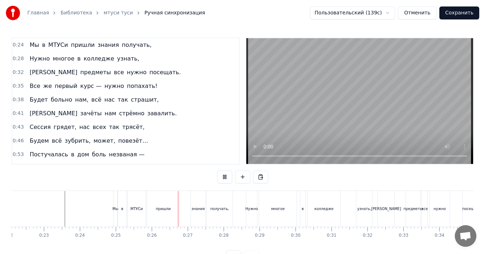
click at [226, 177] on button at bounding box center [224, 176] width 15 height 13
click at [153, 205] on div "пришли" at bounding box center [163, 209] width 32 height 36
click at [182, 205] on div at bounding box center [182, 209] width 0 height 36
click at [155, 205] on div "пришли" at bounding box center [163, 209] width 32 height 36
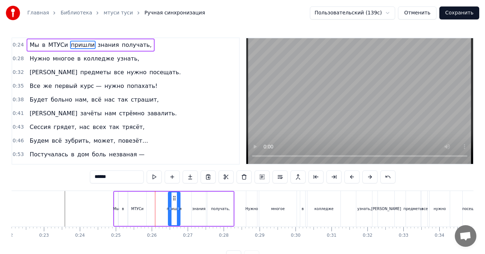
drag, startPoint x: 149, startPoint y: 208, endPoint x: 169, endPoint y: 209, distance: 20.5
click at [169, 209] on icon at bounding box center [170, 208] width 3 height 6
click at [140, 207] on div "МТУСи" at bounding box center [137, 208] width 12 height 5
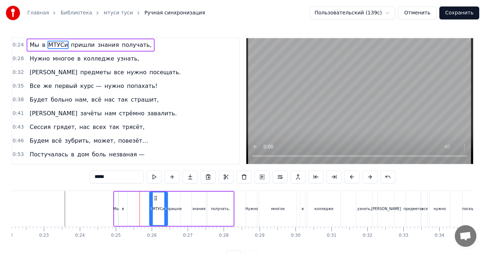
drag, startPoint x: 135, startPoint y: 197, endPoint x: 156, endPoint y: 199, distance: 21.4
click at [156, 199] on icon at bounding box center [156, 198] width 6 height 6
click at [124, 204] on div "в" at bounding box center [123, 208] width 9 height 34
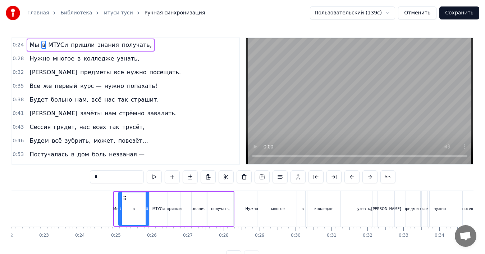
drag, startPoint x: 125, startPoint y: 196, endPoint x: 146, endPoint y: 200, distance: 21.9
click at [146, 200] on div at bounding box center [147, 208] width 3 height 33
drag, startPoint x: 120, startPoint y: 207, endPoint x: 141, endPoint y: 209, distance: 21.4
click at [141, 209] on icon at bounding box center [141, 208] width 3 height 6
click at [116, 206] on div "Мы" at bounding box center [116, 208] width 6 height 5
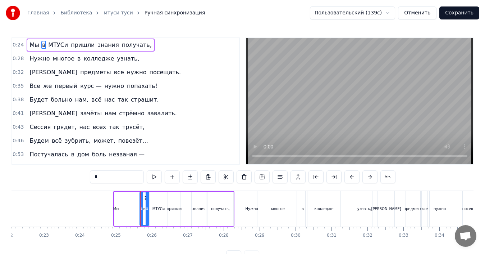
type input "**"
drag, startPoint x: 121, startPoint y: 196, endPoint x: 141, endPoint y: 198, distance: 20.2
click at [141, 198] on icon at bounding box center [142, 198] width 6 height 6
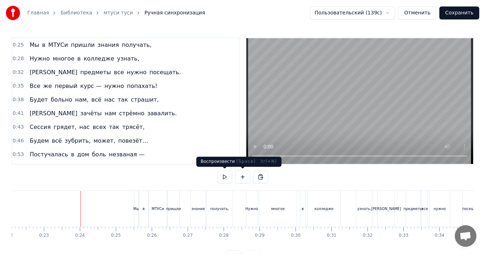
click at [228, 177] on button at bounding box center [224, 176] width 15 height 13
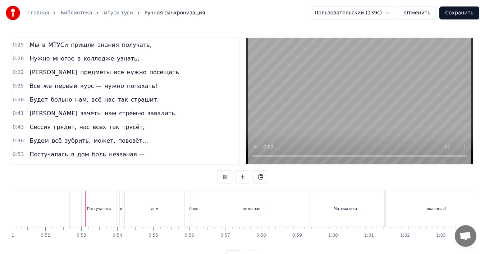
scroll to position [0, 1852]
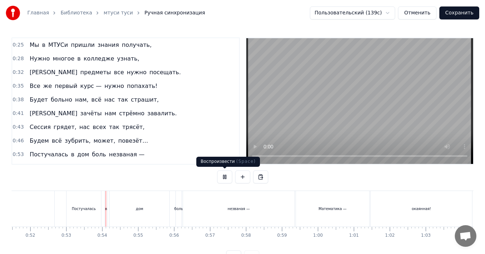
click at [222, 175] on button at bounding box center [224, 176] width 15 height 13
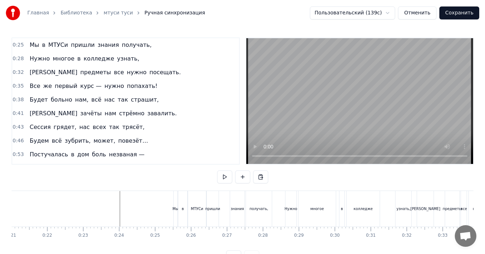
scroll to position [0, 743]
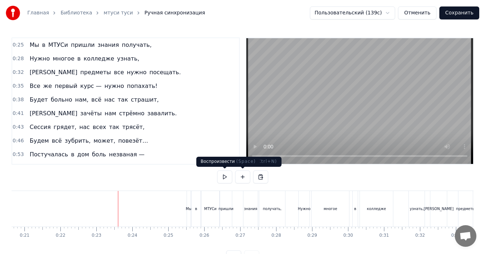
click at [225, 175] on button at bounding box center [224, 176] width 15 height 13
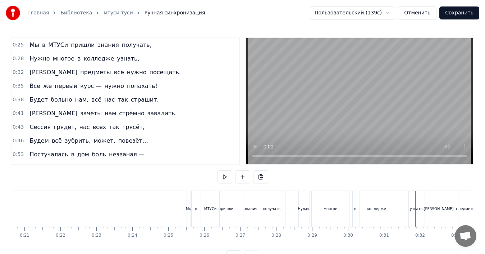
click at [415, 202] on div "узнать," at bounding box center [417, 209] width 16 height 36
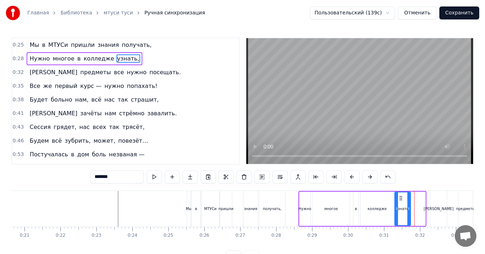
drag, startPoint x: 416, startPoint y: 196, endPoint x: 401, endPoint y: 198, distance: 14.8
click at [401, 198] on icon at bounding box center [401, 198] width 6 height 6
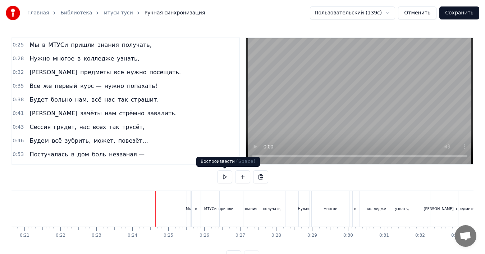
click at [222, 176] on button at bounding box center [224, 176] width 15 height 13
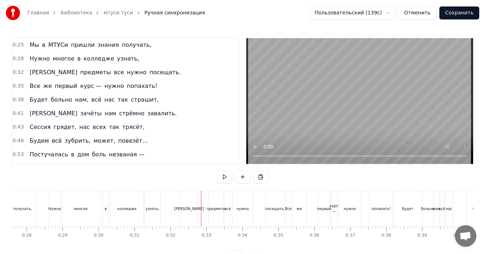
scroll to position [0, 979]
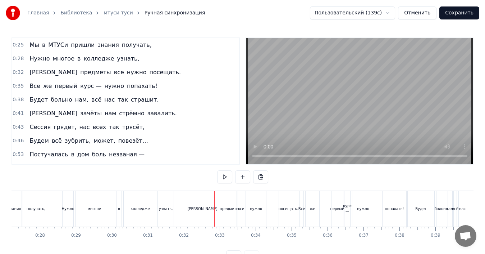
click at [140, 209] on div "колледже" at bounding box center [140, 208] width 19 height 5
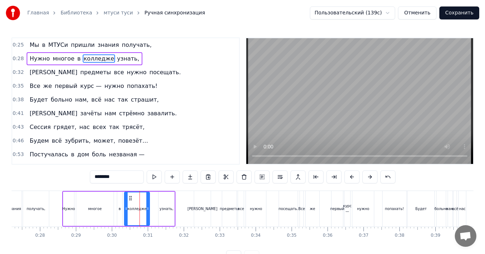
drag, startPoint x: 156, startPoint y: 207, endPoint x: 148, endPoint y: 208, distance: 8.0
click at [148, 208] on icon at bounding box center [147, 208] width 3 height 6
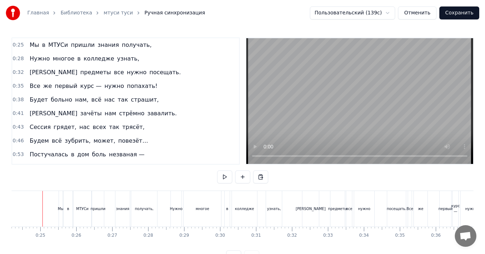
scroll to position [0, 866]
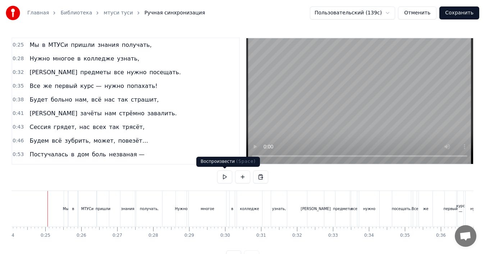
click at [225, 179] on button at bounding box center [224, 176] width 15 height 13
click at [77, 53] on div "Нужно многое в колледже узнать," at bounding box center [84, 58] width 115 height 13
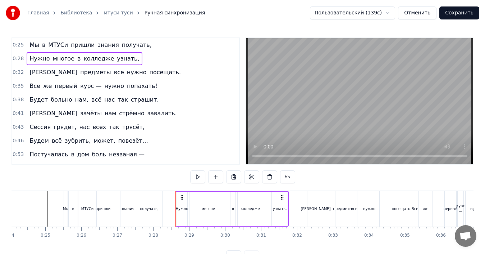
click at [218, 205] on div "многое" at bounding box center [208, 208] width 37 height 34
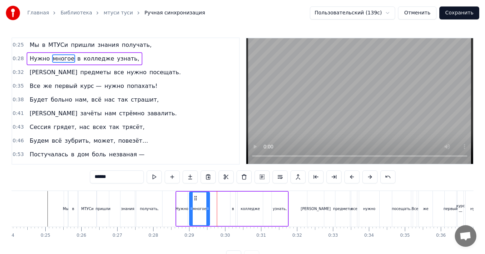
drag, startPoint x: 225, startPoint y: 206, endPoint x: 208, endPoint y: 205, distance: 17.3
click at [208, 205] on div at bounding box center [208, 208] width 3 height 33
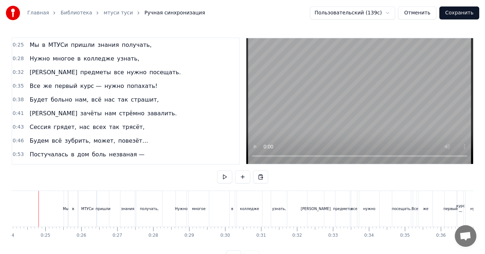
scroll to position [0, 857]
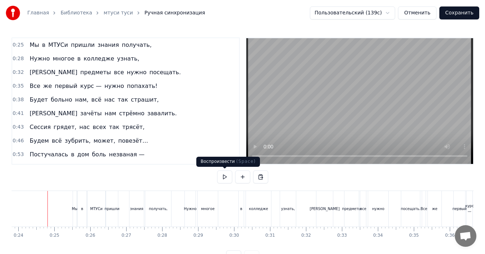
click at [224, 175] on button at bounding box center [224, 176] width 15 height 13
click at [285, 206] on div "узнать," at bounding box center [288, 208] width 14 height 5
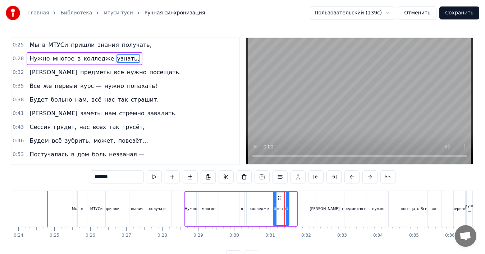
drag, startPoint x: 285, startPoint y: 197, endPoint x: 280, endPoint y: 197, distance: 4.7
click at [280, 197] on icon at bounding box center [280, 198] width 6 height 6
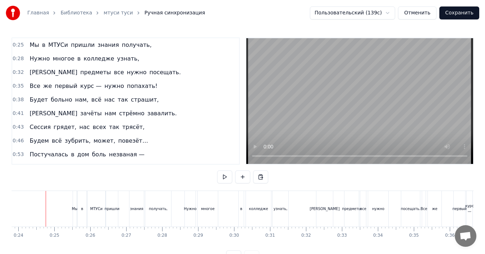
scroll to position [0, 855]
click at [226, 175] on button at bounding box center [224, 176] width 15 height 13
click at [68, 108] on div "И зачёты нам стрёмно завалить." at bounding box center [103, 113] width 153 height 13
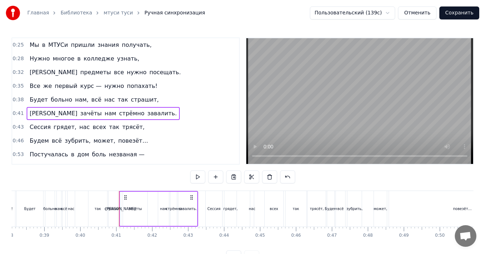
scroll to position [0, 1364]
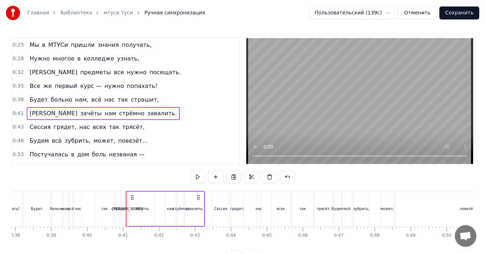
click at [51, 67] on div "И предметы все нужно посещать." at bounding box center [105, 72] width 157 height 13
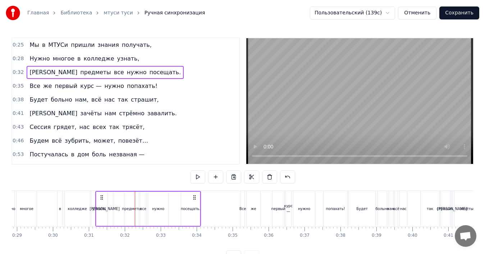
scroll to position [0, 1038]
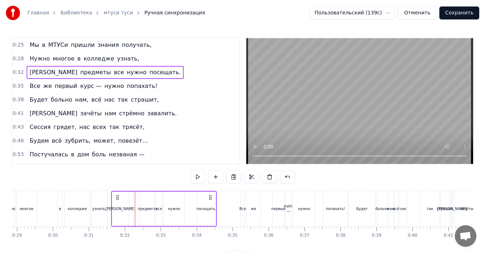
drag, startPoint x: 119, startPoint y: 196, endPoint x: 117, endPoint y: 200, distance: 3.9
click at [117, 200] on icon at bounding box center [118, 197] width 6 height 6
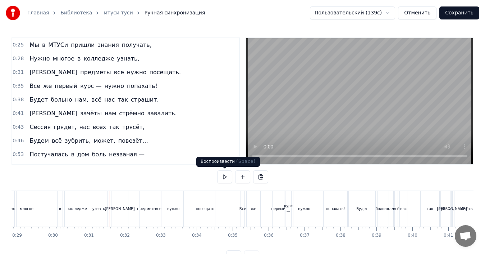
click at [226, 179] on button at bounding box center [224, 176] width 15 height 13
click at [224, 177] on button at bounding box center [224, 176] width 15 height 13
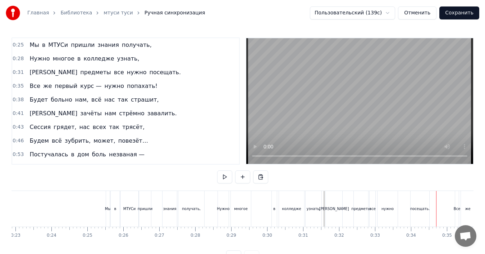
scroll to position [0, 810]
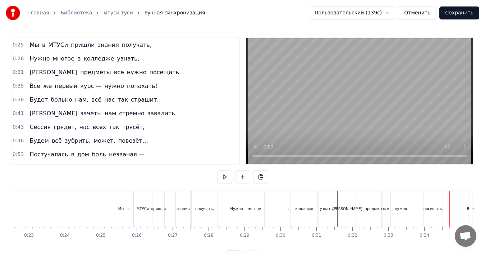
click at [227, 175] on button at bounding box center [224, 176] width 15 height 13
click at [228, 174] on button at bounding box center [224, 176] width 15 height 13
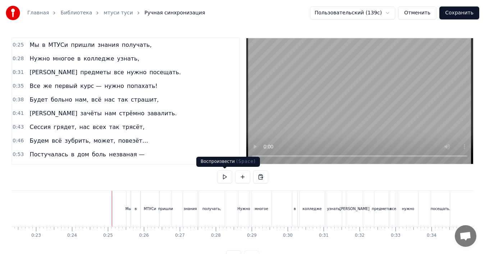
click at [224, 177] on button at bounding box center [224, 176] width 15 height 13
click at [230, 179] on button at bounding box center [224, 176] width 15 height 13
click at [351, 207] on div "[PERSON_NAME]" at bounding box center [354, 209] width 17 height 36
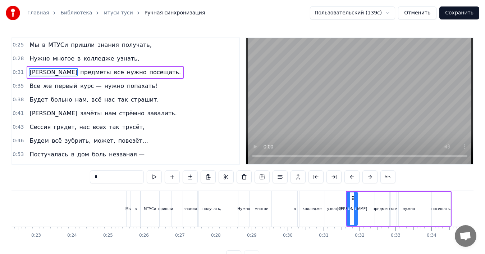
drag, startPoint x: 362, startPoint y: 208, endPoint x: 356, endPoint y: 208, distance: 6.1
click at [356, 208] on icon at bounding box center [355, 208] width 3 height 6
click at [385, 208] on div "предметы" at bounding box center [382, 208] width 19 height 5
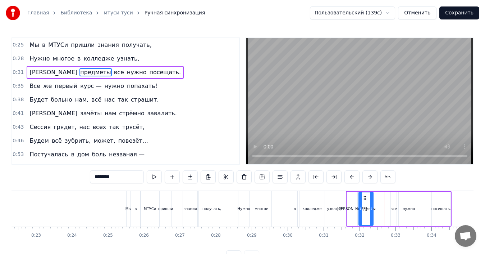
drag, startPoint x: 380, startPoint y: 196, endPoint x: 365, endPoint y: 198, distance: 14.8
click at [365, 198] on icon at bounding box center [365, 198] width 6 height 6
click at [393, 204] on div "все" at bounding box center [394, 208] width 6 height 34
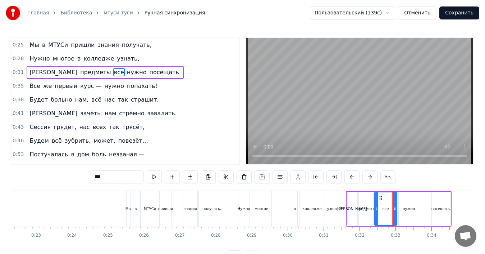
drag, startPoint x: 392, startPoint y: 199, endPoint x: 376, endPoint y: 200, distance: 16.3
click at [376, 200] on div at bounding box center [376, 208] width 3 height 33
drag, startPoint x: 394, startPoint y: 204, endPoint x: 383, endPoint y: 205, distance: 11.2
click at [383, 205] on div at bounding box center [383, 208] width 3 height 33
click at [407, 208] on div "нужно" at bounding box center [409, 208] width 12 height 5
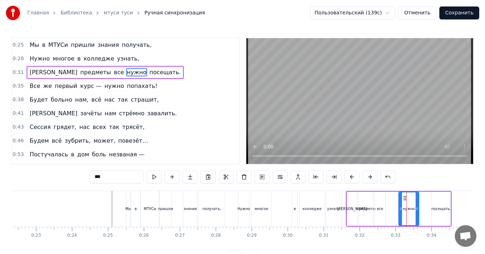
type input "*****"
click at [411, 207] on div "нужно" at bounding box center [409, 208] width 12 height 5
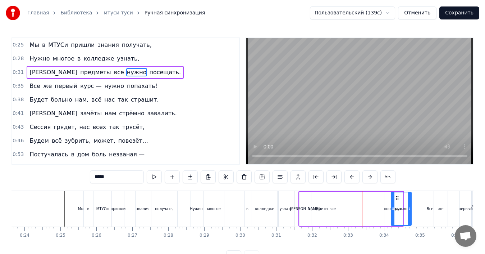
scroll to position [0, 855]
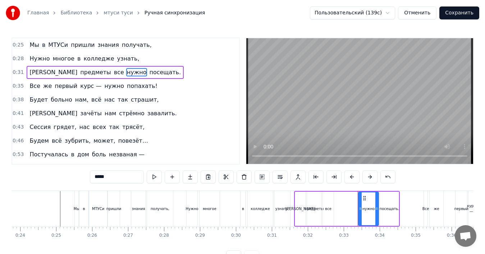
drag, startPoint x: 405, startPoint y: 199, endPoint x: 364, endPoint y: 200, distance: 40.3
click at [364, 200] on icon at bounding box center [365, 198] width 6 height 6
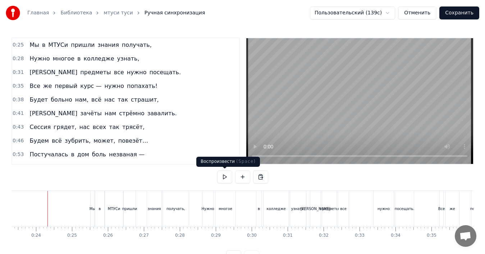
click at [227, 176] on button at bounding box center [224, 176] width 15 height 13
click at [387, 204] on div "нужно" at bounding box center [384, 209] width 20 height 36
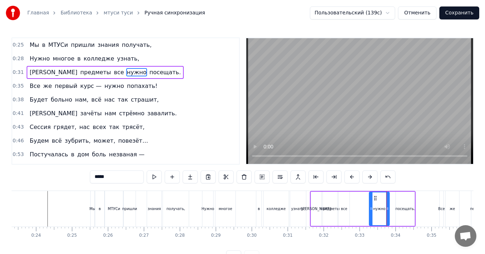
drag, startPoint x: 380, startPoint y: 196, endPoint x: 375, endPoint y: 196, distance: 5.0
click at [375, 196] on circle at bounding box center [375, 196] width 0 height 0
click at [398, 200] on div "посещать." at bounding box center [405, 208] width 19 height 34
type input "*********"
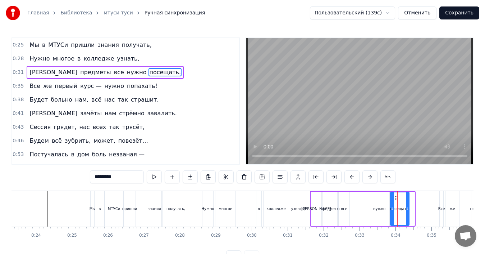
drag, startPoint x: 402, startPoint y: 198, endPoint x: 396, endPoint y: 198, distance: 5.4
click at [396, 198] on icon at bounding box center [397, 198] width 6 height 6
click at [308, 192] on div "Нужно многое в колледже узнать," at bounding box center [255, 209] width 106 height 36
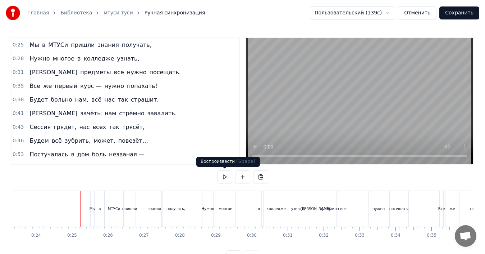
click at [225, 177] on button at bounding box center [224, 176] width 15 height 13
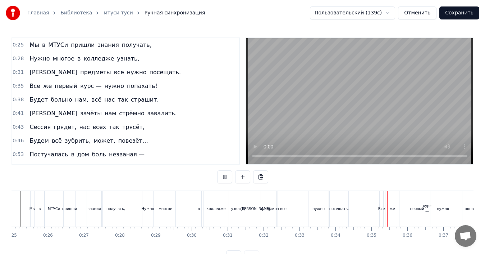
click at [224, 184] on div at bounding box center [242, 177] width 51 height 14
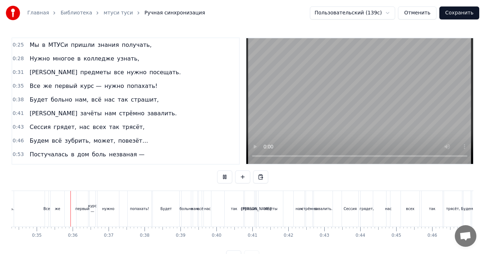
scroll to position [0, 1238]
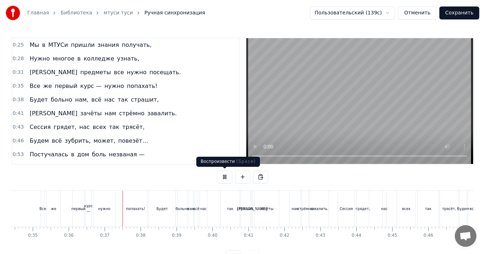
click at [225, 178] on button at bounding box center [224, 176] width 15 height 13
click at [38, 81] on div "Все же первый курс — нужно попахать!" at bounding box center [94, 86] width 134 height 13
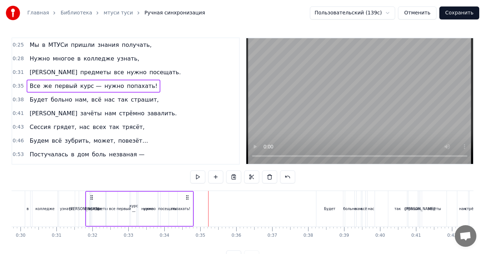
scroll to position [0, 1065]
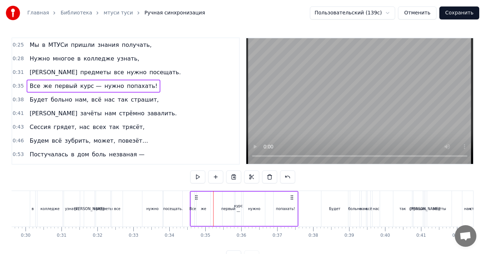
drag, startPoint x: 53, startPoint y: 197, endPoint x: 195, endPoint y: 198, distance: 142.5
click at [195, 198] on icon at bounding box center [197, 197] width 6 height 6
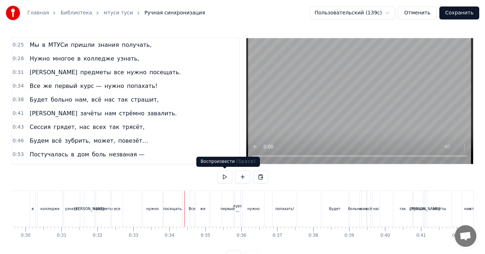
click at [223, 177] on button at bounding box center [224, 176] width 15 height 13
click at [224, 177] on button at bounding box center [224, 176] width 15 height 13
click at [224, 196] on div "первый" at bounding box center [228, 209] width 12 height 36
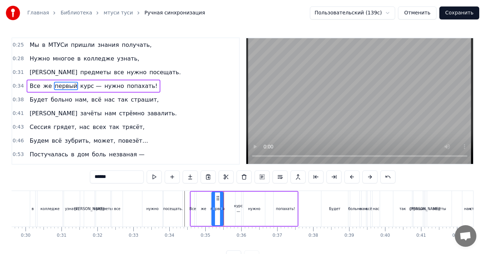
drag, startPoint x: 228, startPoint y: 197, endPoint x: 217, endPoint y: 197, distance: 10.8
click at [217, 197] on icon at bounding box center [218, 198] width 6 height 6
click at [237, 199] on div "курс —" at bounding box center [239, 208] width 6 height 34
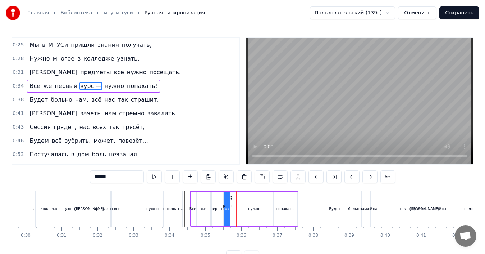
drag, startPoint x: 242, startPoint y: 198, endPoint x: 231, endPoint y: 198, distance: 11.2
click at [231, 198] on icon at bounding box center [231, 198] width 6 height 6
click at [254, 203] on div "нужно" at bounding box center [255, 208] width 22 height 34
type input "*****"
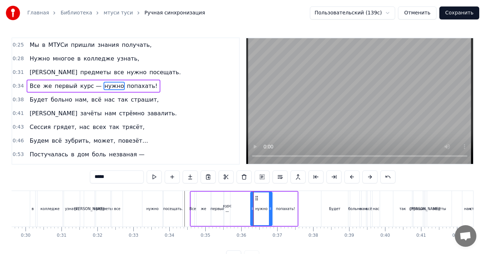
drag, startPoint x: 250, startPoint y: 198, endPoint x: 257, endPoint y: 198, distance: 7.2
click at [257, 198] on circle at bounding box center [257, 198] width 0 height 0
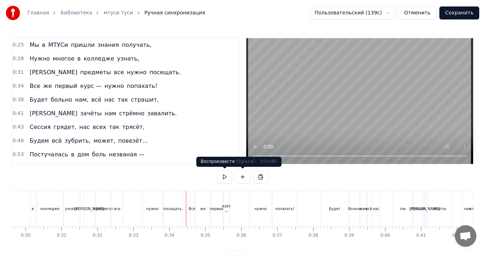
click at [227, 173] on button at bounding box center [224, 176] width 15 height 13
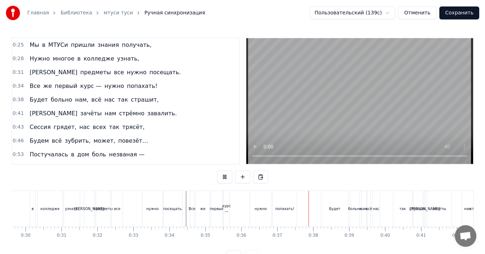
click at [226, 174] on button at bounding box center [224, 176] width 15 height 13
click at [258, 206] on div "нужно" at bounding box center [261, 208] width 12 height 5
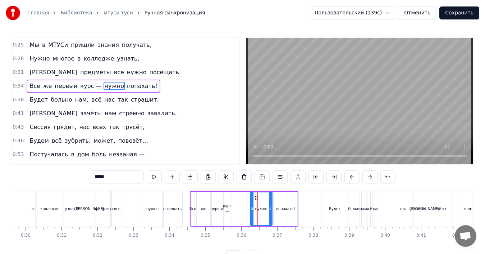
click at [253, 196] on div at bounding box center [252, 208] width 3 height 33
drag, startPoint x: 256, startPoint y: 197, endPoint x: 250, endPoint y: 197, distance: 5.8
click at [250, 197] on icon at bounding box center [251, 198] width 6 height 6
click at [279, 199] on div "попахать!" at bounding box center [286, 208] width 24 height 34
type input "*********"
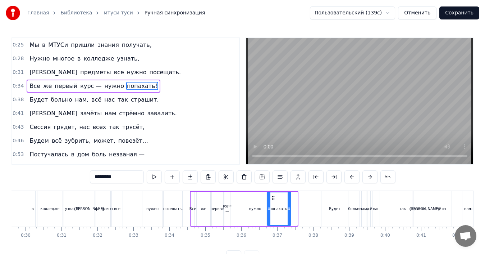
drag, startPoint x: 279, startPoint y: 196, endPoint x: 273, endPoint y: 197, distance: 6.5
click at [273, 197] on icon at bounding box center [274, 198] width 6 height 6
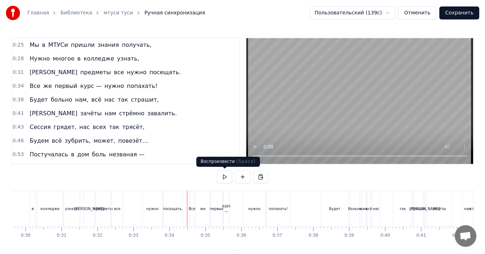
click at [226, 177] on button at bounding box center [224, 176] width 15 height 13
click at [41, 94] on div "[DEMOGRAPHIC_DATA] больно нам, всё нас так страшит," at bounding box center [94, 99] width 135 height 13
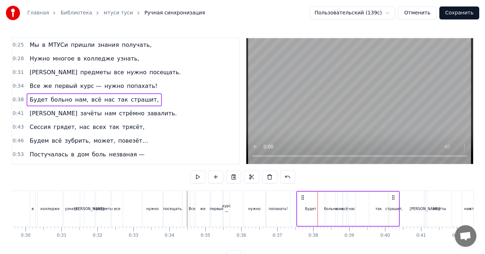
drag, startPoint x: 327, startPoint y: 196, endPoint x: 302, endPoint y: 196, distance: 24.5
click at [302, 196] on icon at bounding box center [303, 197] width 6 height 6
click at [292, 193] on div "Все же первый курс — нужно попахать!" at bounding box center [241, 209] width 102 height 36
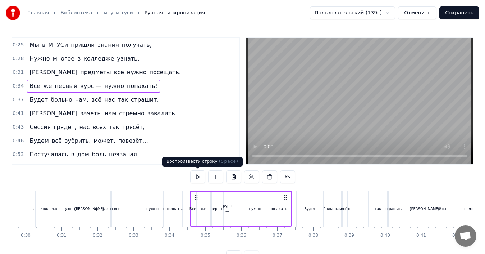
click at [194, 176] on button at bounding box center [197, 176] width 15 height 13
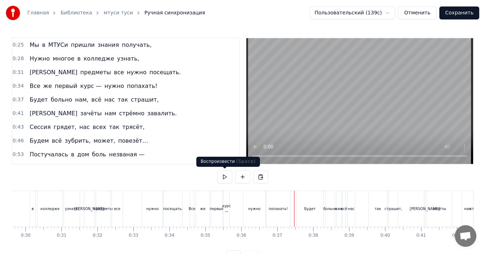
click at [227, 177] on button at bounding box center [224, 176] width 15 height 13
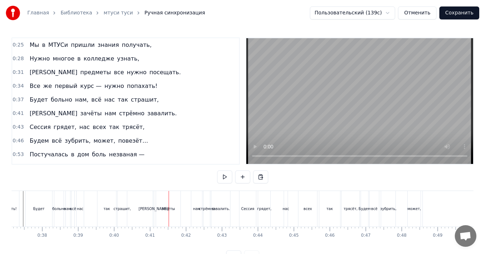
scroll to position [0, 1323]
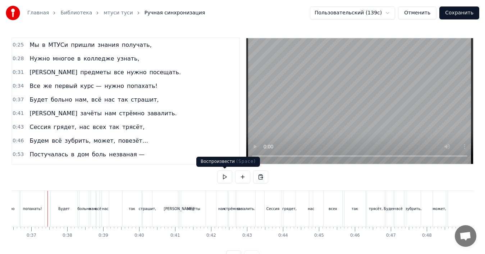
click at [226, 177] on button at bounding box center [224, 176] width 15 height 13
click at [103, 200] on div "нас" at bounding box center [105, 209] width 7 height 36
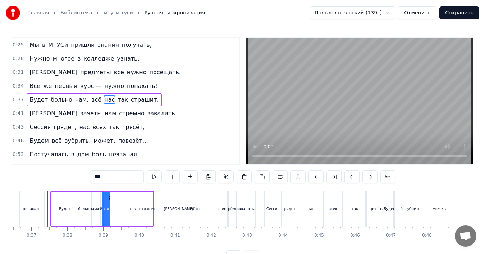
click at [112, 198] on icon at bounding box center [109, 198] width 6 height 6
drag, startPoint x: 109, startPoint y: 201, endPoint x: 121, endPoint y: 201, distance: 11.5
click at [121, 201] on div at bounding box center [120, 208] width 3 height 33
drag, startPoint x: 105, startPoint y: 205, endPoint x: 117, endPoint y: 205, distance: 11.9
click at [117, 205] on div at bounding box center [116, 208] width 3 height 33
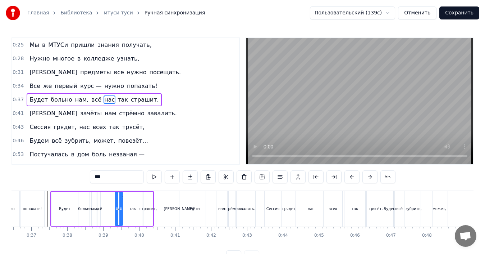
click at [100, 207] on div "всё" at bounding box center [99, 208] width 6 height 5
type input "***"
drag, startPoint x: 100, startPoint y: 203, endPoint x: 113, endPoint y: 204, distance: 13.3
click at [113, 204] on div at bounding box center [111, 208] width 3 height 33
drag, startPoint x: 99, startPoint y: 205, endPoint x: 109, endPoint y: 206, distance: 10.5
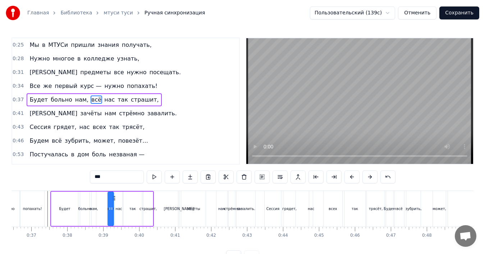
click at [109, 206] on icon at bounding box center [109, 208] width 3 height 6
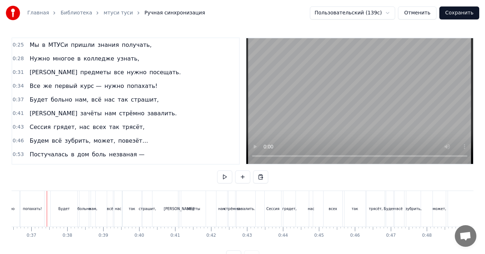
scroll to position [0, 1311]
click at [220, 180] on button at bounding box center [224, 176] width 15 height 13
click at [219, 179] on button at bounding box center [224, 176] width 15 height 13
click at [70, 205] on div "Будет" at bounding box center [64, 209] width 27 height 36
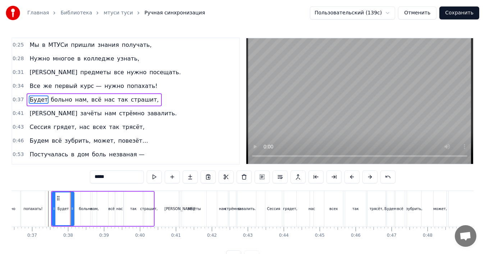
drag, startPoint x: 78, startPoint y: 207, endPoint x: 73, endPoint y: 207, distance: 4.7
click at [73, 207] on icon at bounding box center [72, 208] width 3 height 6
click at [81, 206] on div "больно" at bounding box center [85, 208] width 13 height 5
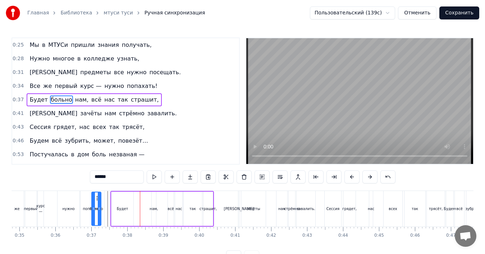
scroll to position [0, 1250]
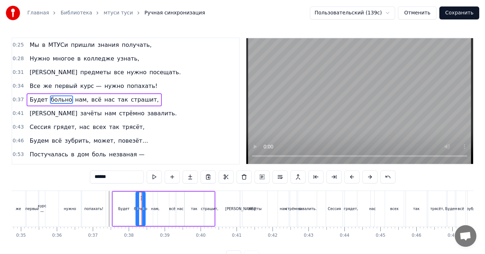
drag, startPoint x: 86, startPoint y: 198, endPoint x: 141, endPoint y: 202, distance: 55.2
click at [141, 202] on div "больно" at bounding box center [140, 208] width 9 height 33
click at [155, 203] on div "нам," at bounding box center [155, 208] width 4 height 34
type input "****"
drag, startPoint x: 159, startPoint y: 197, endPoint x: 153, endPoint y: 197, distance: 6.5
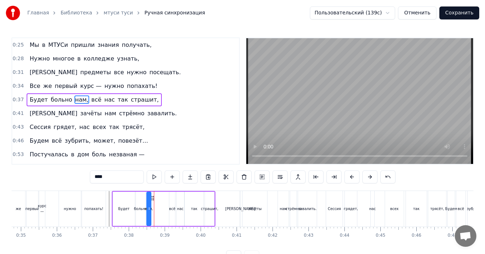
click at [153, 197] on icon at bounding box center [153, 198] width 6 height 6
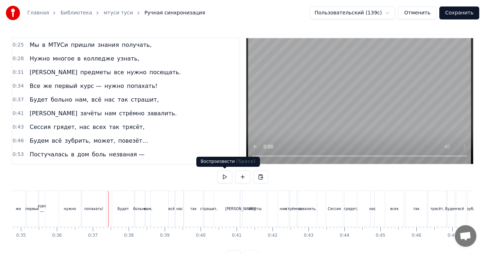
click at [229, 176] on button at bounding box center [224, 176] width 15 height 13
click at [227, 176] on button at bounding box center [224, 176] width 15 height 13
click at [223, 175] on button at bounding box center [224, 176] width 15 height 13
click at [35, 108] on div "И зачёты нам стрёмно завалить." at bounding box center [103, 113] width 153 height 13
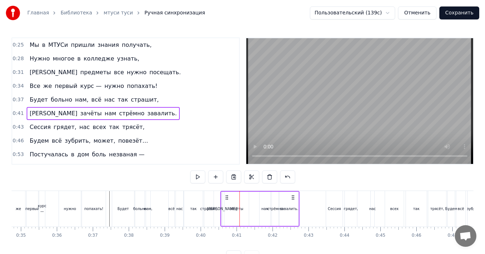
drag, startPoint x: 245, startPoint y: 196, endPoint x: 226, endPoint y: 197, distance: 19.1
click at [226, 197] on icon at bounding box center [227, 197] width 6 height 6
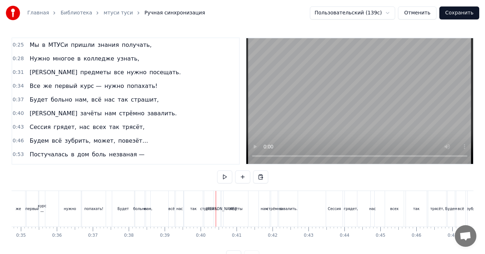
click at [225, 177] on button at bounding box center [224, 176] width 15 height 13
click at [263, 204] on div "нам" at bounding box center [264, 209] width 11 height 36
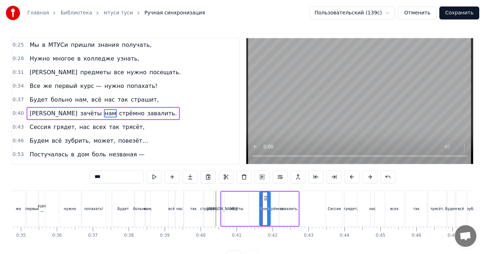
scroll to position [12, 0]
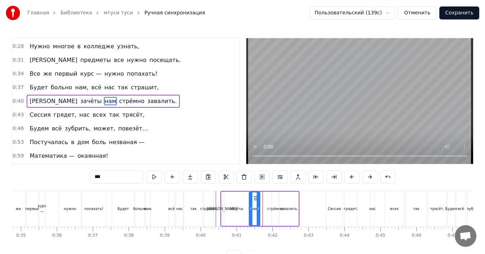
drag, startPoint x: 266, startPoint y: 197, endPoint x: 255, endPoint y: 198, distance: 10.4
click at [255, 198] on icon at bounding box center [256, 198] width 6 height 6
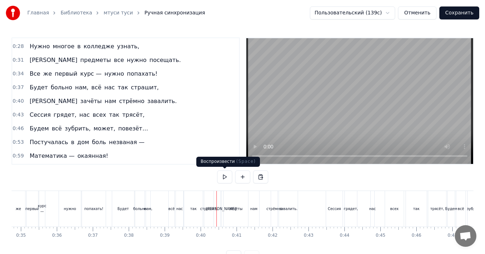
click at [224, 178] on button at bounding box center [224, 176] width 15 height 13
click at [299, 196] on div "И зачёты нам стрёмно завалить." at bounding box center [260, 209] width 79 height 36
click at [226, 177] on button at bounding box center [224, 176] width 15 height 13
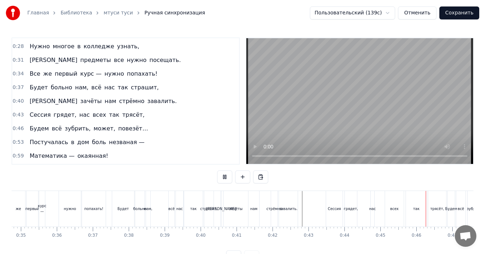
click at [226, 177] on button at bounding box center [224, 176] width 15 height 13
click at [227, 181] on button at bounding box center [224, 176] width 15 height 13
click at [227, 180] on button at bounding box center [224, 176] width 15 height 13
click at [373, 206] on div "нас" at bounding box center [373, 208] width 6 height 5
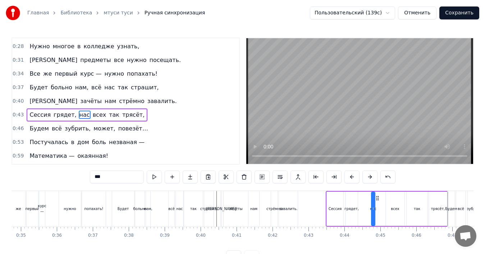
scroll to position [26, 0]
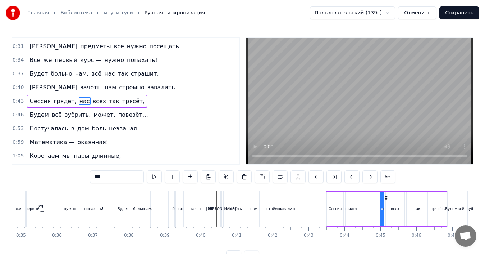
drag, startPoint x: 377, startPoint y: 198, endPoint x: 386, endPoint y: 198, distance: 8.3
click at [386, 198] on circle at bounding box center [385, 198] width 0 height 0
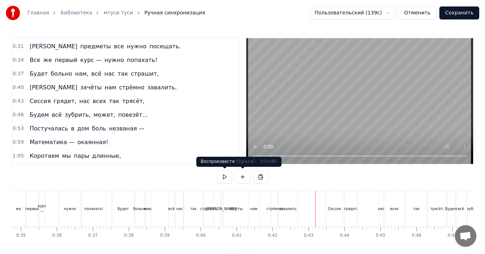
click at [228, 177] on button at bounding box center [224, 176] width 15 height 13
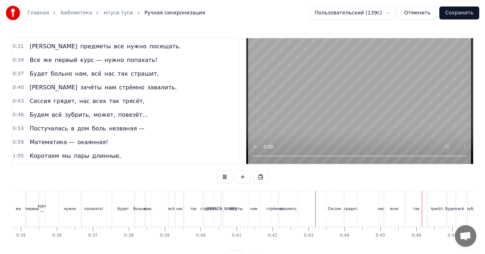
click at [228, 177] on button at bounding box center [224, 176] width 15 height 13
click at [394, 211] on div "всех" at bounding box center [394, 208] width 8 height 5
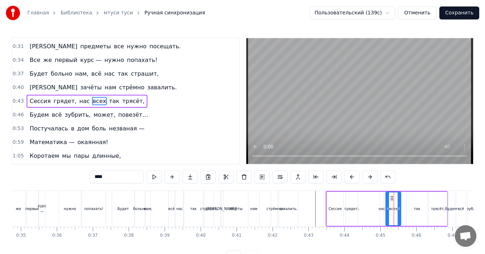
drag, startPoint x: 403, startPoint y: 207, endPoint x: 399, endPoint y: 207, distance: 4.0
click at [399, 207] on icon at bounding box center [399, 208] width 3 height 6
click at [415, 208] on div "так" at bounding box center [417, 208] width 6 height 5
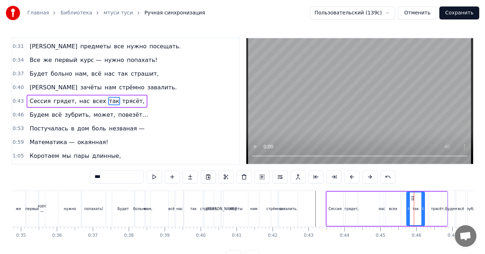
drag, startPoint x: 427, startPoint y: 207, endPoint x: 422, endPoint y: 207, distance: 4.7
click at [423, 207] on icon at bounding box center [423, 208] width 3 height 6
drag, startPoint x: 413, startPoint y: 199, endPoint x: 408, endPoint y: 199, distance: 5.0
click at [408, 199] on circle at bounding box center [408, 199] width 0 height 0
click at [436, 203] on div "трясёт," at bounding box center [438, 208] width 18 height 34
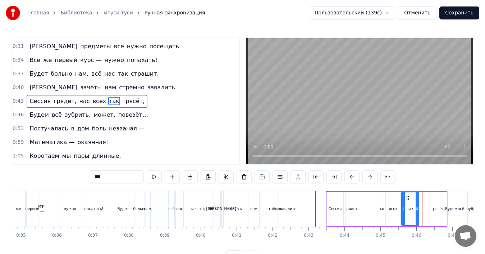
type input "*******"
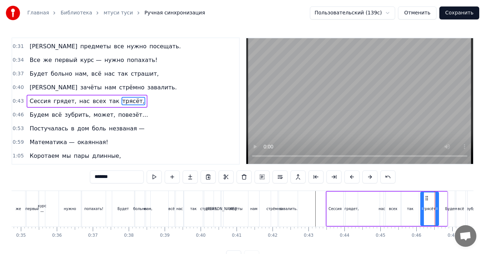
drag, startPoint x: 436, startPoint y: 197, endPoint x: 427, endPoint y: 198, distance: 8.7
click at [427, 198] on icon at bounding box center [427, 198] width 6 height 6
drag, startPoint x: 436, startPoint y: 203, endPoint x: 432, endPoint y: 203, distance: 4.0
click at [432, 203] on div at bounding box center [432, 208] width 3 height 33
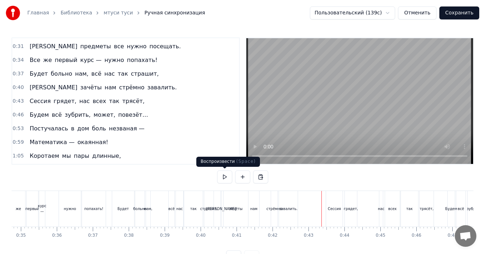
click at [227, 177] on button at bounding box center [224, 176] width 15 height 13
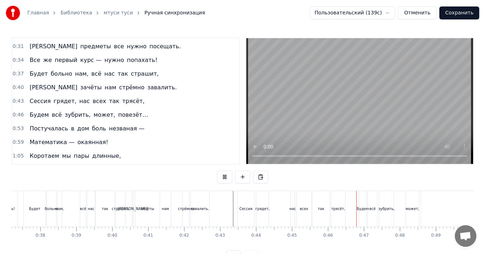
click at [228, 178] on button at bounding box center [224, 176] width 15 height 13
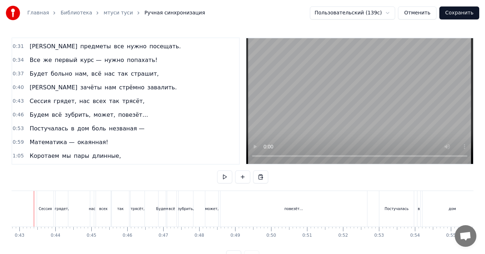
scroll to position [0, 1526]
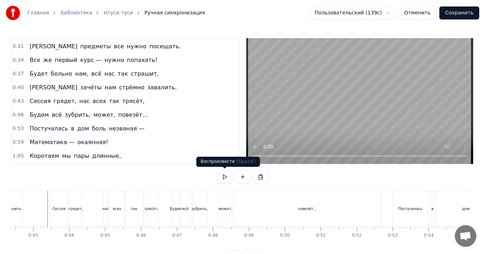
click at [223, 176] on button at bounding box center [224, 176] width 15 height 13
click at [118, 209] on div "всех" at bounding box center [117, 208] width 8 height 5
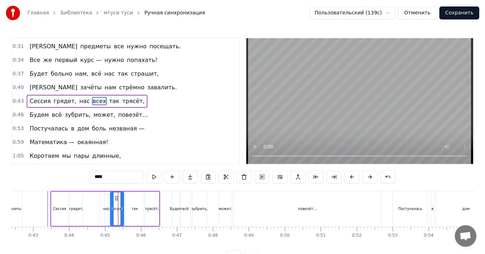
drag, startPoint x: 124, startPoint y: 207, endPoint x: 128, endPoint y: 204, distance: 4.9
click at [122, 207] on icon at bounding box center [122, 208] width 3 height 6
click at [135, 204] on div "так" at bounding box center [134, 208] width 17 height 34
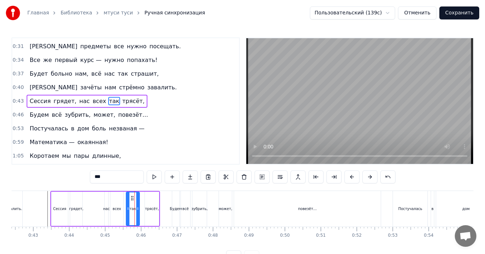
drag, startPoint x: 142, startPoint y: 206, endPoint x: 138, endPoint y: 206, distance: 4.0
click at [138, 206] on icon at bounding box center [137, 208] width 3 height 6
click at [131, 199] on icon at bounding box center [131, 198] width 6 height 6
click at [150, 204] on div "трясёт," at bounding box center [152, 208] width 14 height 34
type input "*******"
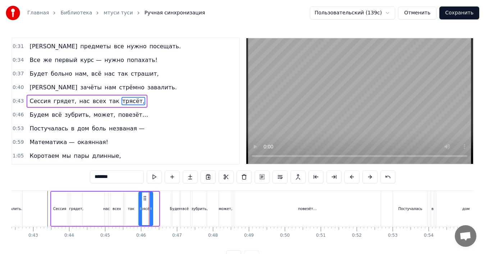
drag, startPoint x: 150, startPoint y: 197, endPoint x: 144, endPoint y: 198, distance: 6.1
click at [144, 198] on icon at bounding box center [145, 198] width 6 height 6
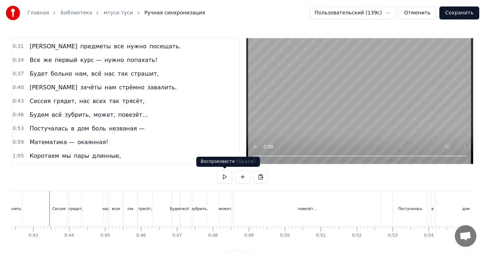
click at [220, 177] on button at bounding box center [224, 176] width 15 height 13
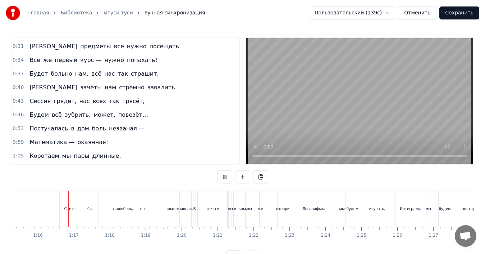
scroll to position [0, 2715]
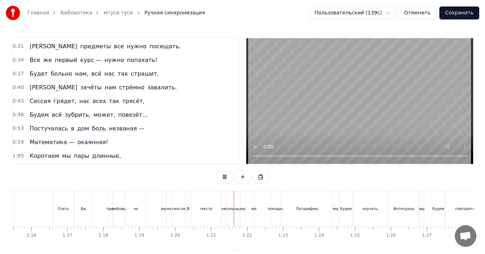
click at [220, 178] on button at bounding box center [224, 176] width 15 height 13
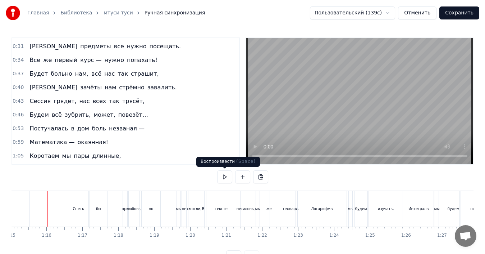
click at [224, 178] on button at bounding box center [224, 176] width 15 height 13
click at [230, 178] on button at bounding box center [224, 176] width 15 height 13
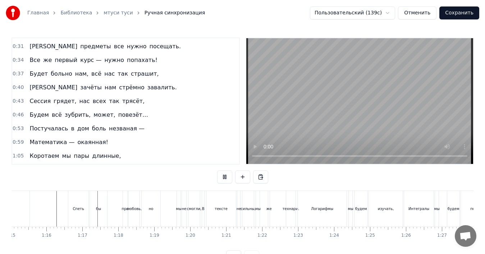
click at [228, 177] on button at bounding box center [224, 176] width 15 height 13
click at [77, 196] on div "Спеть" at bounding box center [78, 209] width 20 height 36
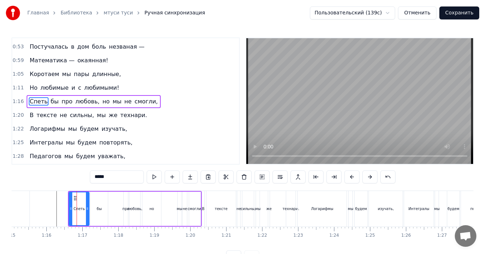
scroll to position [108, 0]
click at [53, 96] on div "Спеть бы про любовь, но мы не смогли," at bounding box center [94, 101] width 134 height 13
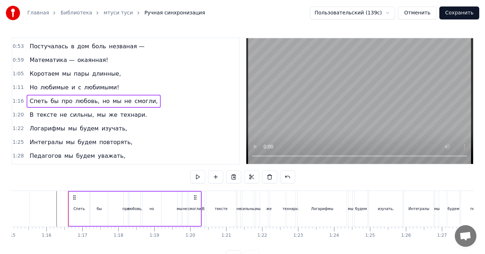
click at [83, 206] on div "Спеть" at bounding box center [78, 208] width 11 height 5
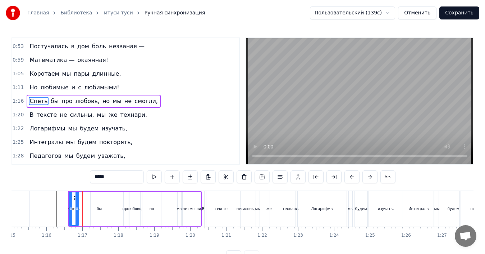
drag, startPoint x: 87, startPoint y: 205, endPoint x: 77, endPoint y: 203, distance: 10.6
click at [77, 203] on div at bounding box center [77, 208] width 3 height 33
click at [99, 201] on div "бы" at bounding box center [99, 208] width 17 height 34
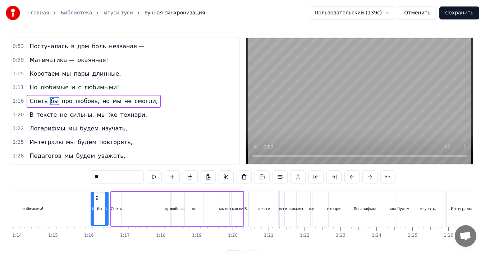
scroll to position [0, 2655]
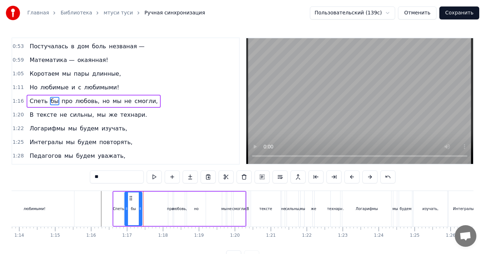
drag, startPoint x: 97, startPoint y: 196, endPoint x: 131, endPoint y: 195, distance: 34.2
click at [131, 195] on icon at bounding box center [131, 198] width 6 height 6
click at [119, 196] on div "Спеть" at bounding box center [119, 208] width 10 height 34
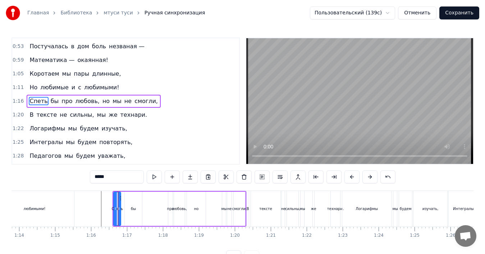
click at [119, 198] on div at bounding box center [119, 208] width 3 height 33
click at [131, 200] on div "бы" at bounding box center [133, 208] width 17 height 34
drag, startPoint x: 141, startPoint y: 201, endPoint x: 133, endPoint y: 202, distance: 8.3
click at [133, 202] on div at bounding box center [133, 208] width 3 height 33
click at [127, 198] on icon at bounding box center [128, 198] width 6 height 6
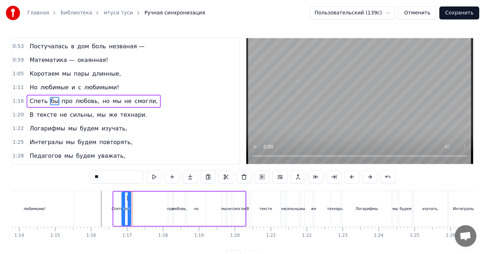
click at [171, 199] on div "про" at bounding box center [170, 208] width 4 height 34
drag, startPoint x: 174, startPoint y: 197, endPoint x: 137, endPoint y: 199, distance: 36.4
click at [137, 199] on icon at bounding box center [138, 198] width 6 height 6
click at [177, 198] on div "любовь," at bounding box center [179, 208] width 11 height 34
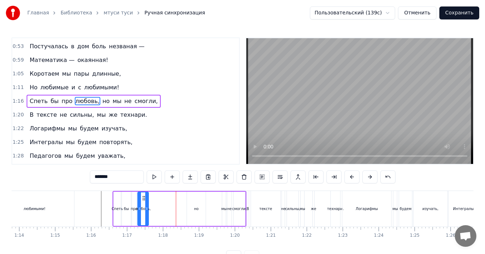
drag, startPoint x: 180, startPoint y: 197, endPoint x: 144, endPoint y: 198, distance: 36.3
click at [144, 198] on icon at bounding box center [144, 198] width 6 height 6
click at [196, 201] on div "но" at bounding box center [196, 208] width 19 height 34
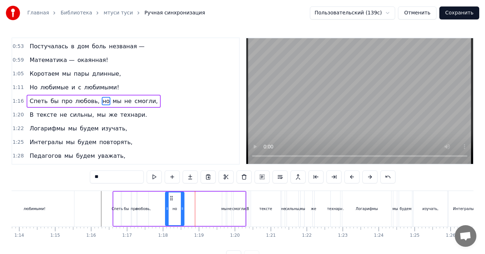
drag, startPoint x: 192, startPoint y: 197, endPoint x: 171, endPoint y: 200, distance: 21.8
click at [171, 200] on icon at bounding box center [172, 198] width 6 height 6
drag, startPoint x: 182, startPoint y: 208, endPoint x: 175, endPoint y: 209, distance: 7.9
click at [175, 209] on icon at bounding box center [175, 208] width 3 height 6
click at [223, 204] on div "мы" at bounding box center [224, 208] width 4 height 34
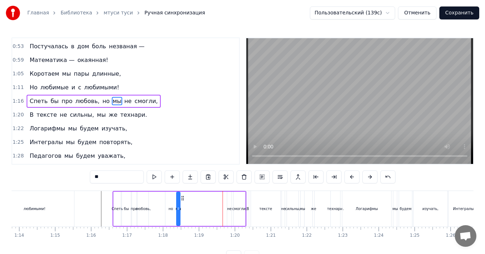
drag, startPoint x: 227, startPoint y: 199, endPoint x: 182, endPoint y: 201, distance: 44.3
click at [182, 201] on div "Спеть бы про любовь, но мы не смогли," at bounding box center [180, 209] width 134 height 36
click at [231, 203] on div "не" at bounding box center [229, 208] width 4 height 34
type input "**"
drag, startPoint x: 234, startPoint y: 198, endPoint x: 190, endPoint y: 199, distance: 43.6
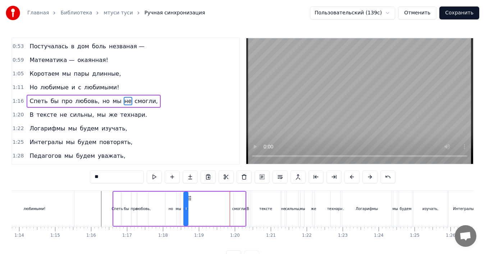
click at [190, 199] on icon at bounding box center [190, 198] width 6 height 6
click at [187, 199] on div "Спеть бы про любовь, но мы не смогли," at bounding box center [180, 209] width 134 height 36
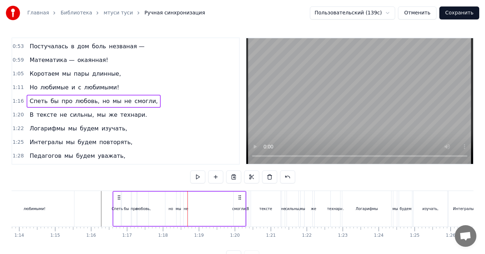
click at [187, 199] on div "не" at bounding box center [186, 208] width 4 height 34
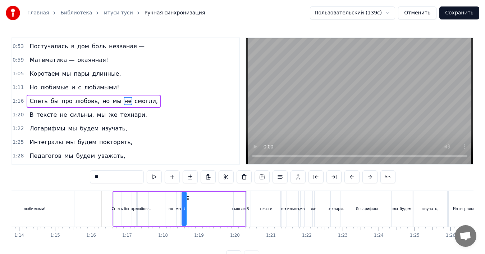
click at [189, 198] on icon at bounding box center [188, 198] width 6 height 6
click at [239, 205] on div "смогли," at bounding box center [240, 208] width 12 height 34
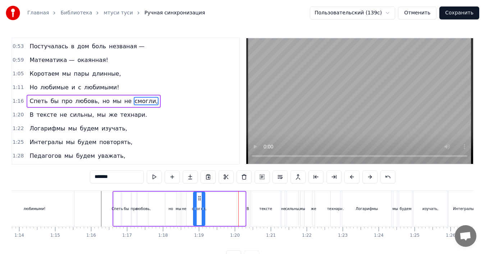
drag, startPoint x: 236, startPoint y: 198, endPoint x: 200, endPoint y: 198, distance: 36.0
click at [200, 198] on icon at bounding box center [200, 198] width 6 height 6
click at [184, 202] on div "не" at bounding box center [184, 208] width 4 height 34
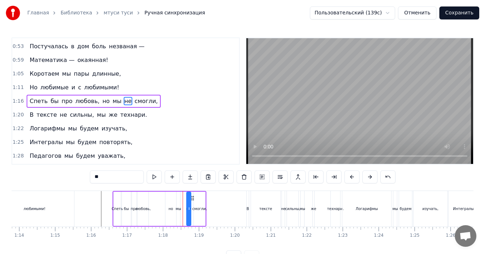
drag, startPoint x: 188, startPoint y: 197, endPoint x: 193, endPoint y: 196, distance: 5.1
click at [193, 196] on icon at bounding box center [193, 198] width 6 height 6
click at [179, 198] on div "мы" at bounding box center [179, 208] width 4 height 34
click at [183, 196] on circle at bounding box center [183, 196] width 0 height 0
click at [187, 197] on icon at bounding box center [188, 198] width 6 height 6
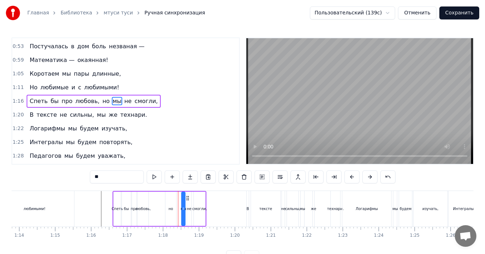
click at [174, 199] on div "но" at bounding box center [171, 208] width 11 height 34
type input "**"
click at [174, 198] on circle at bounding box center [174, 198] width 0 height 0
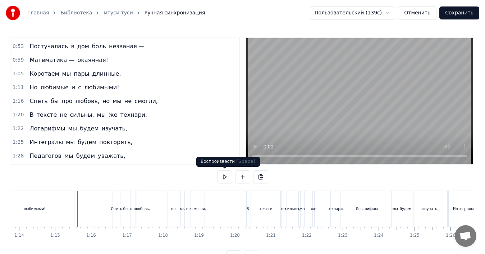
click at [224, 175] on button at bounding box center [224, 176] width 15 height 13
click at [223, 175] on button at bounding box center [224, 176] width 15 height 13
click at [31, 109] on div "В тексте не сильны, мы же технари." at bounding box center [88, 114] width 123 height 13
click at [223, 178] on button at bounding box center [224, 176] width 15 height 13
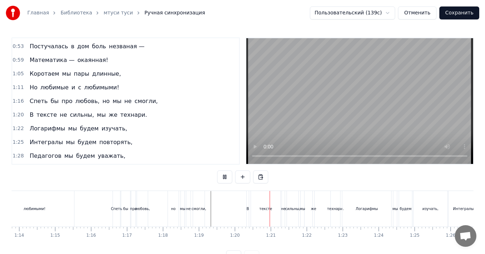
click at [223, 178] on button at bounding box center [224, 176] width 15 height 13
click at [32, 110] on div "В тексте не сильны, мы же технари." at bounding box center [88, 114] width 123 height 13
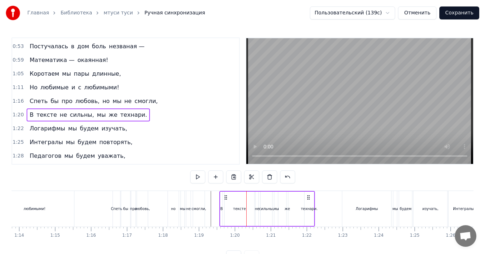
drag, startPoint x: 253, startPoint y: 196, endPoint x: 226, endPoint y: 196, distance: 27.0
click at [226, 196] on icon at bounding box center [226, 197] width 6 height 6
click at [233, 197] on div "тексте" at bounding box center [240, 208] width 30 height 34
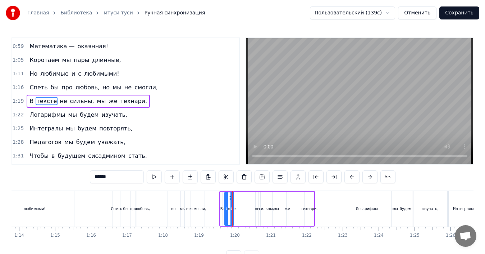
drag, startPoint x: 252, startPoint y: 201, endPoint x: 232, endPoint y: 203, distance: 20.6
click at [232, 203] on div at bounding box center [232, 208] width 3 height 33
click at [257, 199] on div "не" at bounding box center [257, 208] width 3 height 34
drag, startPoint x: 262, startPoint y: 198, endPoint x: 241, endPoint y: 199, distance: 20.9
click at [241, 199] on icon at bounding box center [241, 198] width 6 height 6
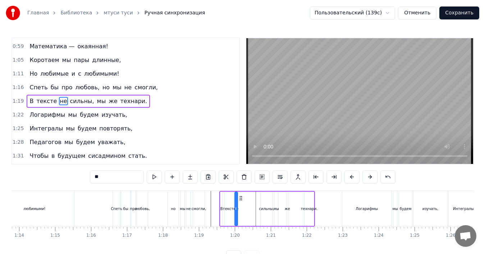
click at [265, 199] on div "сильны," at bounding box center [267, 208] width 12 height 34
type input "*******"
drag, startPoint x: 266, startPoint y: 198, endPoint x: 245, endPoint y: 198, distance: 21.6
click at [245, 198] on icon at bounding box center [246, 198] width 6 height 6
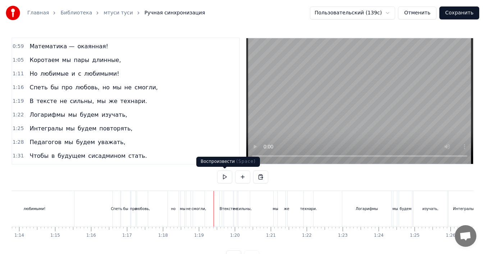
click at [230, 178] on button at bounding box center [224, 176] width 15 height 13
click at [226, 176] on button at bounding box center [224, 176] width 15 height 13
click at [59, 110] on div "Логарифмы мы будем изучать," at bounding box center [78, 114] width 103 height 13
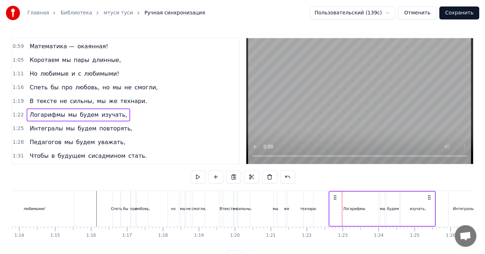
drag, startPoint x: 348, startPoint y: 196, endPoint x: 335, endPoint y: 197, distance: 13.0
click at [335, 197] on icon at bounding box center [335, 197] width 6 height 6
click at [357, 204] on div "Логарифмы" at bounding box center [354, 208] width 49 height 34
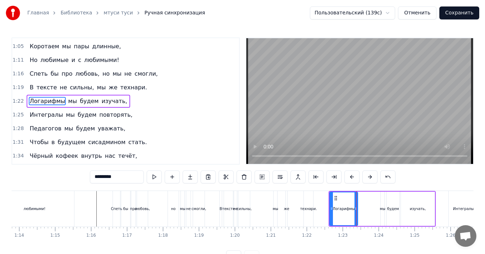
drag, startPoint x: 377, startPoint y: 207, endPoint x: 356, endPoint y: 208, distance: 20.9
click at [356, 208] on icon at bounding box center [356, 208] width 3 height 6
click at [382, 206] on div "мы" at bounding box center [382, 208] width 5 height 5
type input "**"
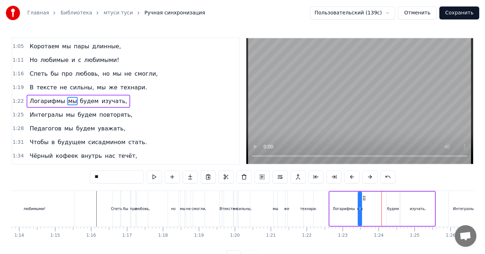
drag, startPoint x: 387, startPoint y: 197, endPoint x: 364, endPoint y: 199, distance: 22.7
click at [364, 199] on icon at bounding box center [365, 198] width 6 height 6
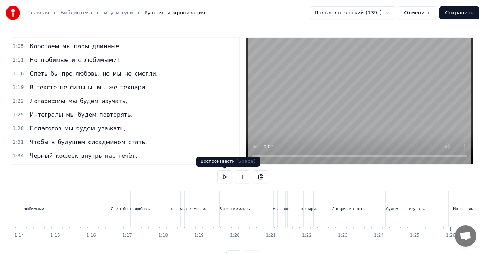
click at [227, 177] on button at bounding box center [224, 176] width 15 height 13
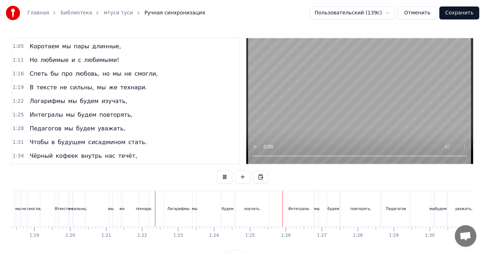
click at [228, 178] on button at bounding box center [224, 176] width 15 height 13
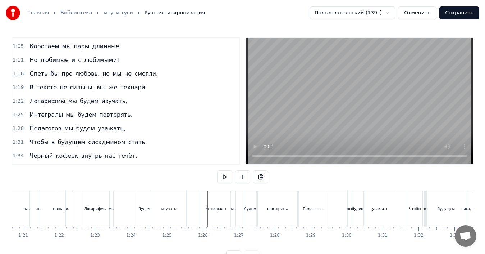
scroll to position [0, 2890]
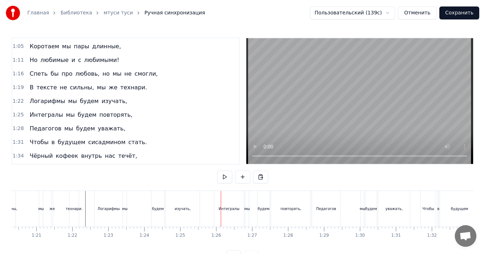
click at [184, 211] on div "изучать," at bounding box center [183, 208] width 16 height 5
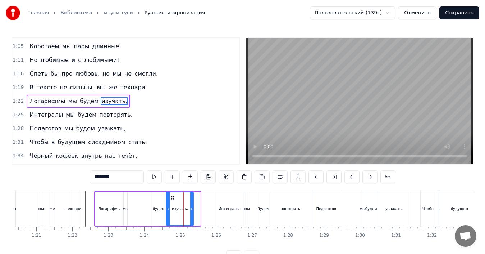
drag, startPoint x: 199, startPoint y: 210, endPoint x: 192, endPoint y: 211, distance: 6.9
click at [192, 211] on icon at bounding box center [191, 208] width 3 height 6
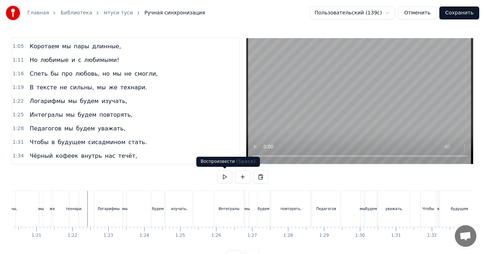
click at [222, 177] on button at bounding box center [224, 176] width 15 height 13
click at [223, 177] on button at bounding box center [224, 176] width 15 height 13
click at [57, 110] on div "Интегралы мы будем повторять," at bounding box center [81, 114] width 109 height 13
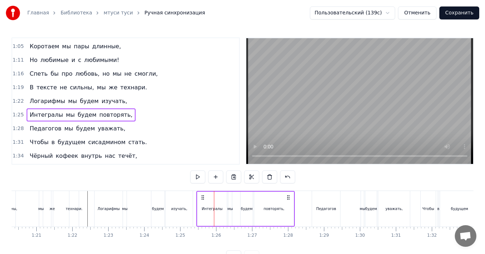
drag, startPoint x: 219, startPoint y: 196, endPoint x: 202, endPoint y: 198, distance: 17.7
click at [202, 198] on icon at bounding box center [203, 197] width 6 height 6
click at [221, 206] on div "Интегралы" at bounding box center [213, 208] width 30 height 34
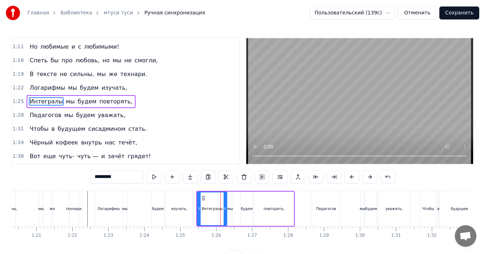
scroll to position [149, 0]
drag, startPoint x: 226, startPoint y: 207, endPoint x: 214, endPoint y: 207, distance: 11.5
click at [214, 207] on icon at bounding box center [213, 208] width 3 height 6
click at [230, 207] on div "мы" at bounding box center [229, 208] width 5 height 5
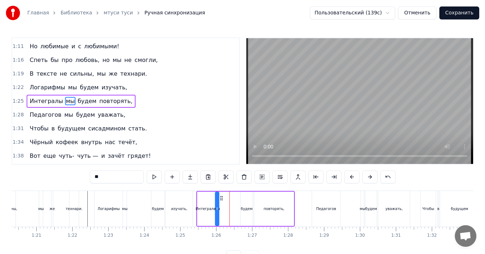
drag, startPoint x: 234, startPoint y: 198, endPoint x: 221, endPoint y: 200, distance: 13.0
click at [221, 200] on icon at bounding box center [222, 198] width 6 height 6
click at [262, 206] on div "повторять," at bounding box center [274, 208] width 40 height 34
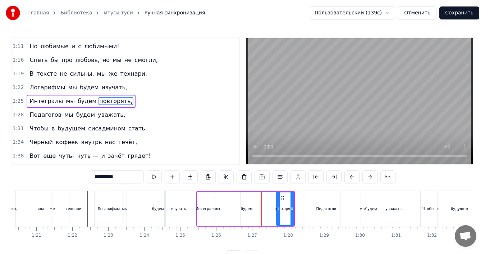
drag, startPoint x: 256, startPoint y: 208, endPoint x: 278, endPoint y: 209, distance: 22.3
click at [278, 209] on icon at bounding box center [278, 208] width 3 height 6
click at [248, 207] on div "будем" at bounding box center [247, 208] width 12 height 5
type input "*****"
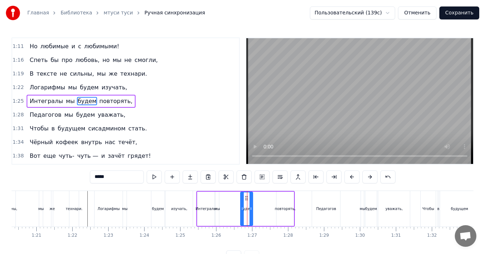
drag, startPoint x: 247, startPoint y: 197, endPoint x: 259, endPoint y: 199, distance: 12.1
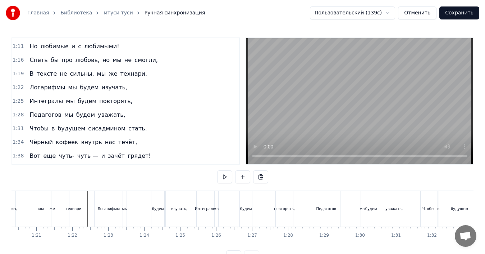
click at [247, 200] on div "будем" at bounding box center [246, 209] width 12 height 36
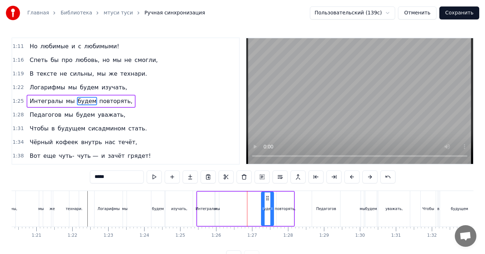
drag, startPoint x: 247, startPoint y: 196, endPoint x: 268, endPoint y: 197, distance: 21.2
click at [268, 197] on icon at bounding box center [268, 198] width 6 height 6
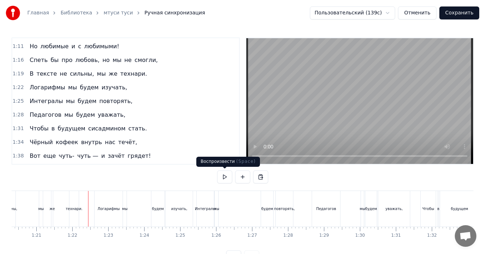
click at [222, 178] on button at bounding box center [224, 176] width 15 height 13
click at [203, 207] on div "Интегралы" at bounding box center [205, 208] width 21 height 5
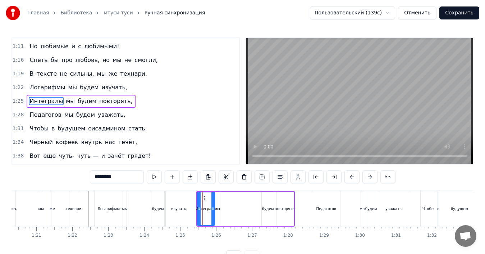
click at [217, 207] on div "мы" at bounding box center [216, 208] width 5 height 5
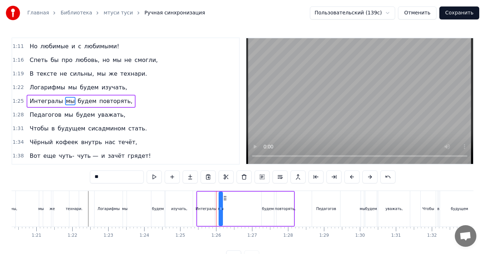
drag, startPoint x: 221, startPoint y: 198, endPoint x: 225, endPoint y: 198, distance: 3.6
click at [226, 197] on icon at bounding box center [225, 198] width 6 height 6
click at [207, 202] on div "Интегралы" at bounding box center [206, 208] width 17 height 34
type input "*********"
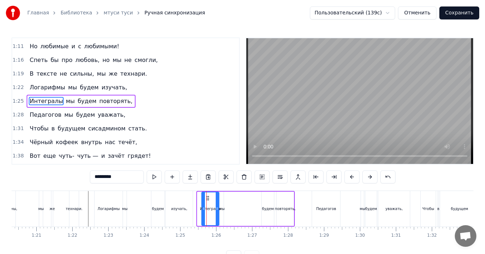
drag, startPoint x: 202, startPoint y: 197, endPoint x: 207, endPoint y: 198, distance: 4.7
click at [207, 198] on icon at bounding box center [208, 198] width 6 height 6
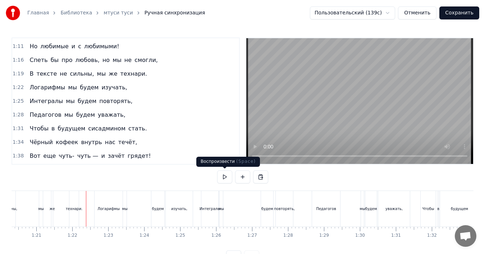
click at [219, 176] on button at bounding box center [224, 176] width 15 height 13
click at [221, 177] on button at bounding box center [224, 176] width 15 height 13
click at [215, 206] on div "Интегралы" at bounding box center [210, 208] width 21 height 5
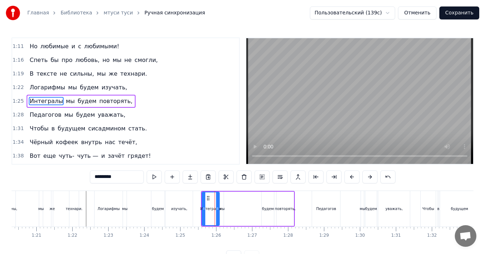
click at [222, 206] on div "мы" at bounding box center [221, 208] width 5 height 5
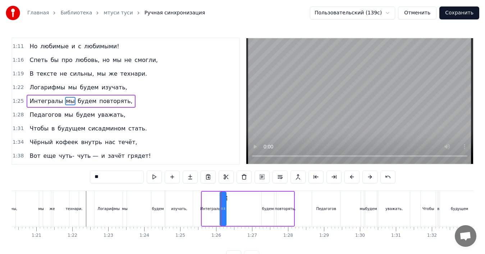
click at [226, 204] on div at bounding box center [224, 208] width 3 height 33
click at [228, 204] on div at bounding box center [227, 208] width 3 height 33
drag, startPoint x: 226, startPoint y: 198, endPoint x: 230, endPoint y: 198, distance: 4.0
click at [229, 198] on circle at bounding box center [229, 198] width 0 height 0
click at [215, 204] on div "Интегралы" at bounding box center [210, 208] width 17 height 34
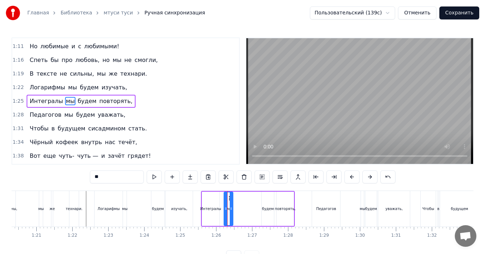
type input "*********"
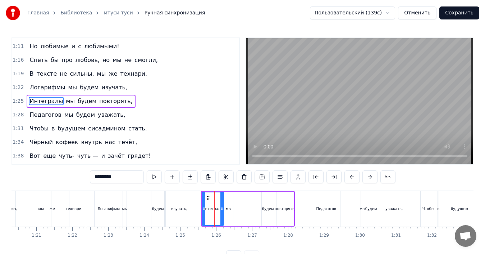
drag, startPoint x: 219, startPoint y: 204, endPoint x: 223, endPoint y: 204, distance: 4.3
click at [223, 204] on div at bounding box center [222, 208] width 3 height 33
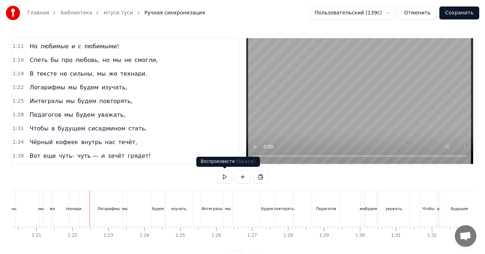
click at [229, 176] on button at bounding box center [224, 176] width 15 height 13
click at [225, 180] on button at bounding box center [224, 176] width 15 height 13
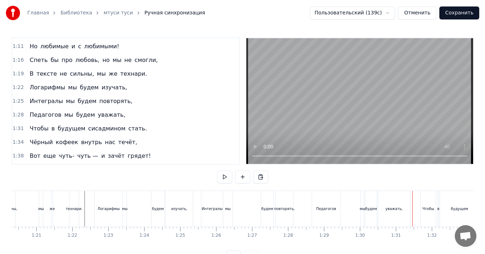
click at [326, 208] on div "Педагогов" at bounding box center [326, 208] width 20 height 5
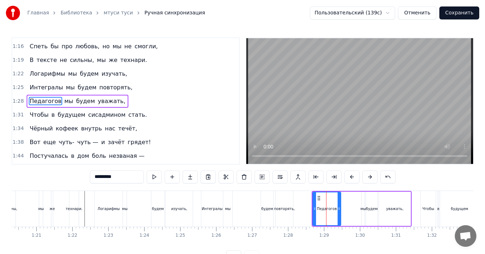
click at [319, 198] on icon at bounding box center [319, 198] width 6 height 6
click at [345, 194] on div "Педагогов мы будем уважать," at bounding box center [362, 209] width 100 height 36
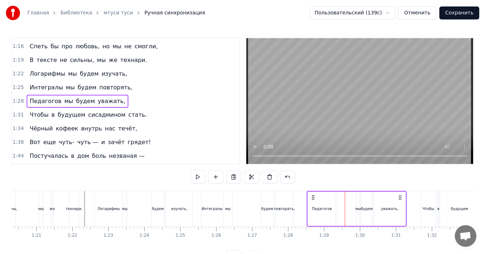
drag, startPoint x: 317, startPoint y: 197, endPoint x: 312, endPoint y: 196, distance: 5.1
click at [312, 196] on icon at bounding box center [314, 197] width 6 height 6
click at [326, 203] on div "Педагогов" at bounding box center [322, 208] width 28 height 34
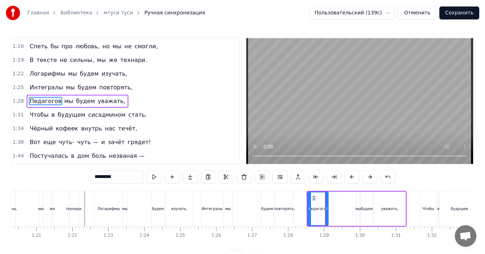
drag, startPoint x: 334, startPoint y: 206, endPoint x: 327, endPoint y: 207, distance: 7.6
click at [327, 207] on icon at bounding box center [326, 208] width 3 height 6
click at [357, 207] on div "мы" at bounding box center [357, 208] width 5 height 5
type input "**"
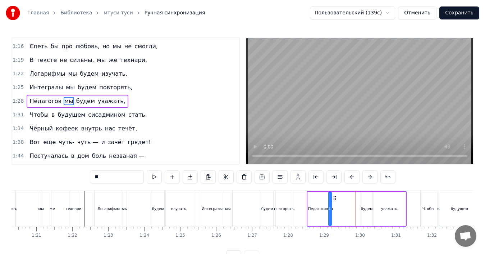
drag, startPoint x: 362, startPoint y: 197, endPoint x: 334, endPoint y: 201, distance: 28.3
click at [334, 201] on div "Педагогов мы будем уважать," at bounding box center [357, 209] width 100 height 36
click at [331, 205] on icon at bounding box center [330, 208] width 3 height 6
drag, startPoint x: 331, startPoint y: 205, endPoint x: 339, endPoint y: 205, distance: 7.9
click at [339, 205] on icon at bounding box center [337, 208] width 3 height 6
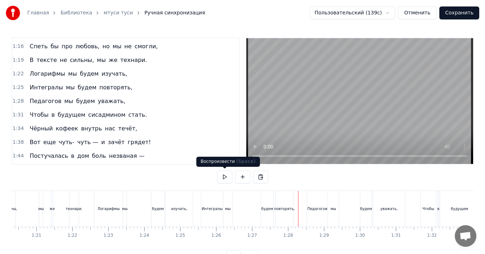
click at [227, 179] on button at bounding box center [224, 176] width 15 height 13
click at [396, 210] on div "уважать," at bounding box center [389, 208] width 17 height 5
click at [225, 177] on button at bounding box center [224, 176] width 15 height 13
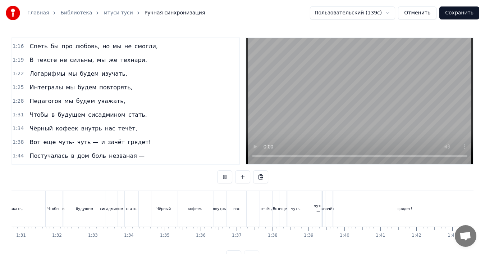
scroll to position [0, 3284]
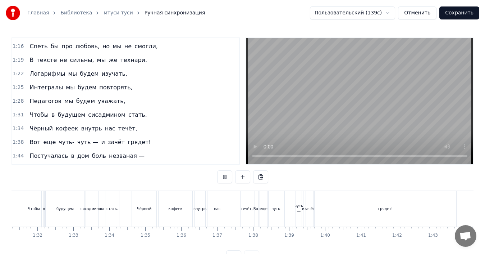
click at [225, 177] on button at bounding box center [224, 176] width 15 height 13
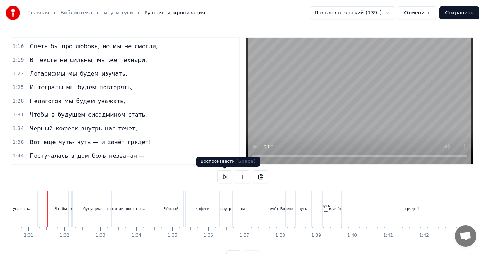
click at [222, 175] on button at bounding box center [224, 176] width 15 height 13
click at [87, 208] on div "будущем" at bounding box center [91, 208] width 17 height 5
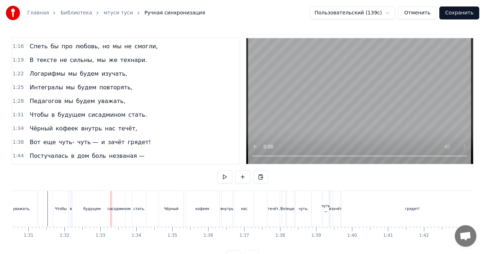
scroll to position [176, 0]
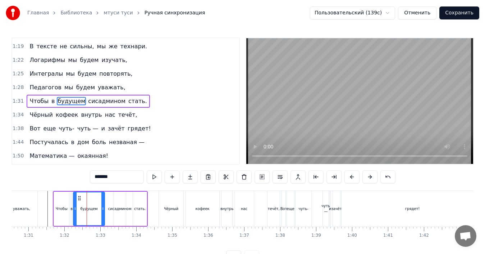
drag, startPoint x: 110, startPoint y: 206, endPoint x: 103, endPoint y: 206, distance: 7.6
click at [103, 206] on icon at bounding box center [102, 208] width 3 height 6
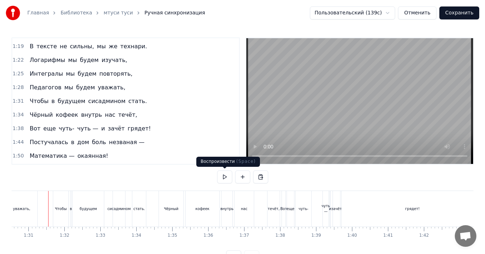
click at [225, 176] on button at bounding box center [224, 176] width 15 height 13
click at [224, 176] on button at bounding box center [224, 176] width 15 height 13
click at [199, 206] on div "кофеек" at bounding box center [203, 208] width 14 height 5
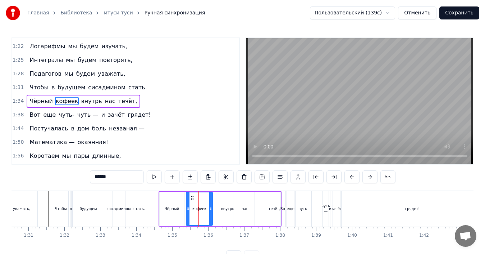
drag, startPoint x: 218, startPoint y: 207, endPoint x: 211, endPoint y: 208, distance: 7.6
click at [211, 208] on icon at bounding box center [210, 208] width 3 height 6
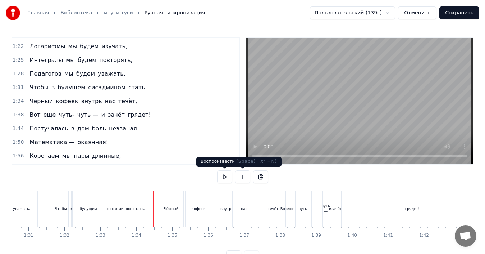
click at [223, 175] on button at bounding box center [224, 176] width 15 height 13
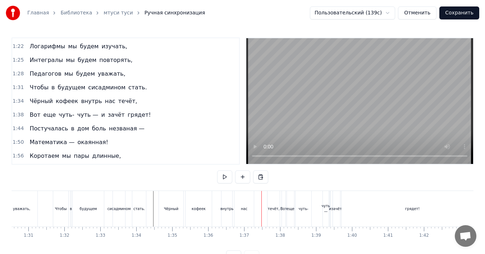
click at [271, 208] on div "течёт," at bounding box center [274, 208] width 12 height 5
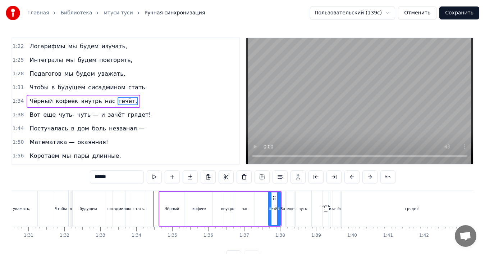
click at [226, 205] on div "внутрь" at bounding box center [227, 208] width 11 height 34
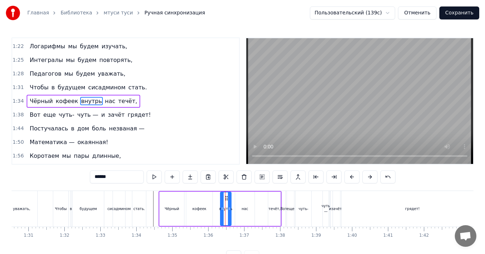
click at [226, 198] on icon at bounding box center [227, 198] width 6 height 6
click at [242, 204] on div "нас" at bounding box center [244, 208] width 19 height 34
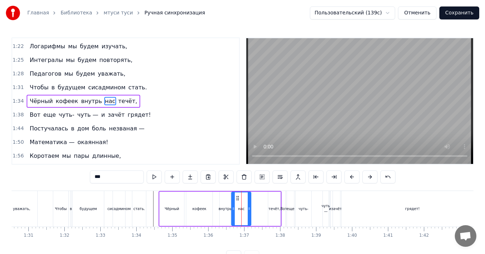
drag, startPoint x: 240, startPoint y: 197, endPoint x: 237, endPoint y: 198, distance: 3.7
click at [237, 198] on icon at bounding box center [238, 198] width 6 height 6
click at [272, 206] on div "течёт," at bounding box center [275, 208] width 12 height 5
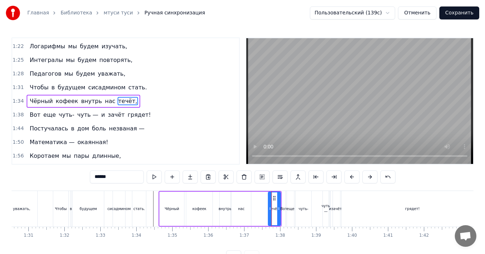
click at [241, 207] on div "нас" at bounding box center [241, 208] width 6 height 5
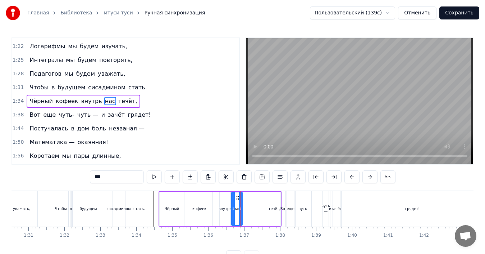
drag, startPoint x: 248, startPoint y: 206, endPoint x: 241, endPoint y: 207, distance: 6.5
click at [241, 207] on icon at bounding box center [240, 208] width 3 height 6
click at [271, 206] on div "течёт," at bounding box center [275, 208] width 12 height 5
type input "******"
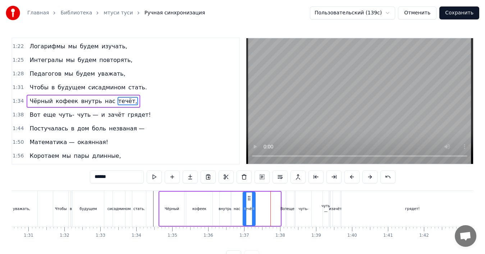
drag, startPoint x: 269, startPoint y: 196, endPoint x: 249, endPoint y: 200, distance: 20.8
click at [249, 200] on icon at bounding box center [249, 198] width 6 height 6
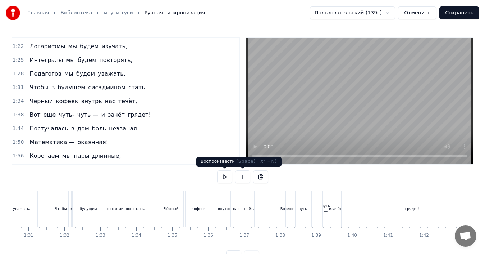
click at [225, 176] on button at bounding box center [224, 176] width 15 height 13
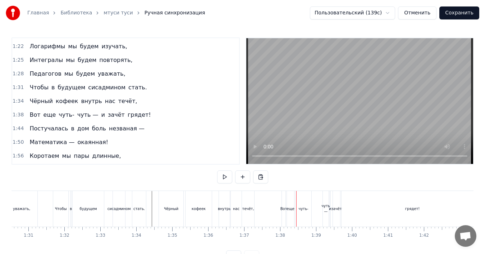
click at [225, 176] on button at bounding box center [224, 176] width 15 height 13
click at [225, 177] on button at bounding box center [224, 176] width 15 height 13
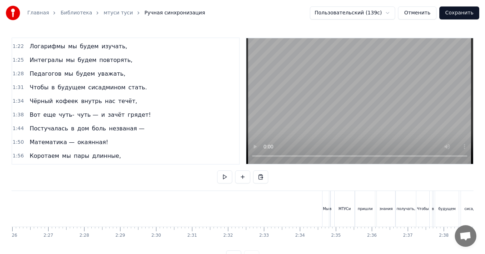
scroll to position [0, 5414]
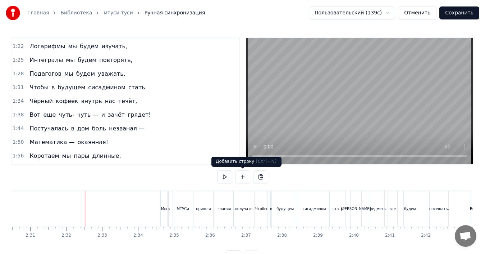
click at [227, 177] on button at bounding box center [224, 176] width 15 height 13
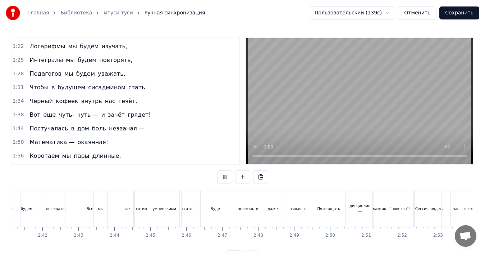
scroll to position [0, 5811]
